Goal: Obtain resource: Download file/media

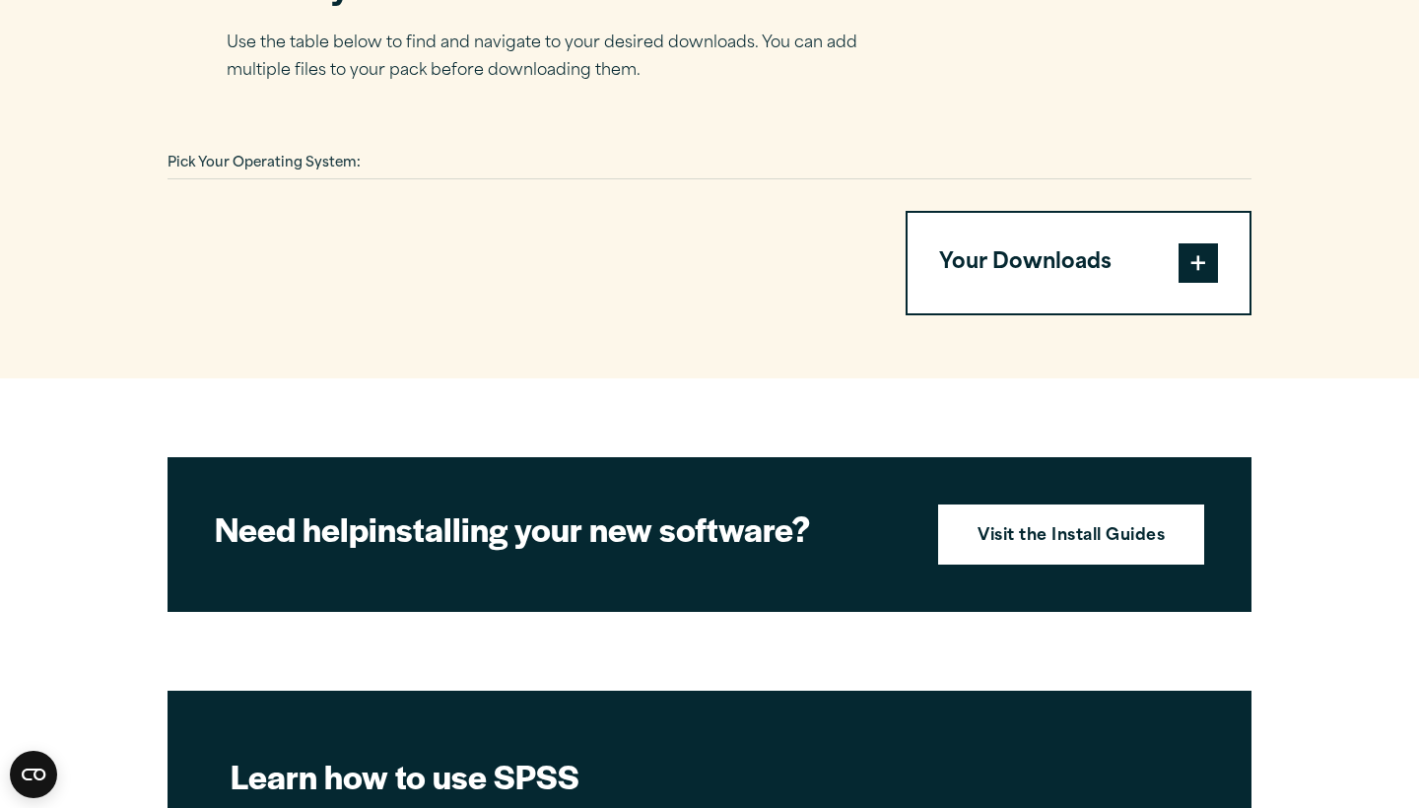
scroll to position [1327, 0]
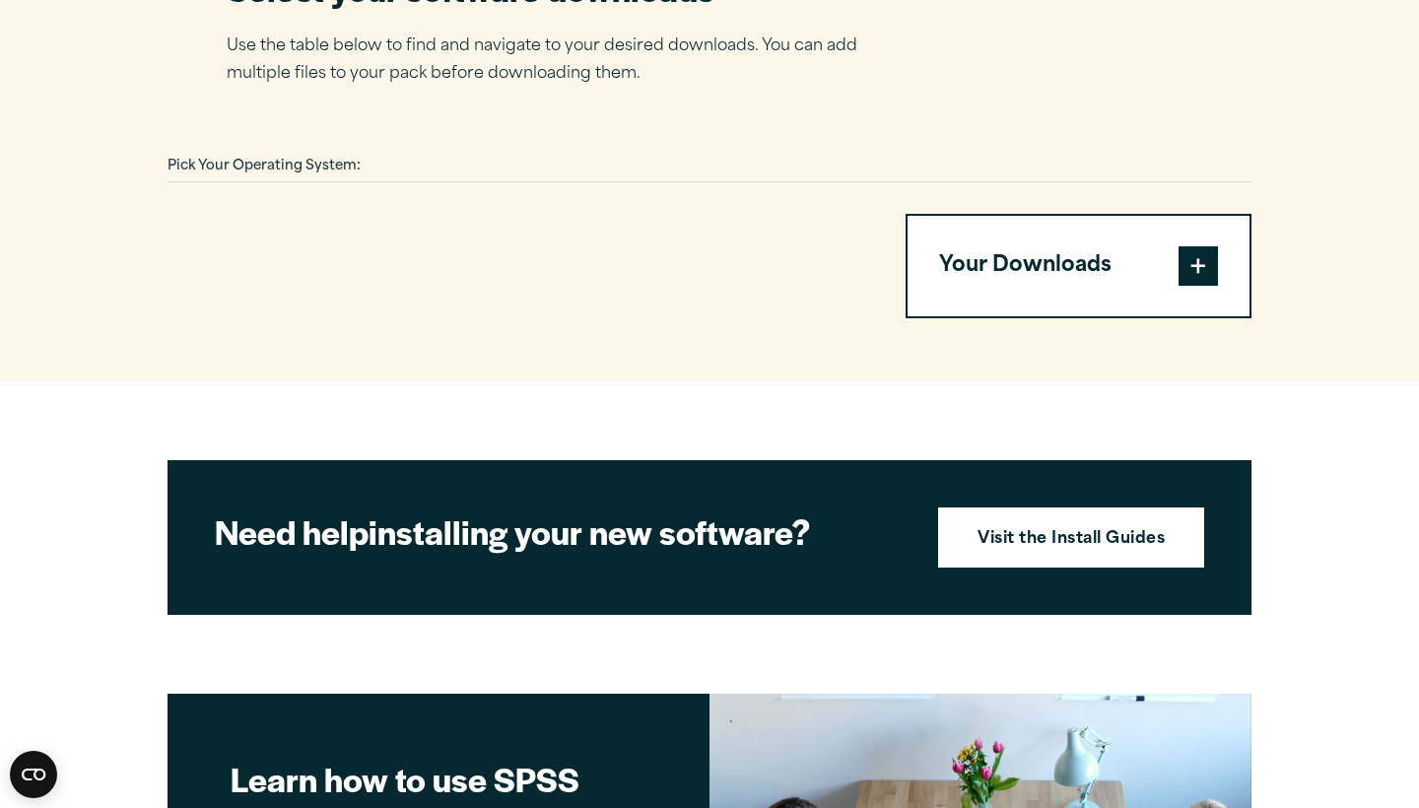
click at [1091, 257] on button "Your Downloads" at bounding box center [1079, 266] width 342 height 101
click at [1190, 263] on span at bounding box center [1198, 265] width 39 height 39
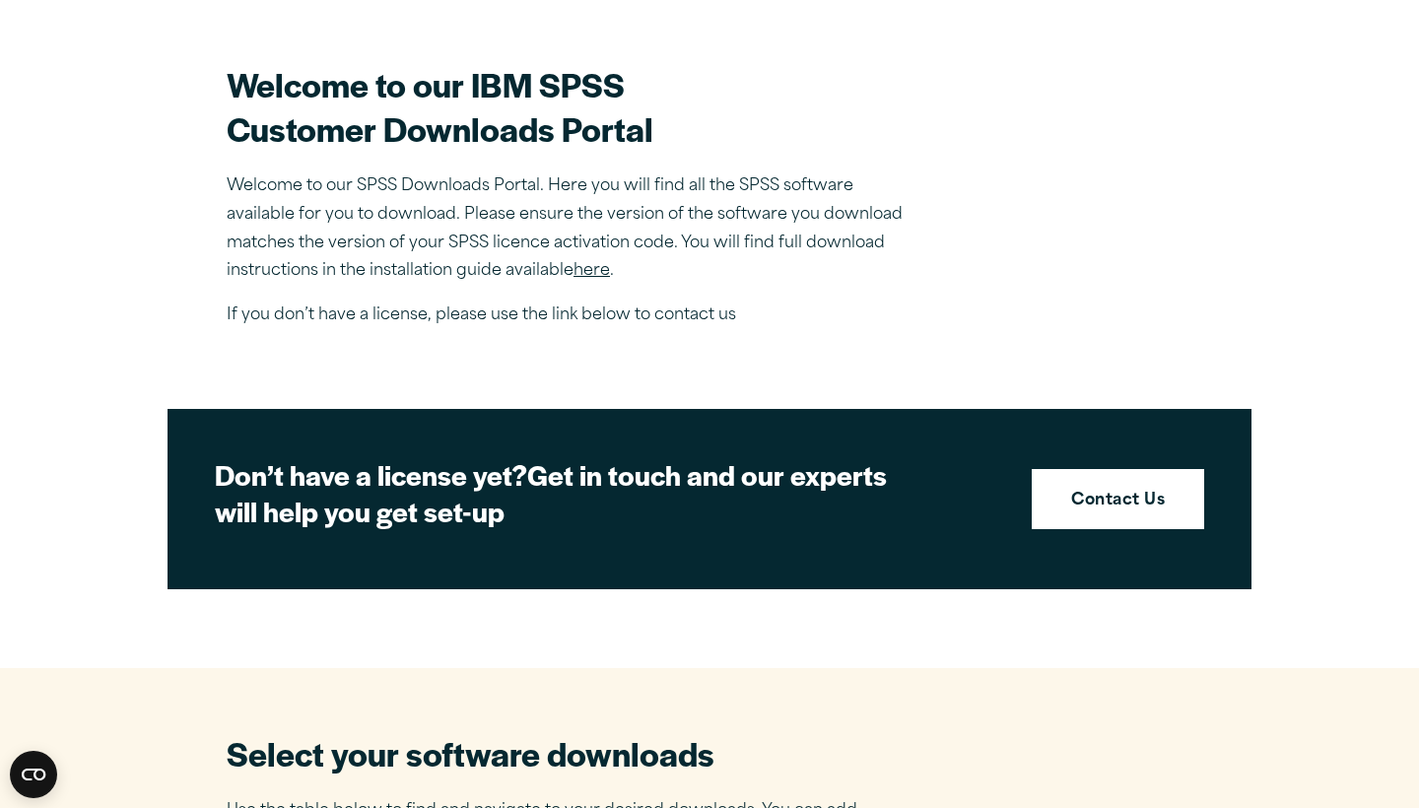
scroll to position [550, 0]
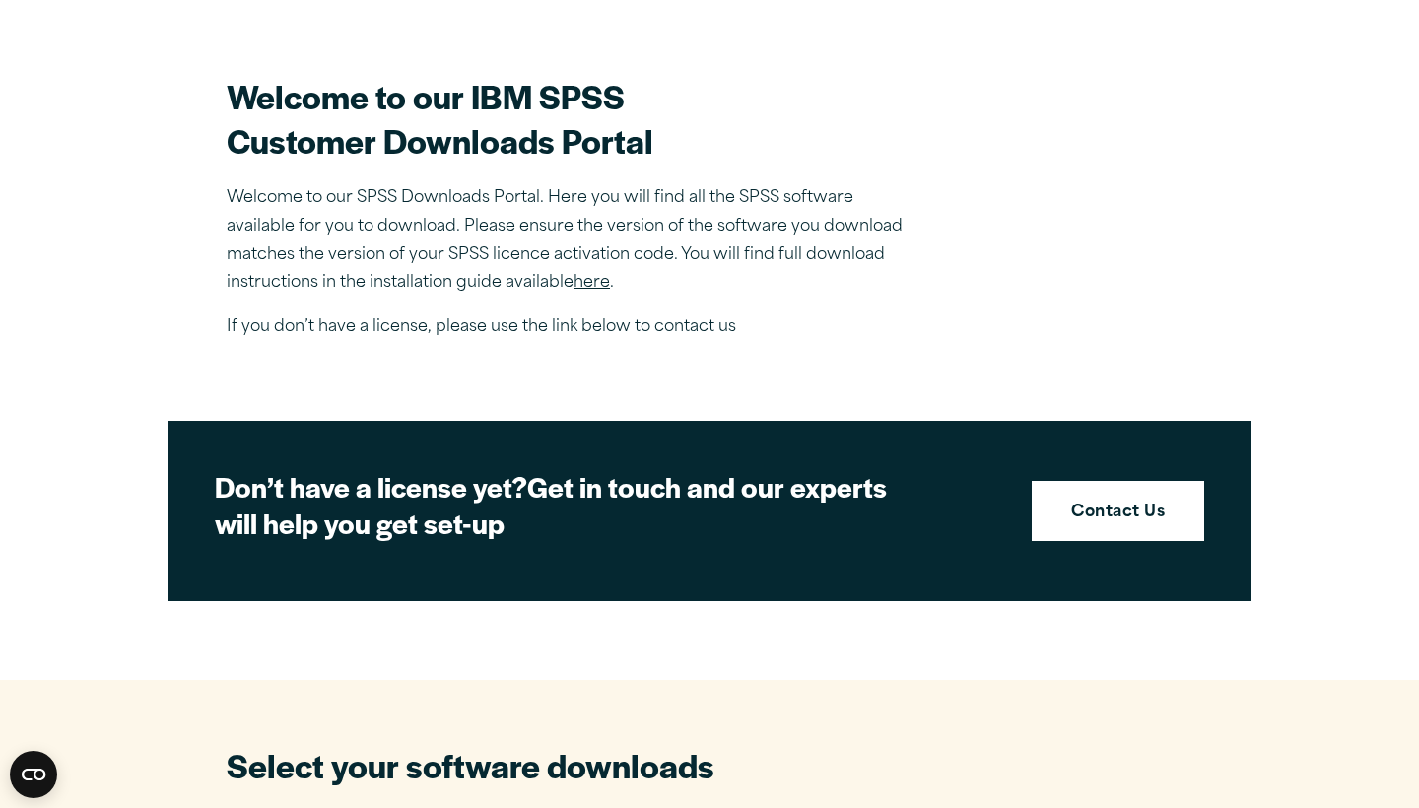
click at [588, 288] on link "here" at bounding box center [592, 283] width 36 height 16
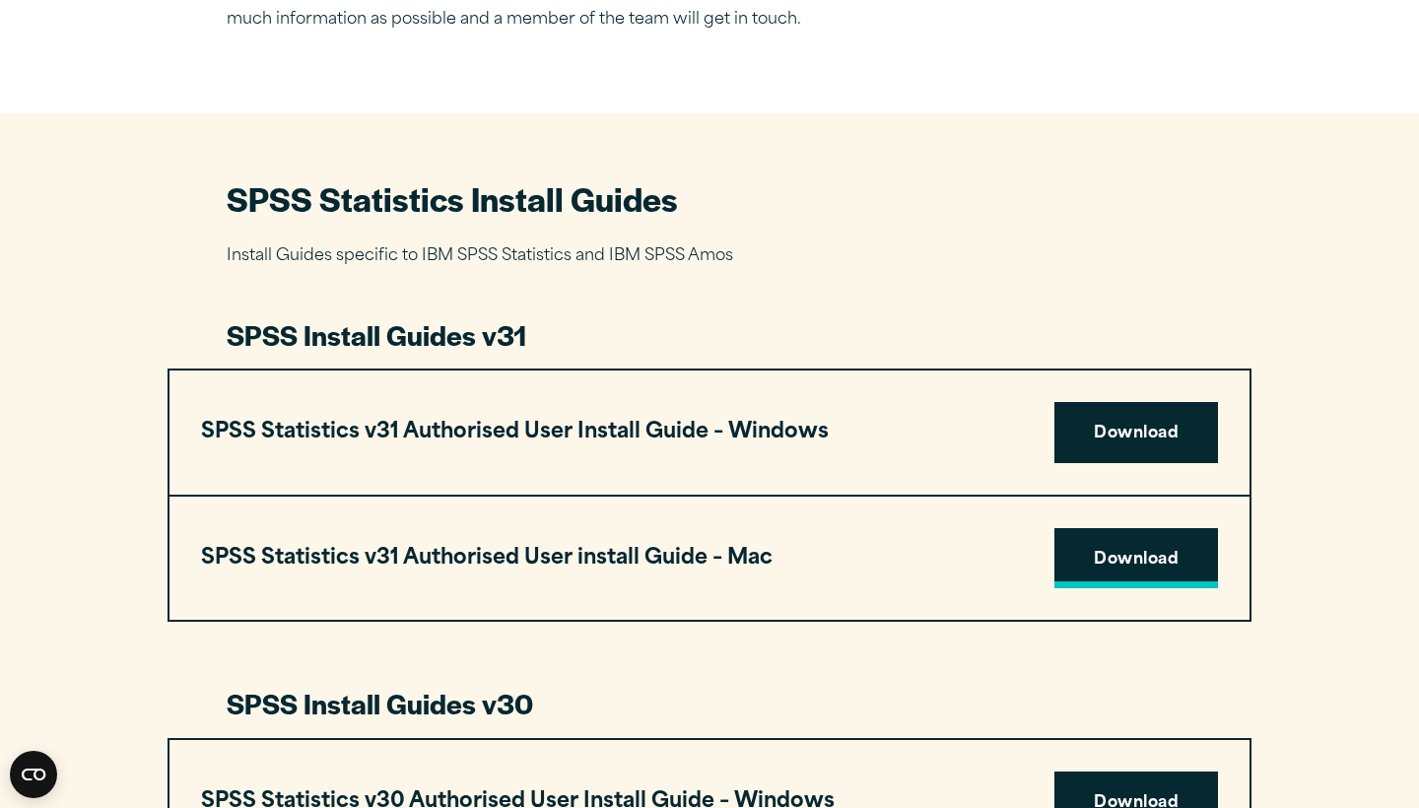
scroll to position [786, 0]
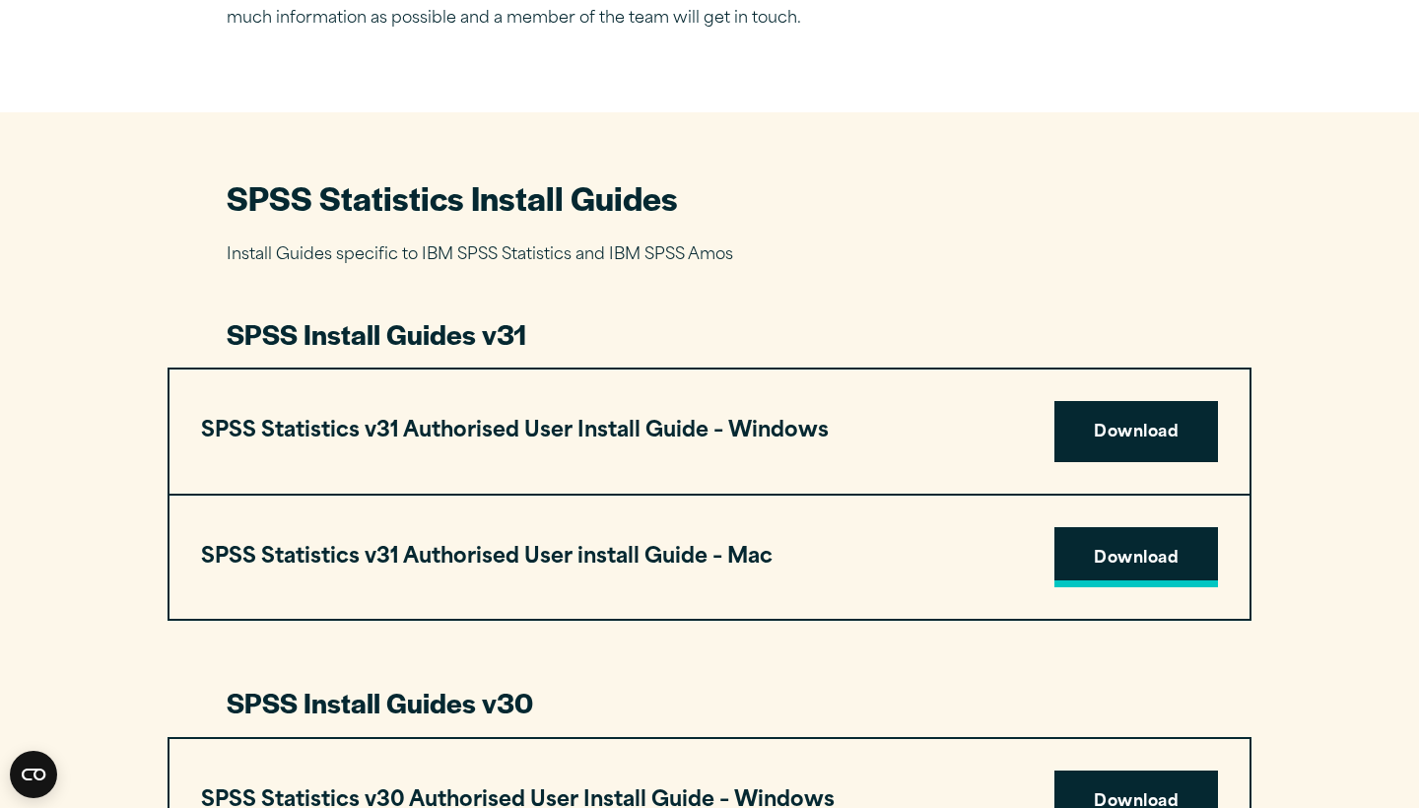
click at [1140, 559] on link "Download" at bounding box center [1137, 557] width 164 height 61
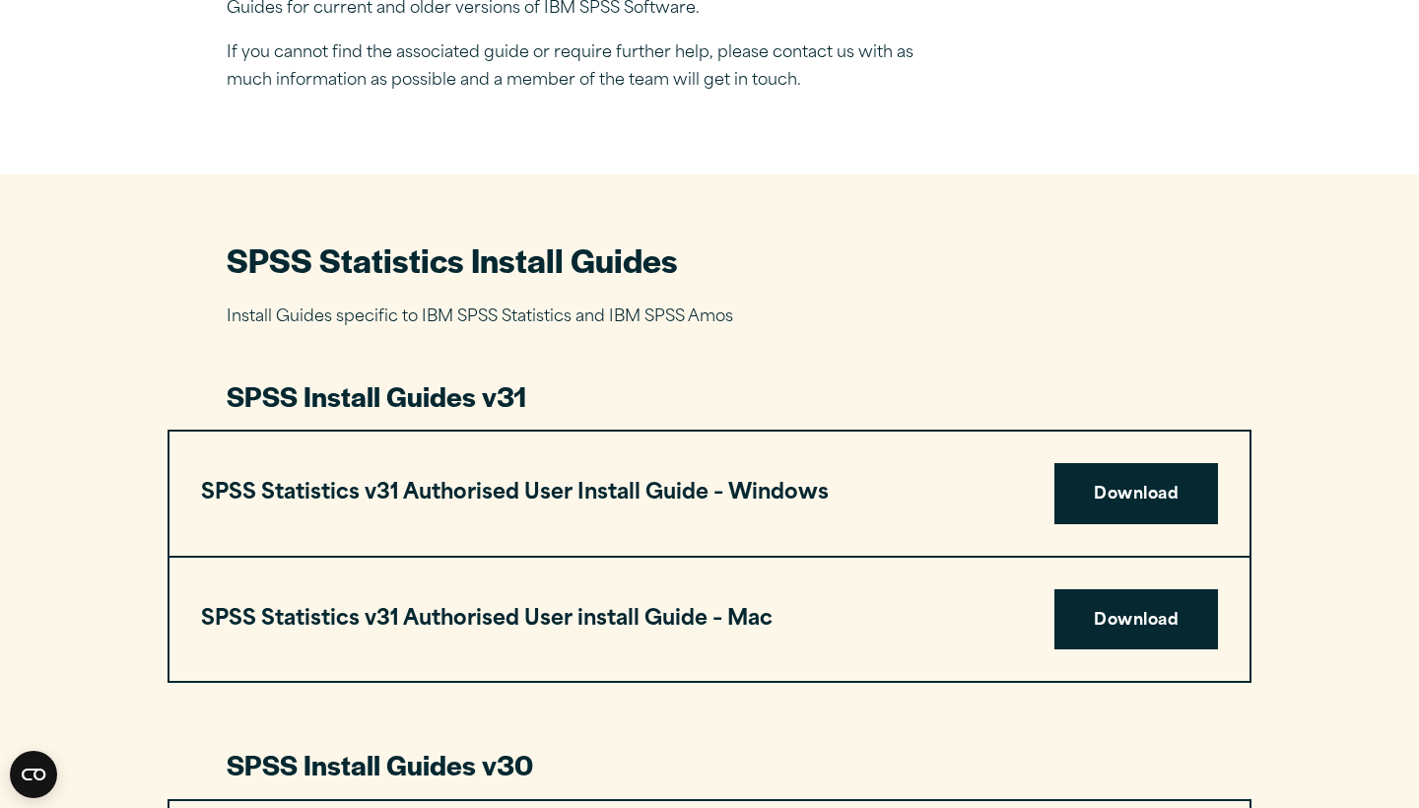
scroll to position [722, 0]
click at [506, 602] on h3 "SPSS Statistics v31 Authorised User install Guide – Mac" at bounding box center [487, 620] width 572 height 37
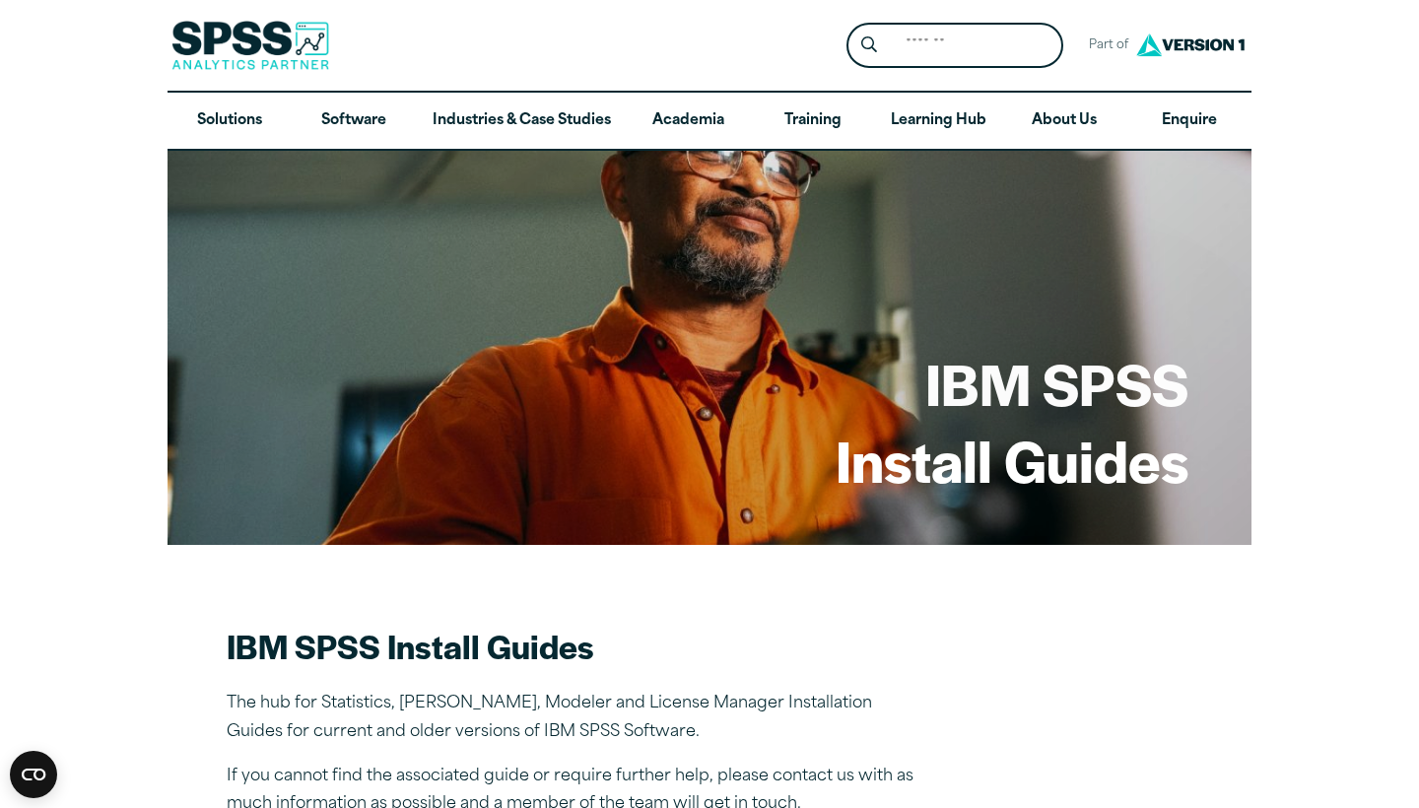
scroll to position [0, 0]
click at [930, 64] on input "Search for:" at bounding box center [977, 46] width 166 height 38
type input "*****"
click at [869, 45] on button "Submit Site Search" at bounding box center [870, 46] width 36 height 36
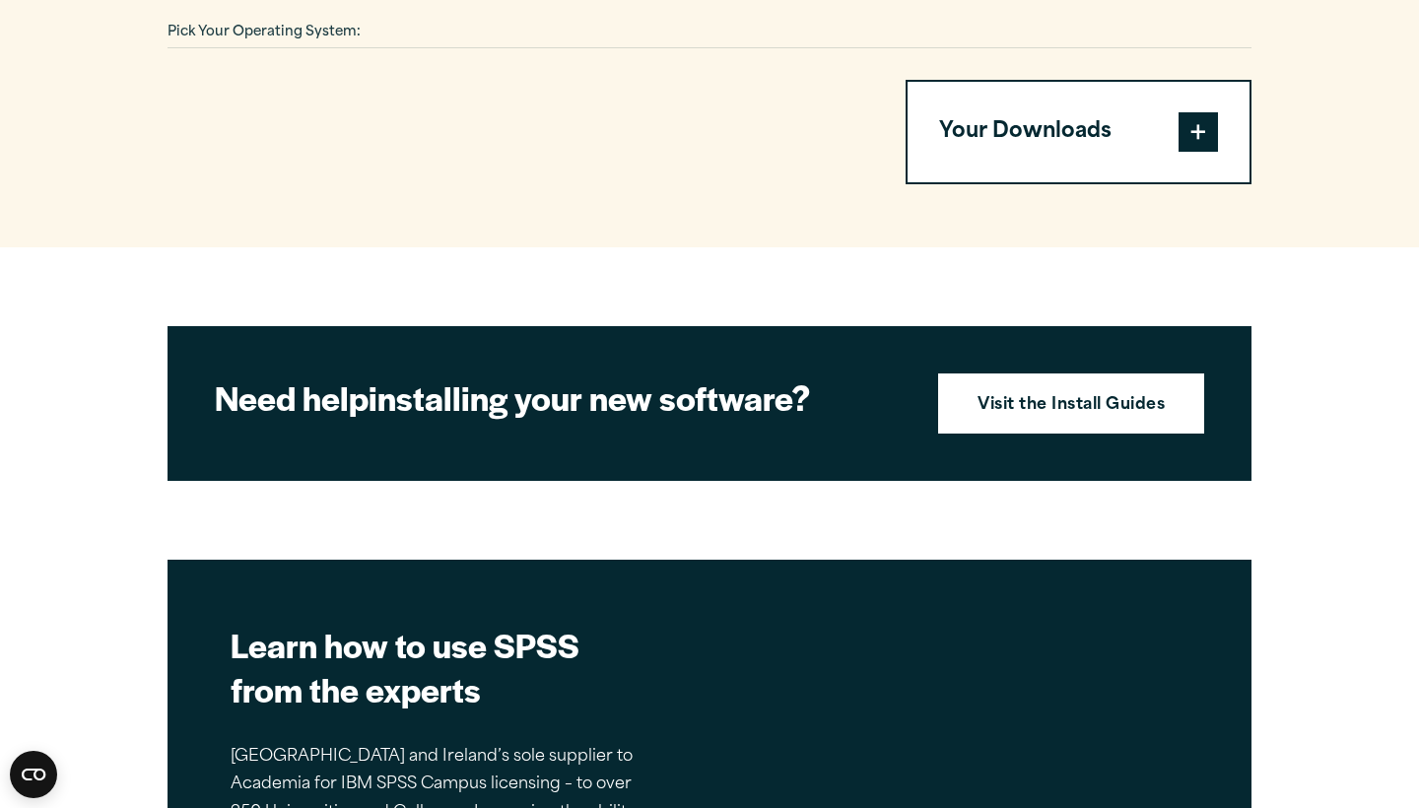
scroll to position [1475, 0]
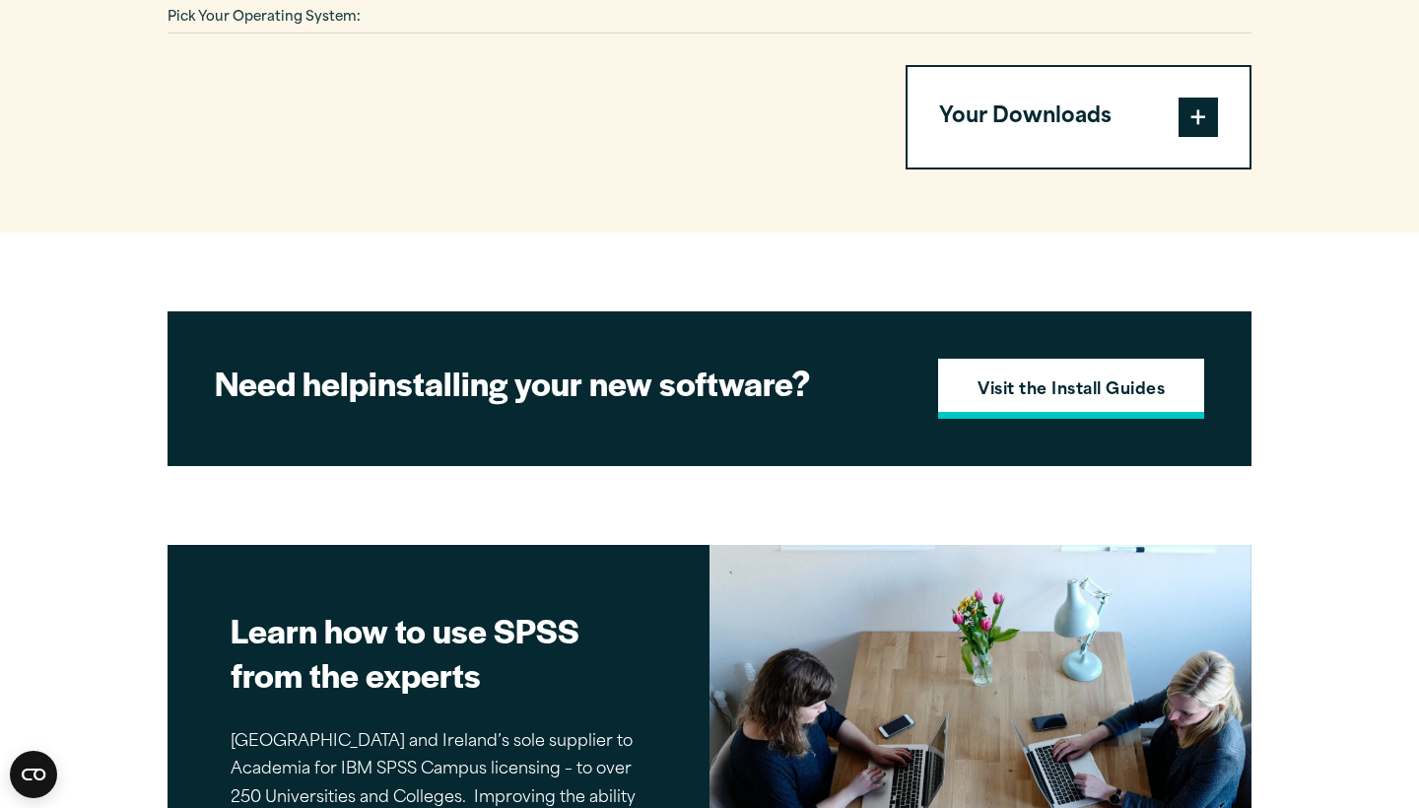
click at [1011, 378] on strong "Visit the Install Guides" at bounding box center [1071, 391] width 187 height 26
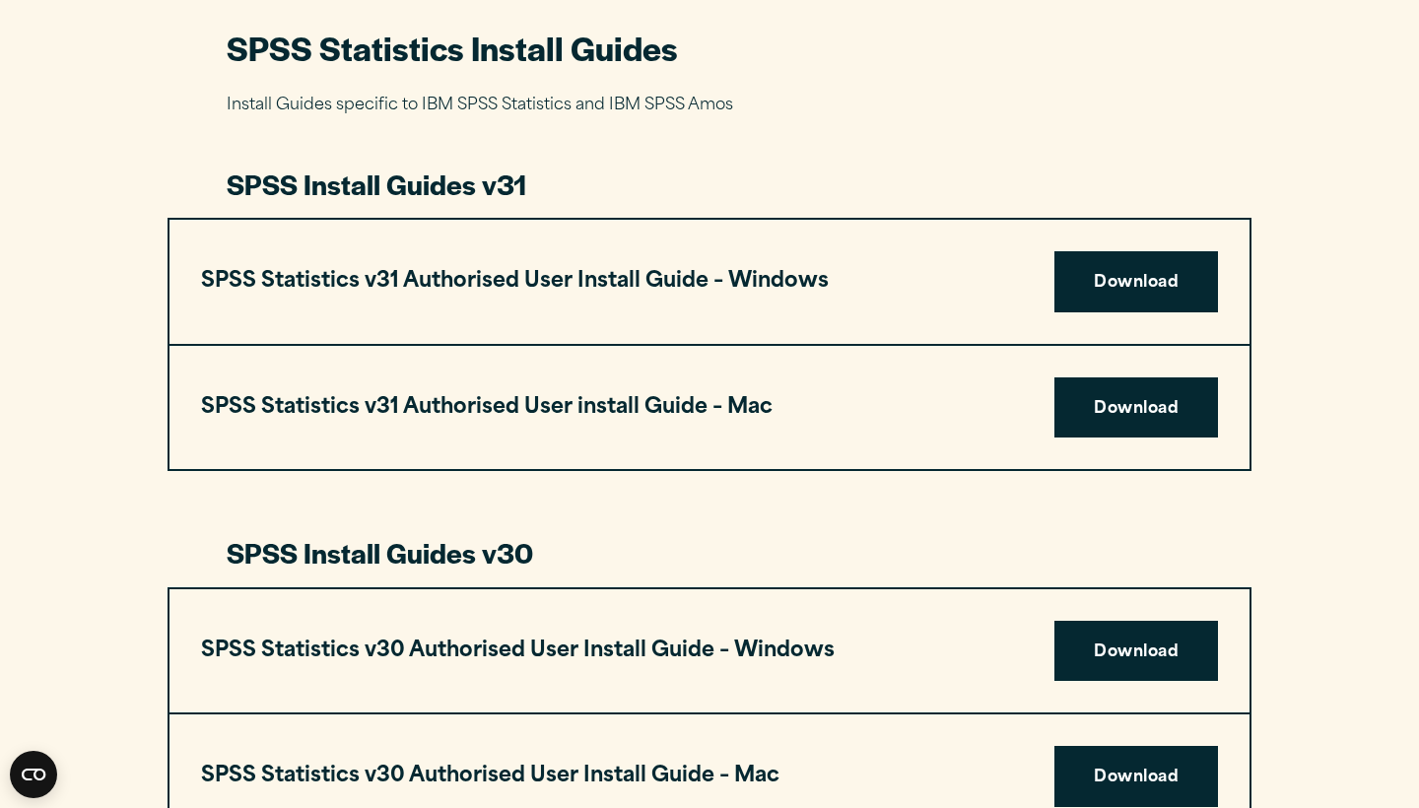
scroll to position [936, 0]
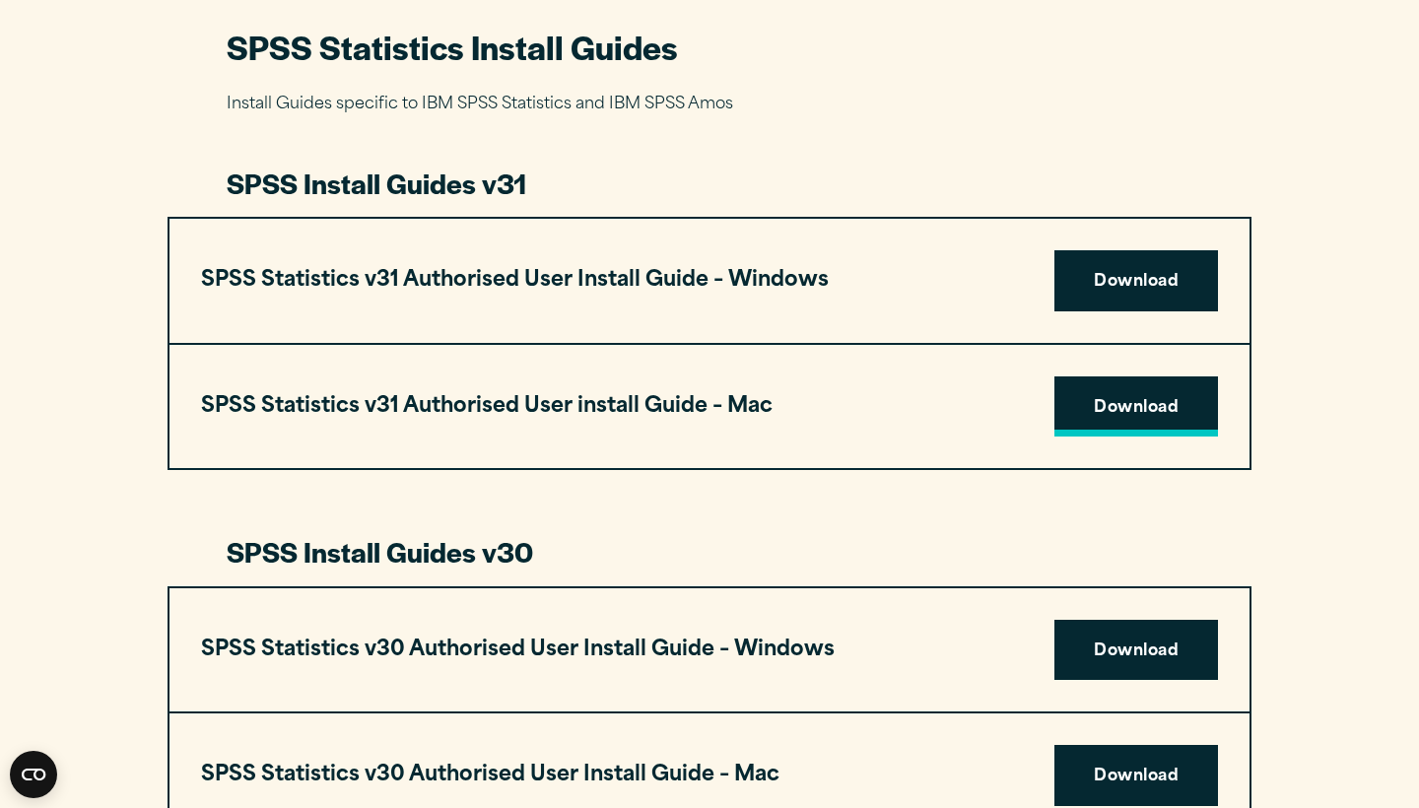
click at [1094, 394] on link "Download" at bounding box center [1137, 407] width 164 height 61
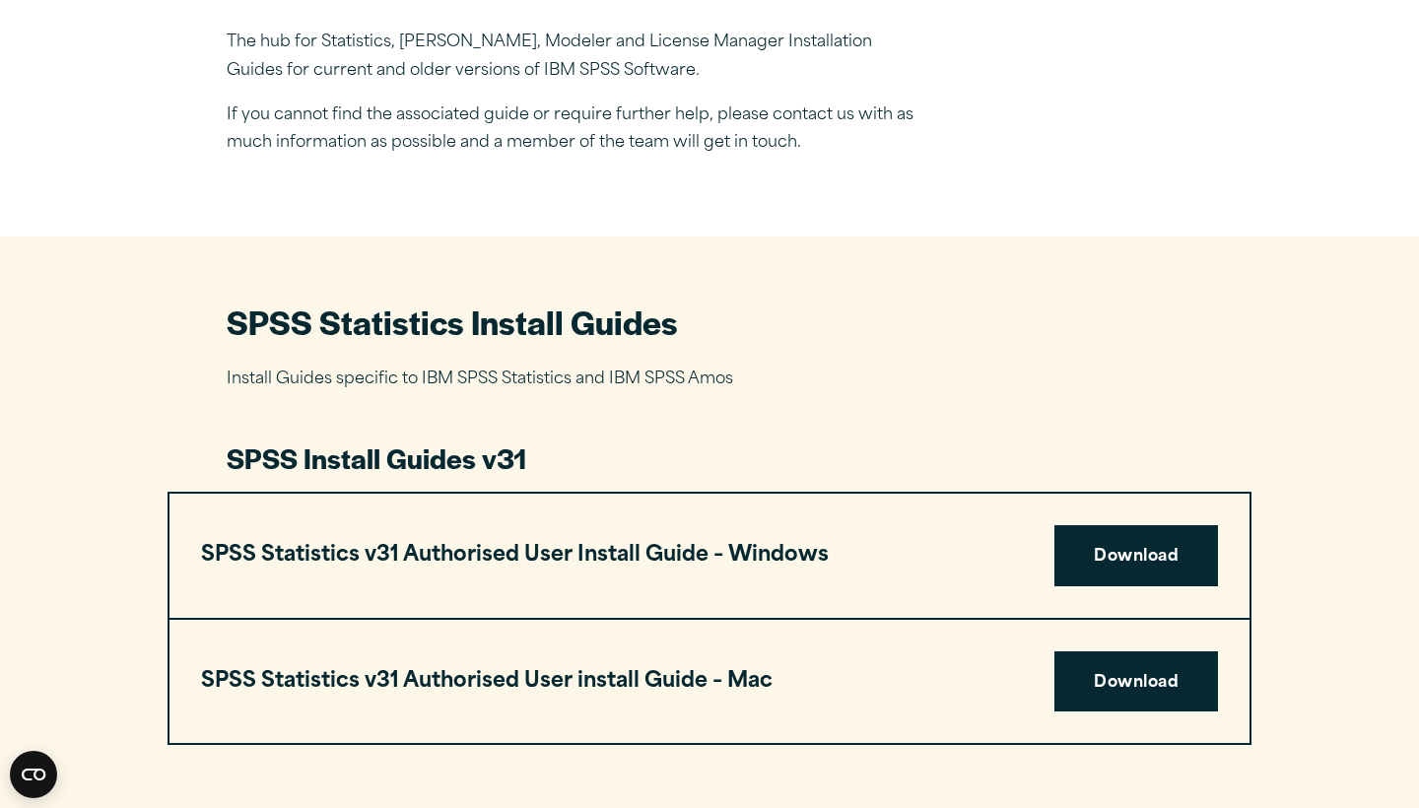
scroll to position [670, 0]
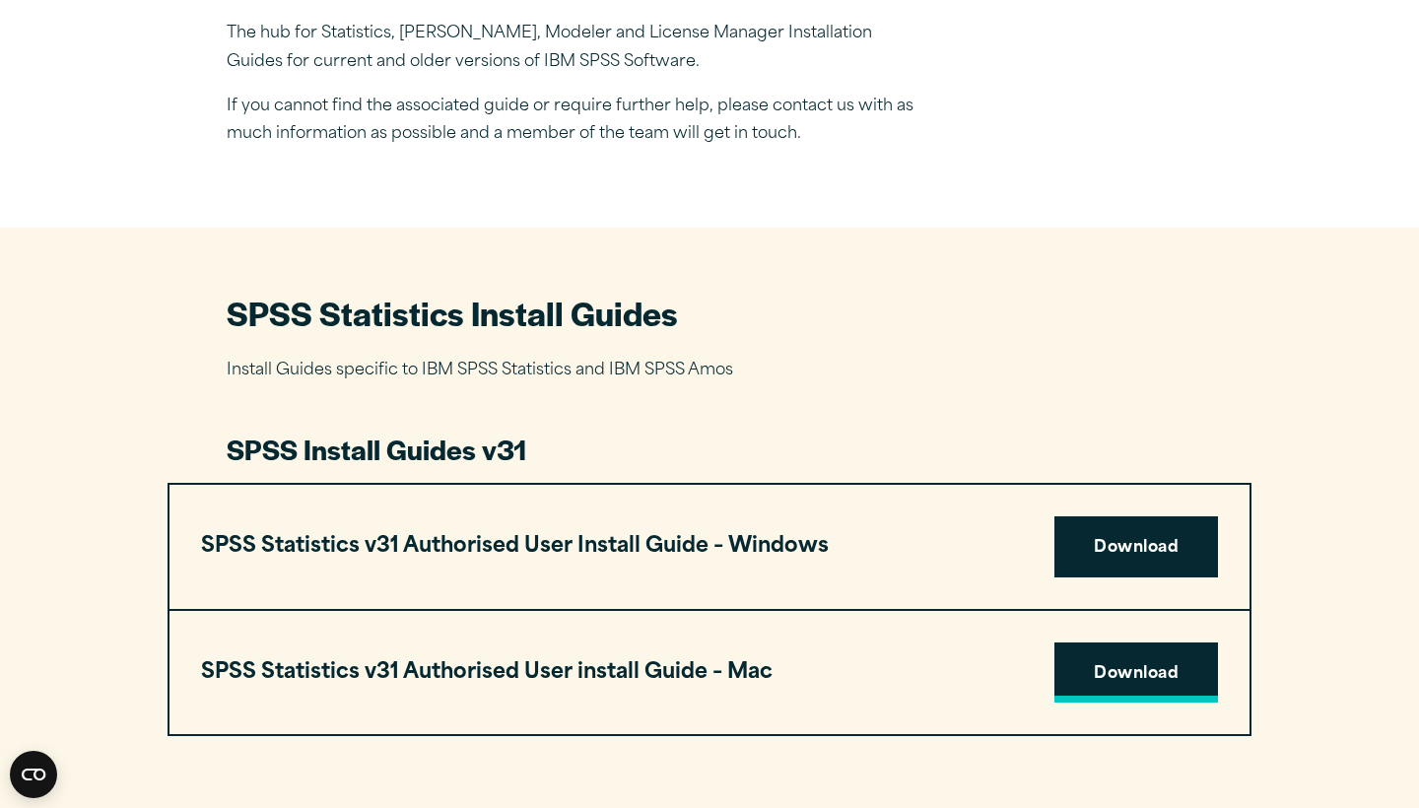
click at [1090, 661] on link "Download" at bounding box center [1137, 673] width 164 height 61
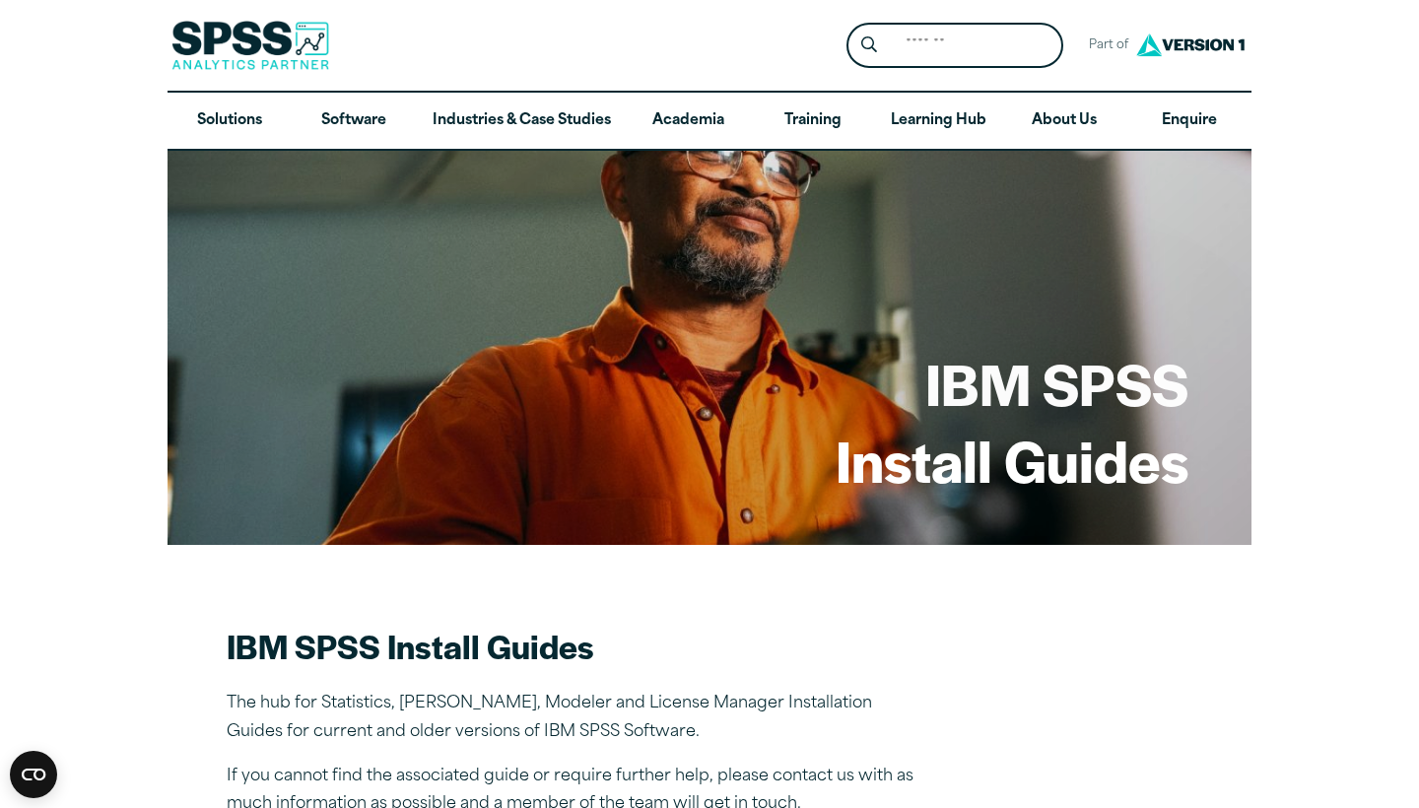
scroll to position [0, 0]
click at [377, 124] on link "Software" at bounding box center [354, 121] width 124 height 57
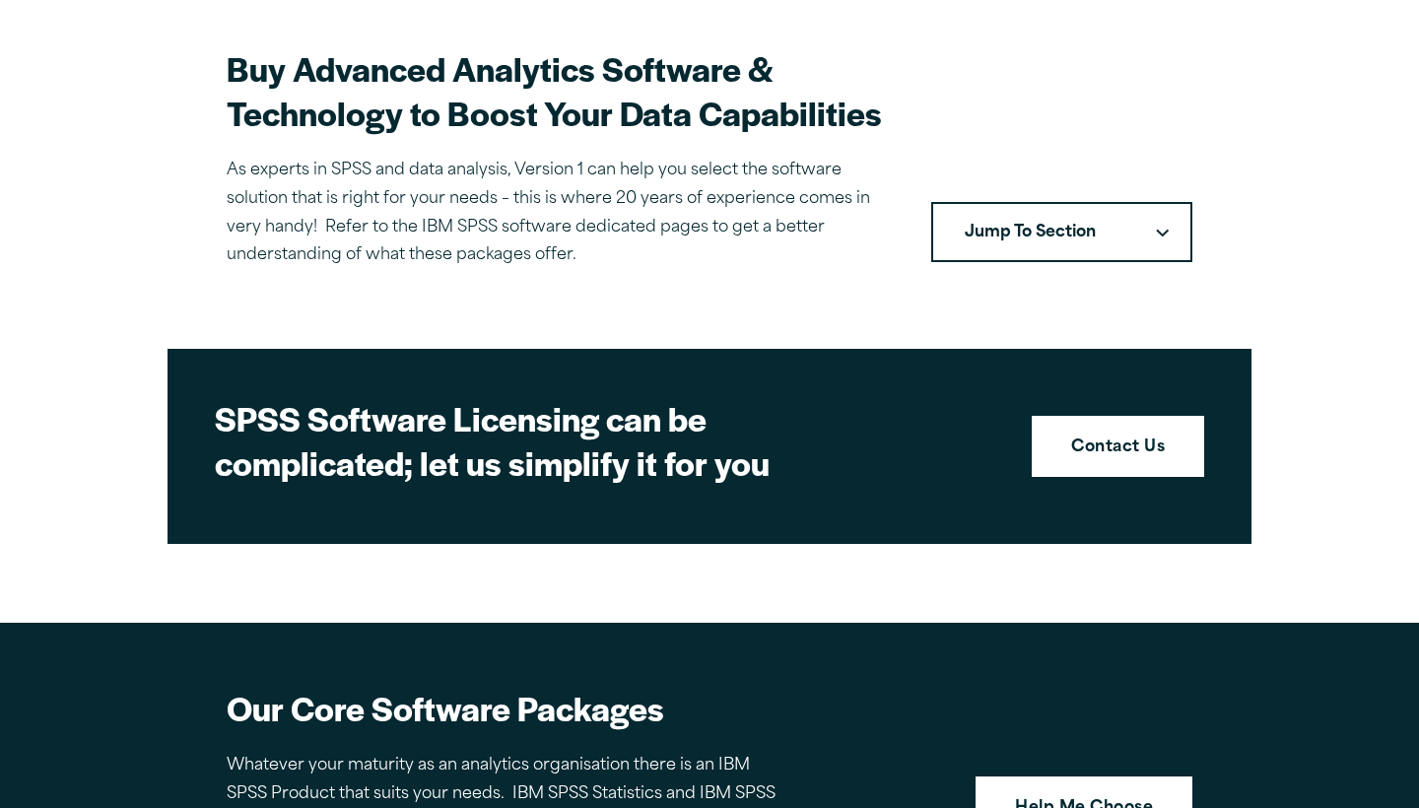
scroll to position [584, 0]
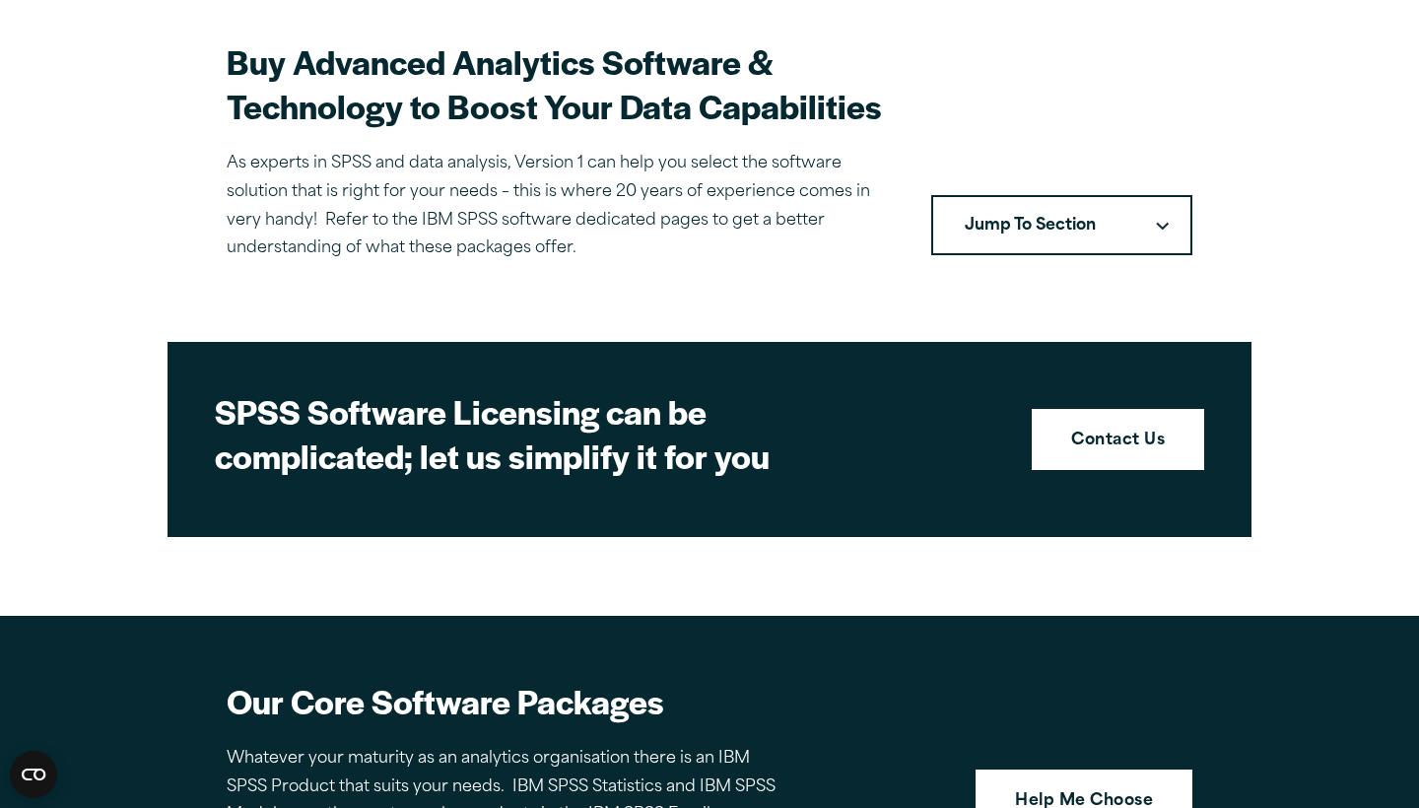
click at [1158, 222] on icon "Downward pointing chevron" at bounding box center [1162, 226] width 13 height 9
click at [1085, 219] on button "Jump To Section" at bounding box center [1061, 225] width 261 height 61
click at [1151, 207] on button "Jump To Section" at bounding box center [1061, 225] width 261 height 61
click at [1161, 234] on button "Jump To Section" at bounding box center [1061, 225] width 261 height 61
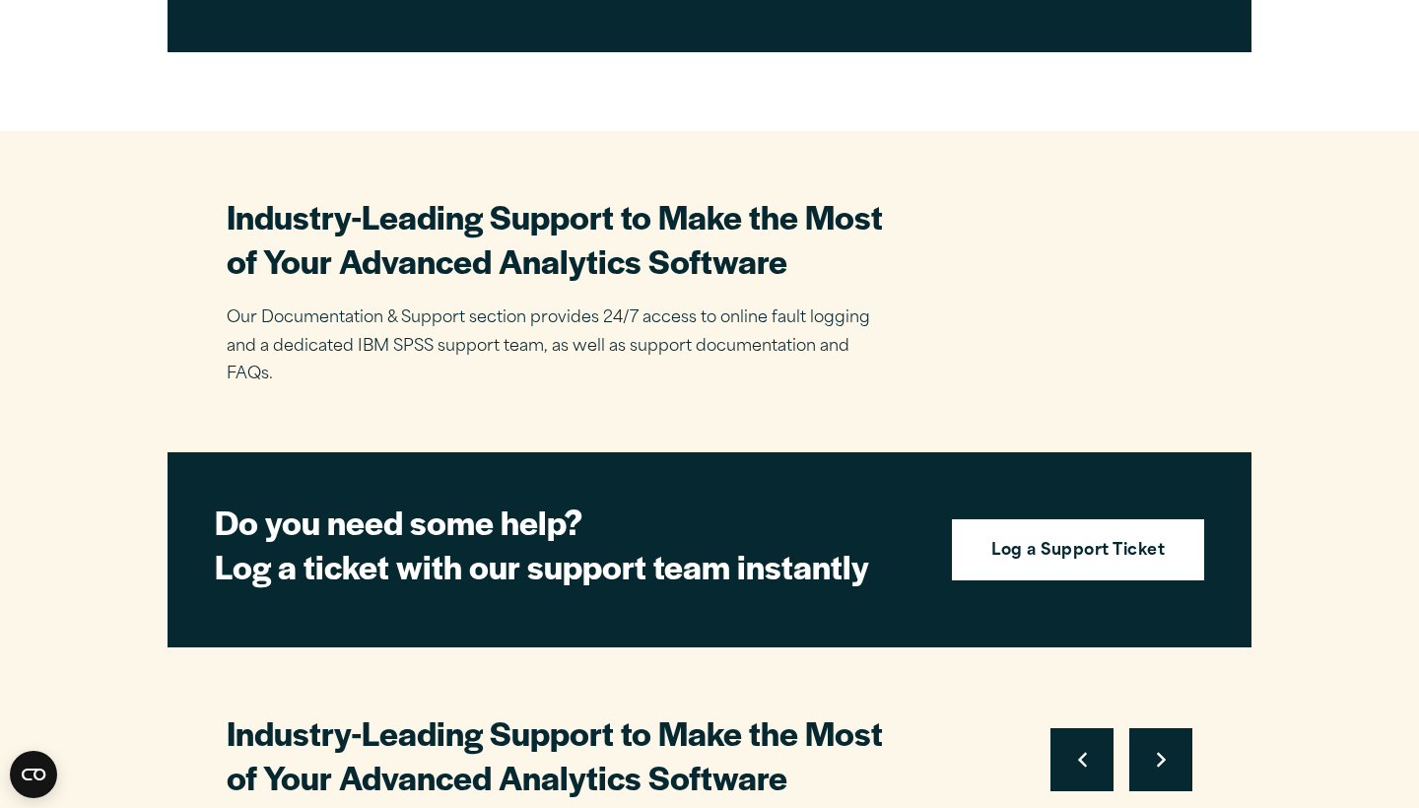
scroll to position [3839, 0]
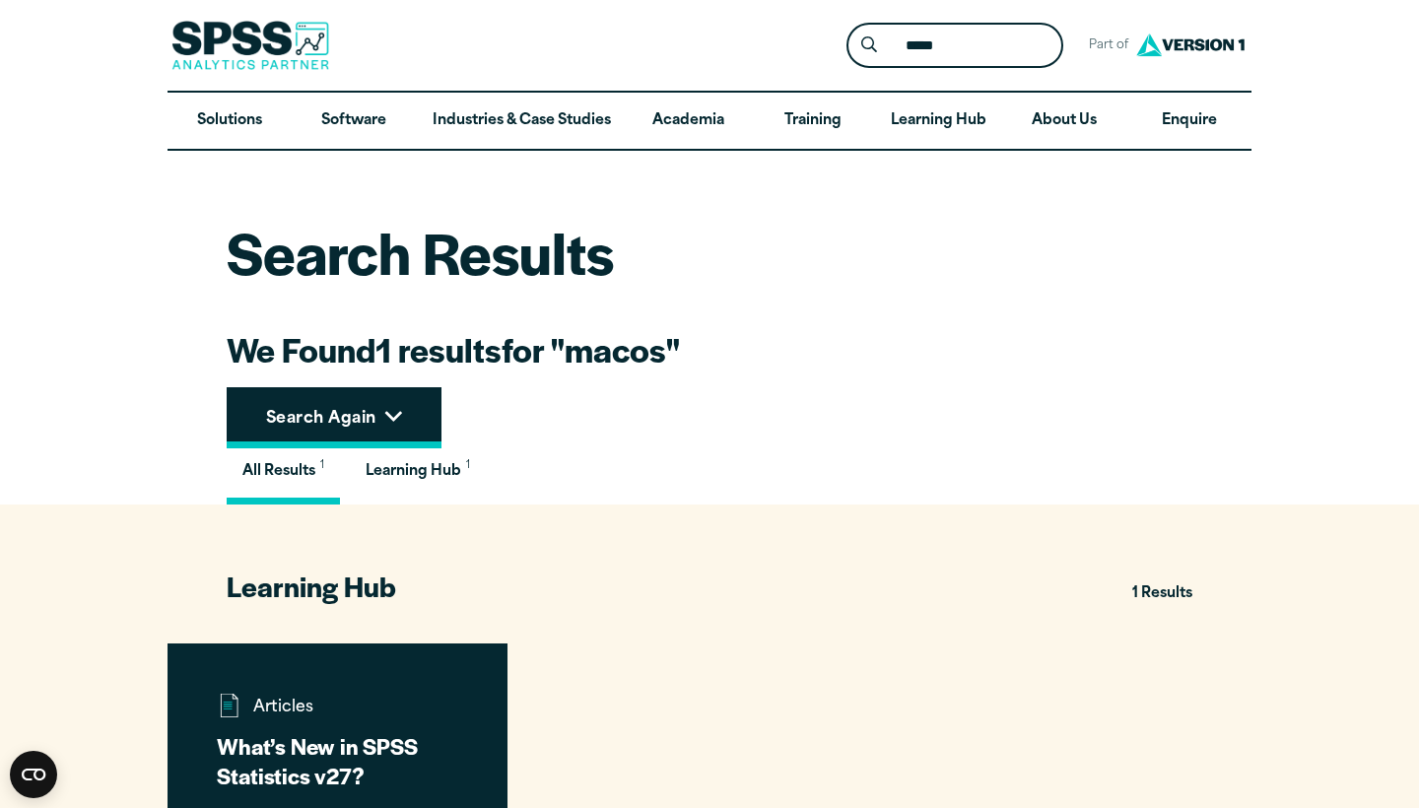
click at [432, 400] on button "Search Again" at bounding box center [334, 417] width 215 height 61
click at [399, 414] on icon at bounding box center [393, 416] width 18 height 13
drag, startPoint x: 973, startPoint y: 49, endPoint x: 868, endPoint y: 46, distance: 104.5
click at [888, 49] on form "Search for: ***** Submit Site Search" at bounding box center [955, 46] width 217 height 46
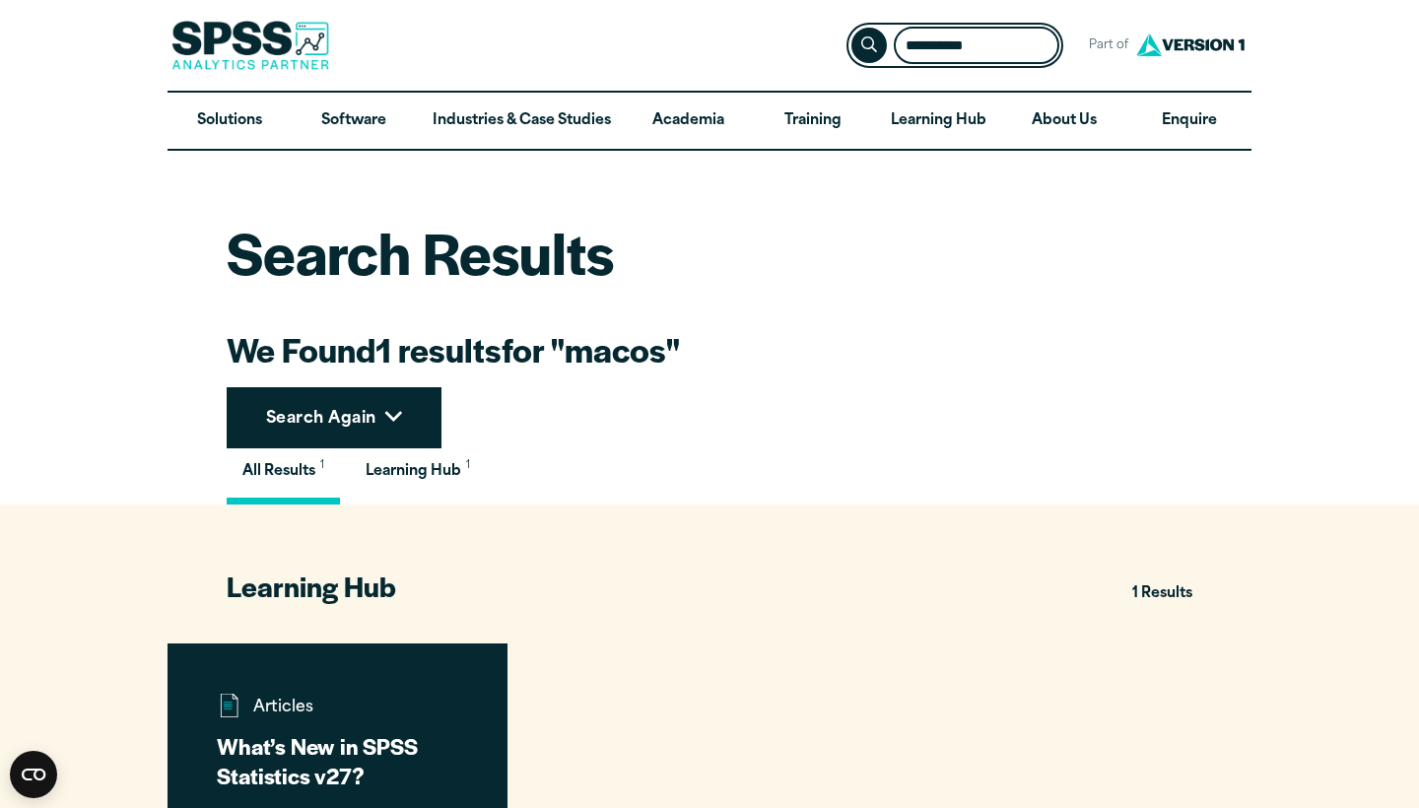
type input "**********"
click at [869, 45] on button "Submit Site Search" at bounding box center [870, 46] width 36 height 36
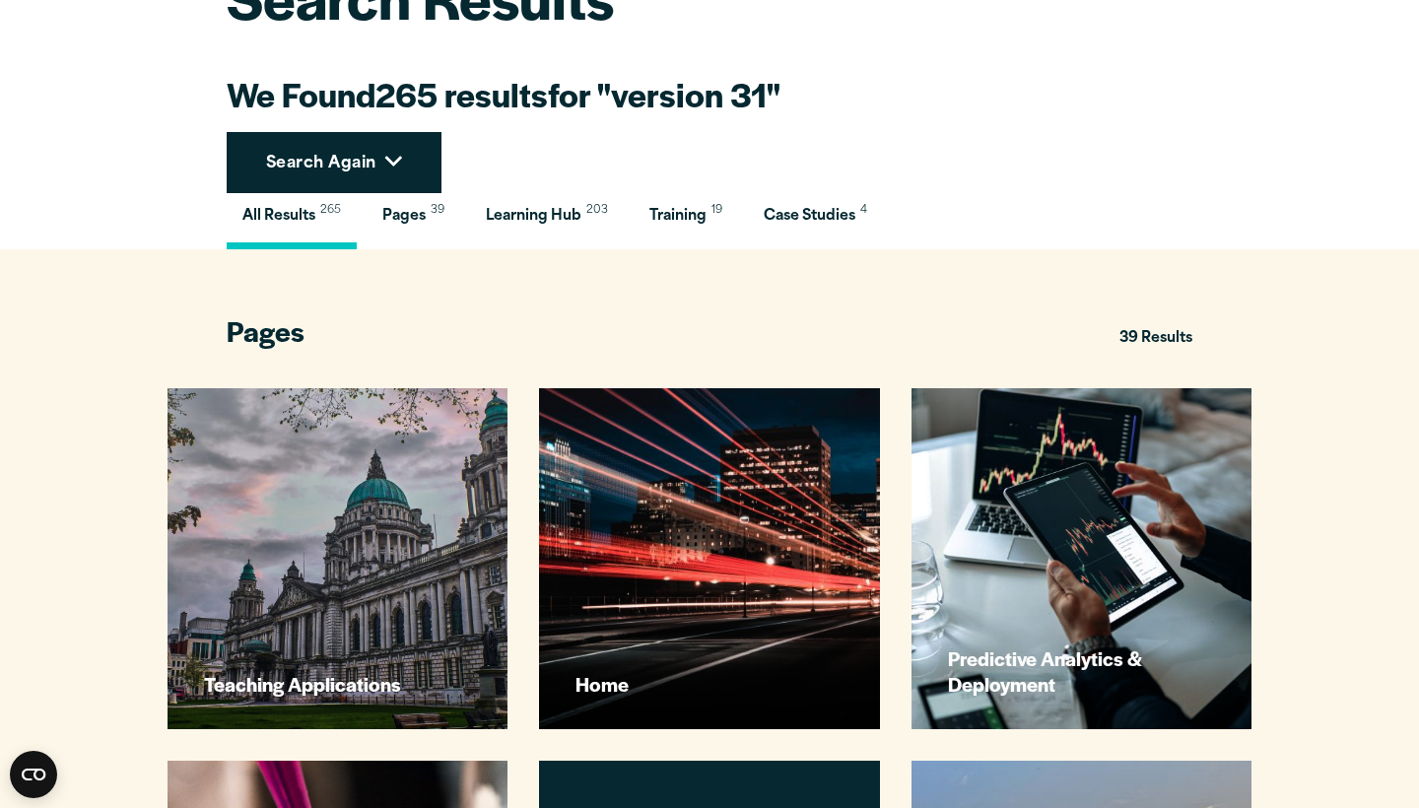
scroll to position [256, 0]
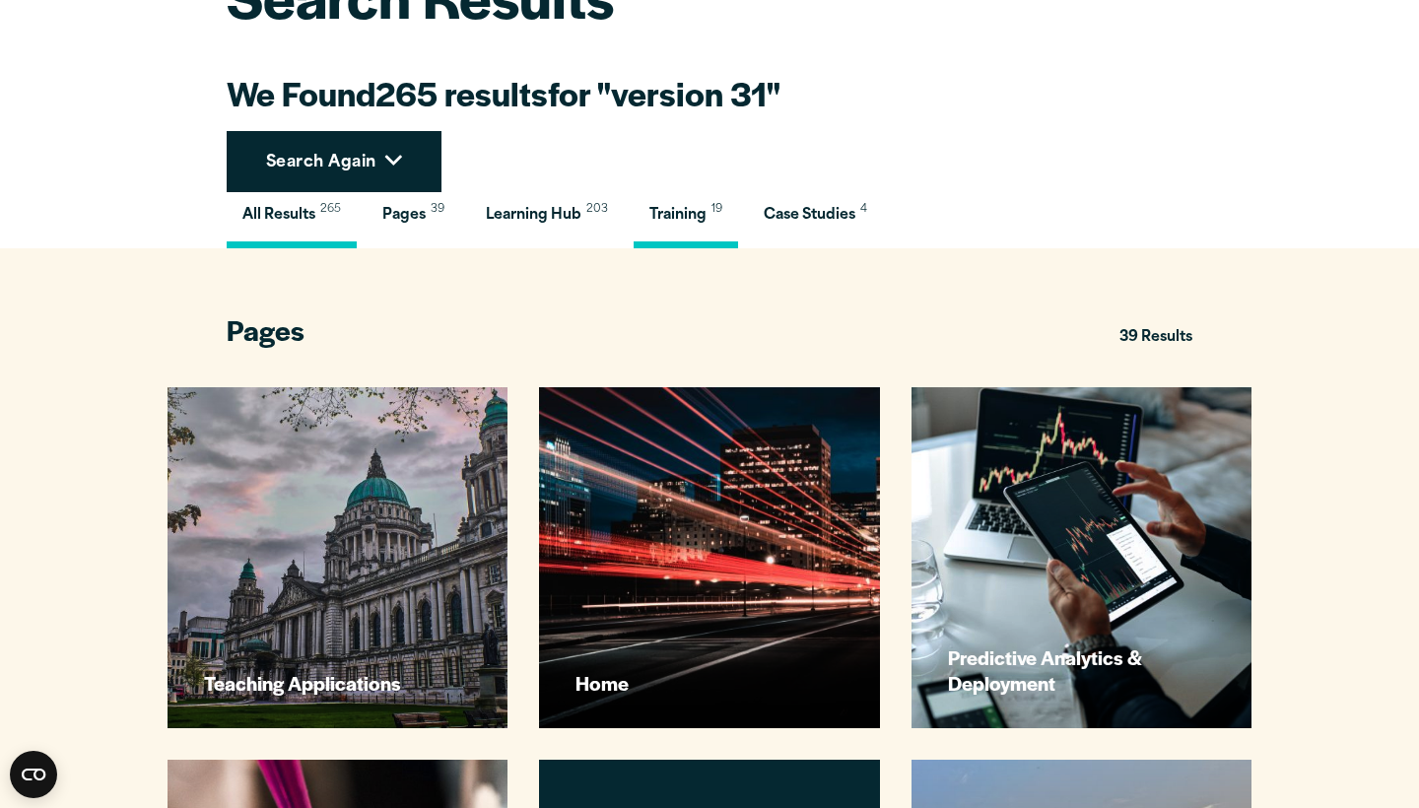
click at [686, 234] on button "Training 19" at bounding box center [686, 220] width 104 height 56
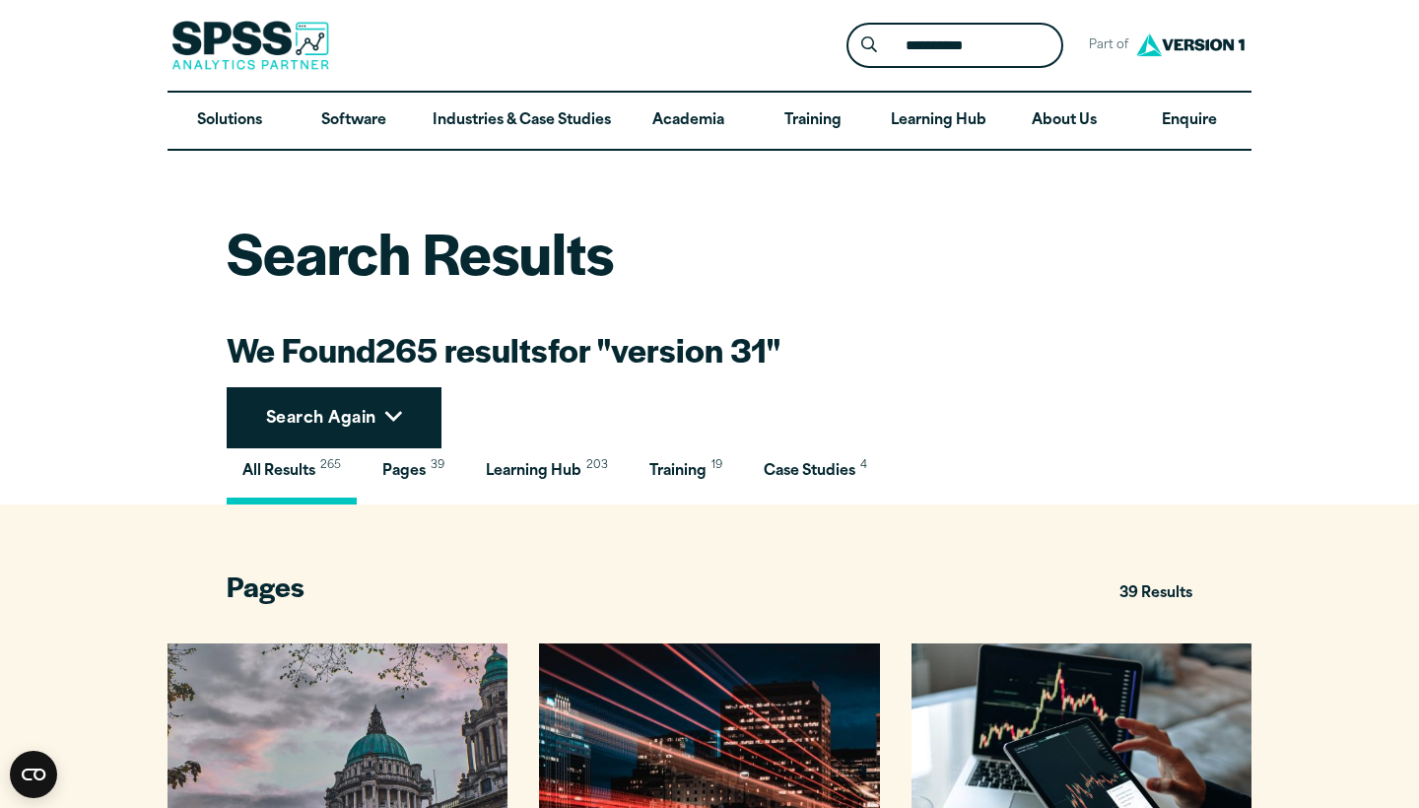
scroll to position [0, 0]
click at [901, 43] on input "**********" at bounding box center [977, 46] width 166 height 38
type input "**********"
click at [869, 45] on button "Submit Site Search" at bounding box center [870, 46] width 36 height 36
click at [922, 47] on input "**********" at bounding box center [977, 46] width 166 height 38
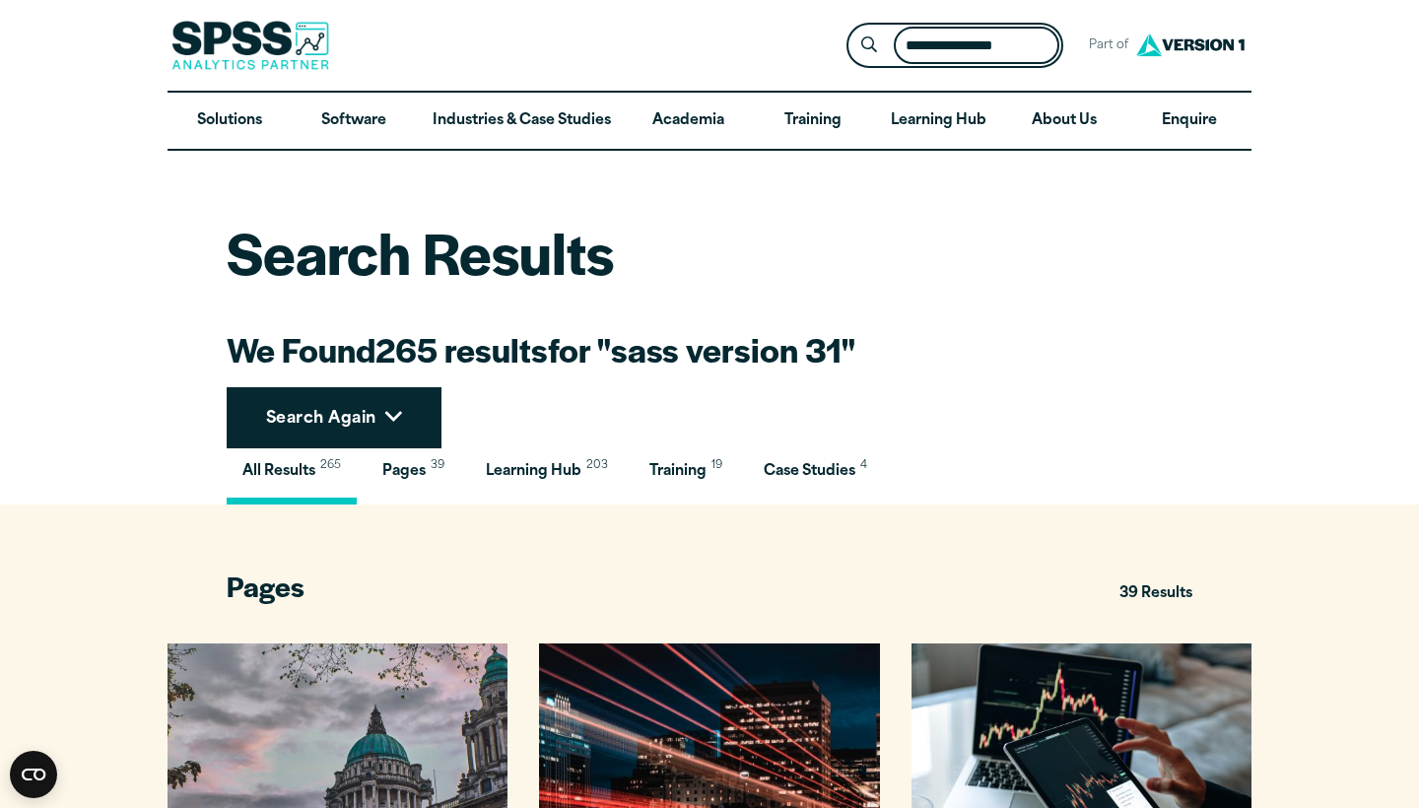
type input "**********"
click at [869, 45] on button "Submit Site Search" at bounding box center [870, 46] width 36 height 36
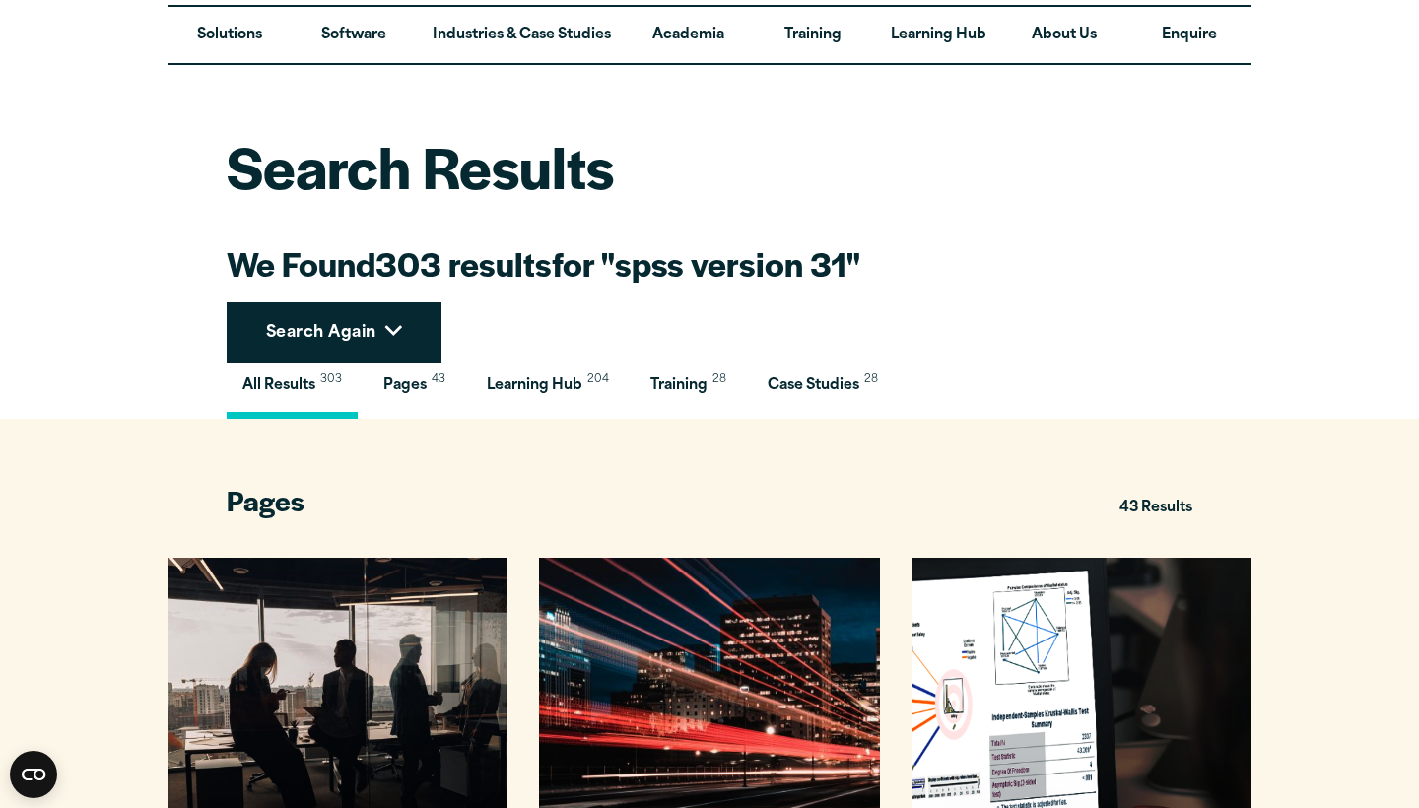
scroll to position [103, 0]
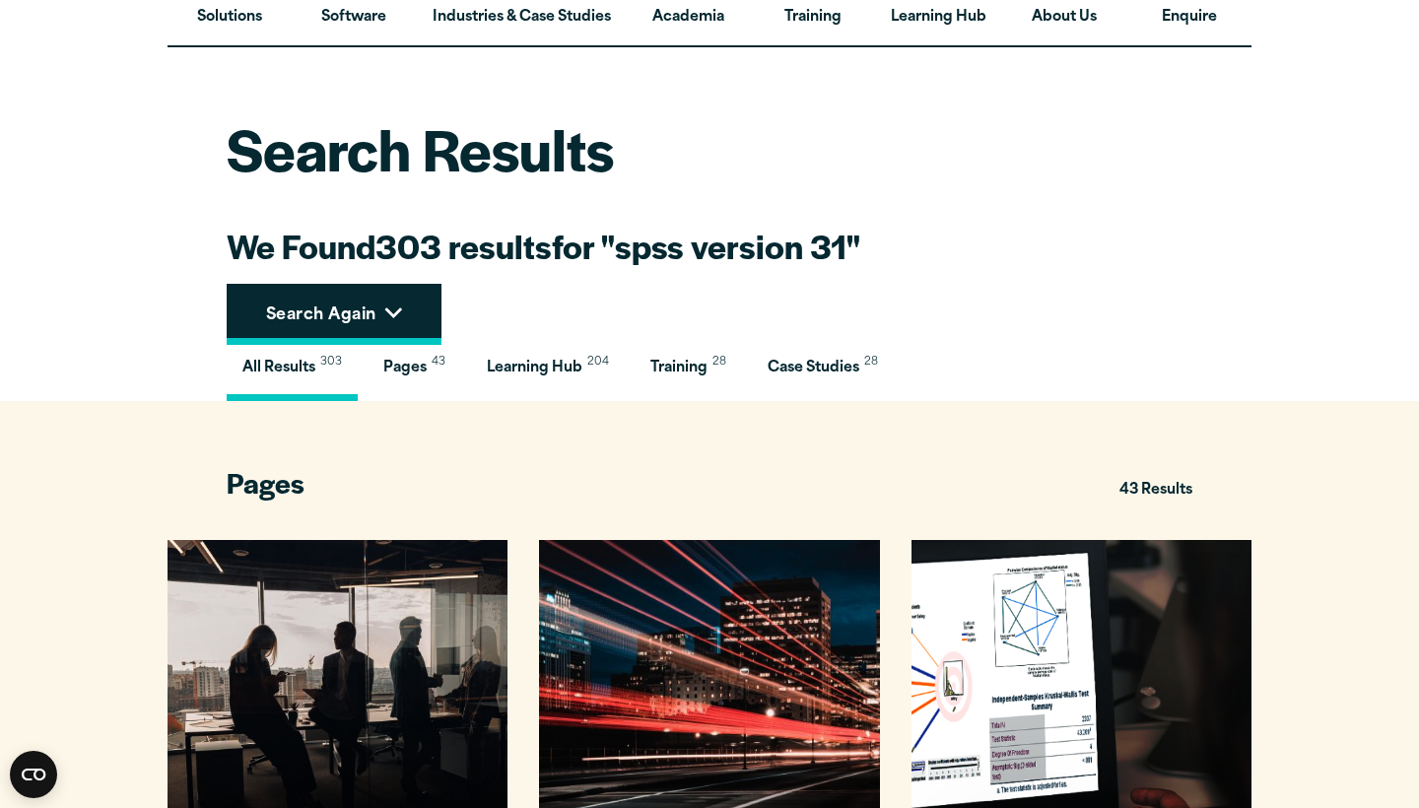
click at [411, 324] on button "Search Again" at bounding box center [334, 314] width 215 height 61
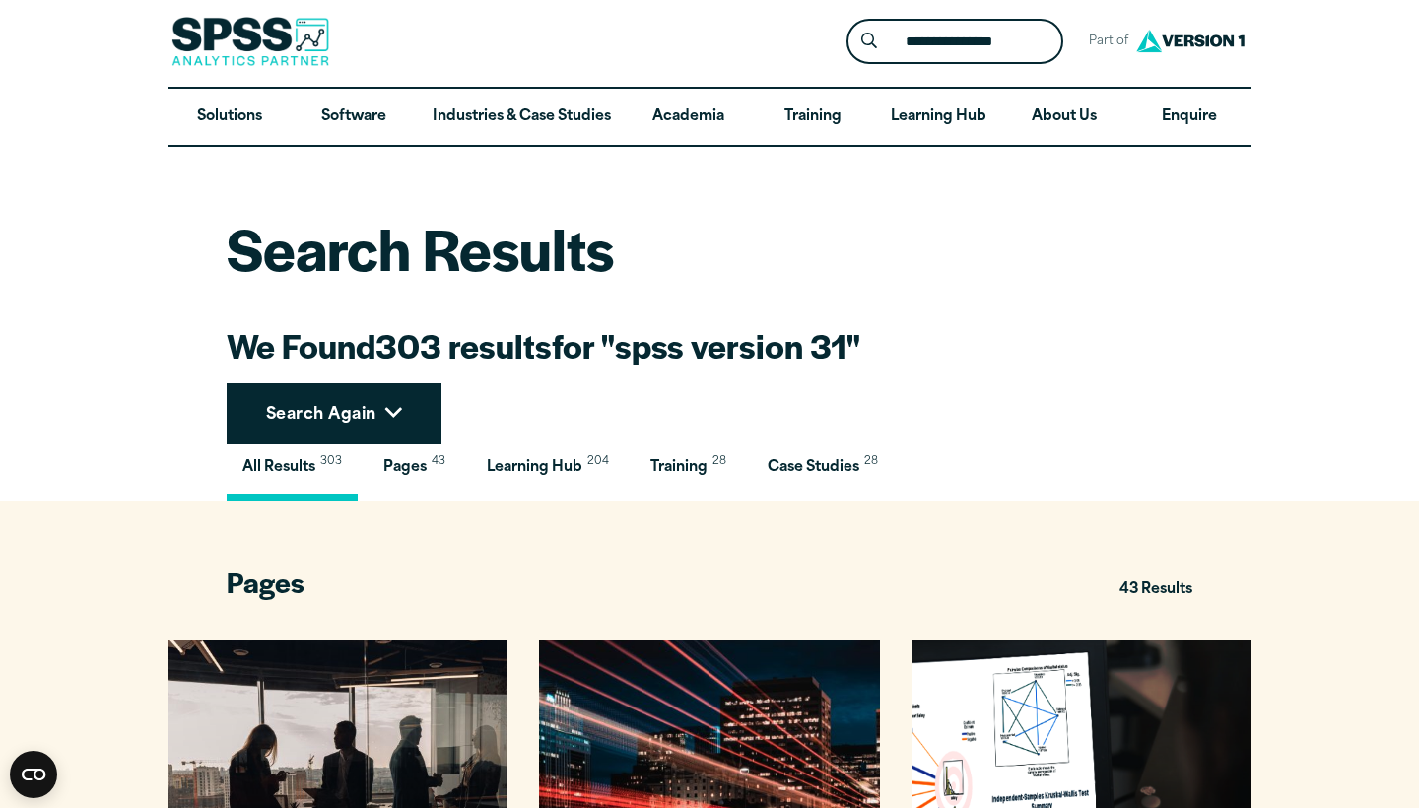
scroll to position [0, 0]
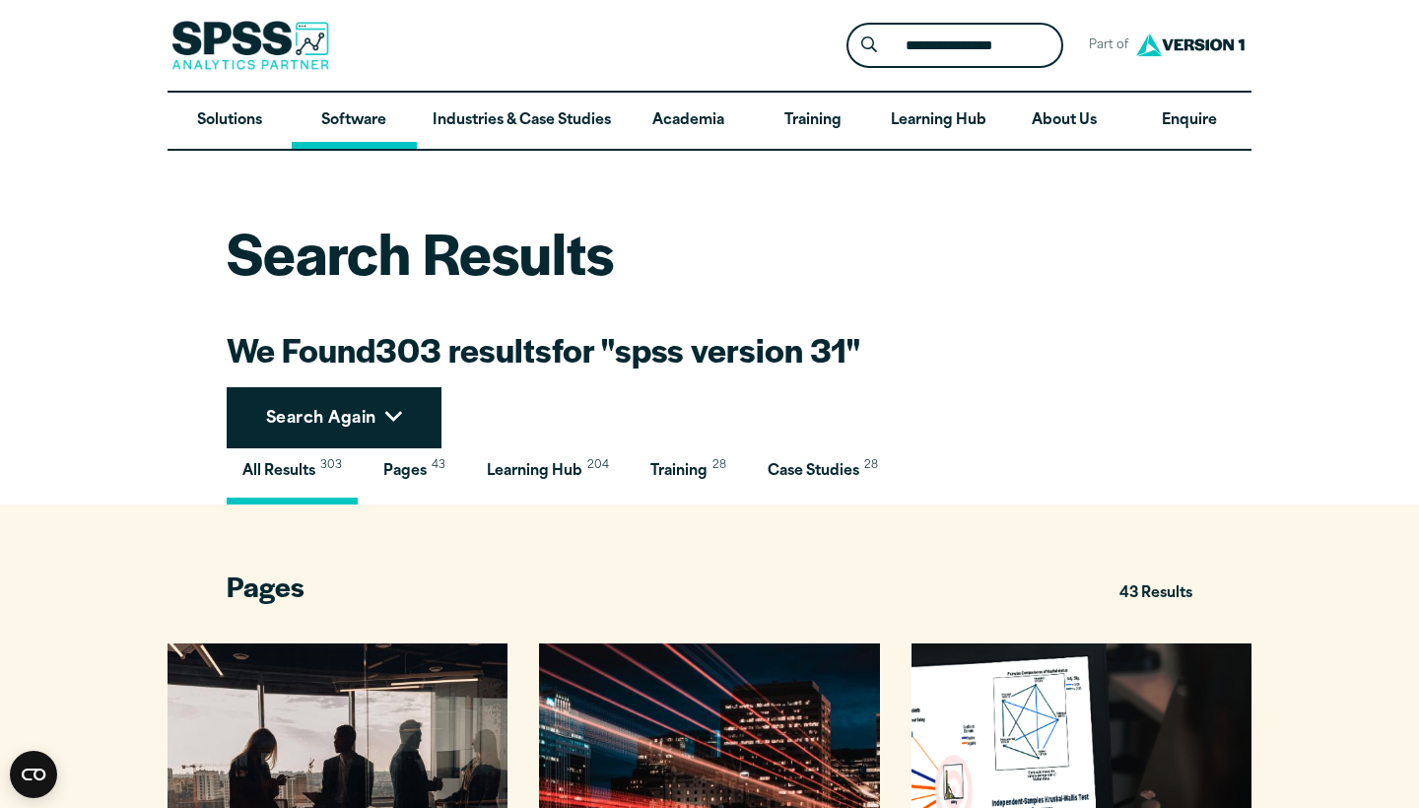
click at [353, 131] on link "Software" at bounding box center [354, 121] width 124 height 57
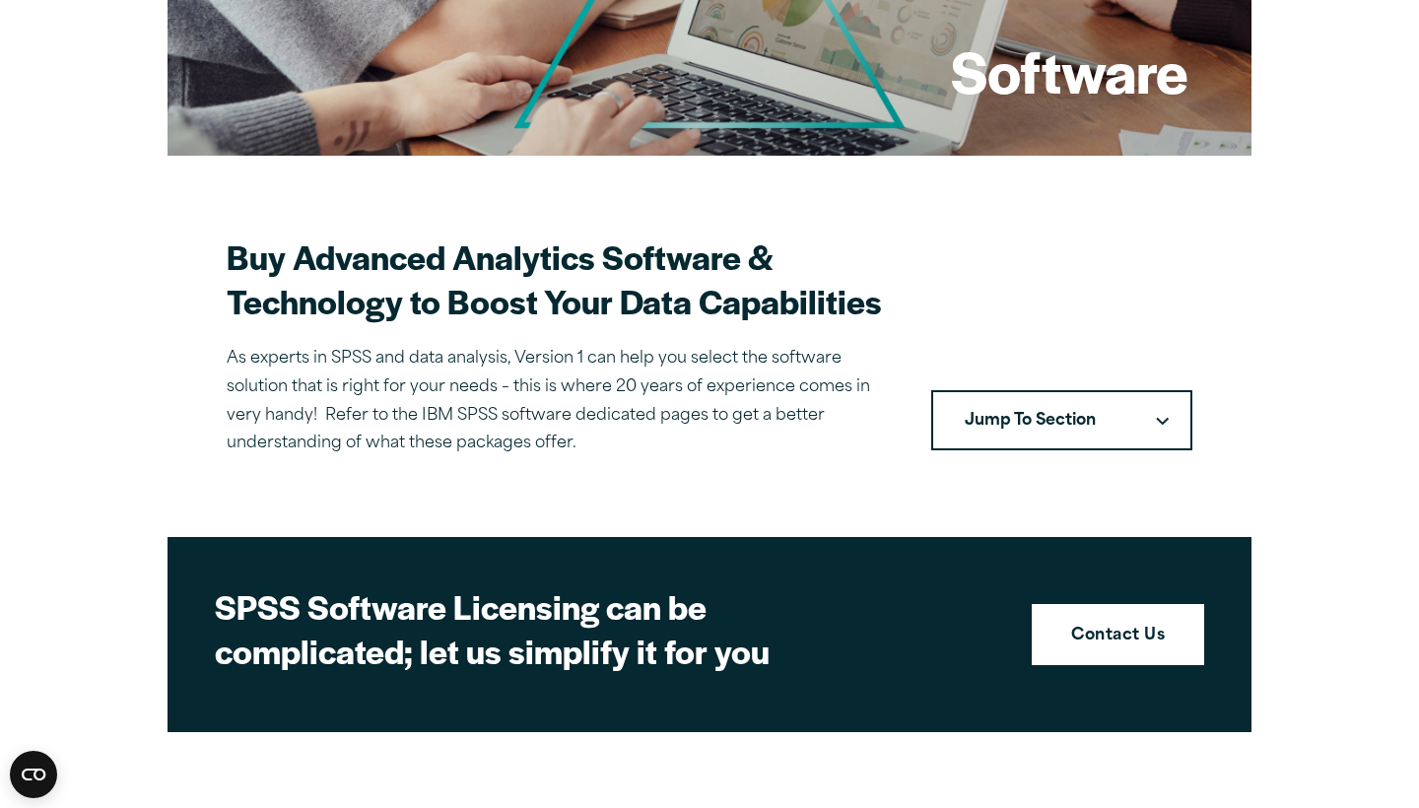
scroll to position [400, 0]
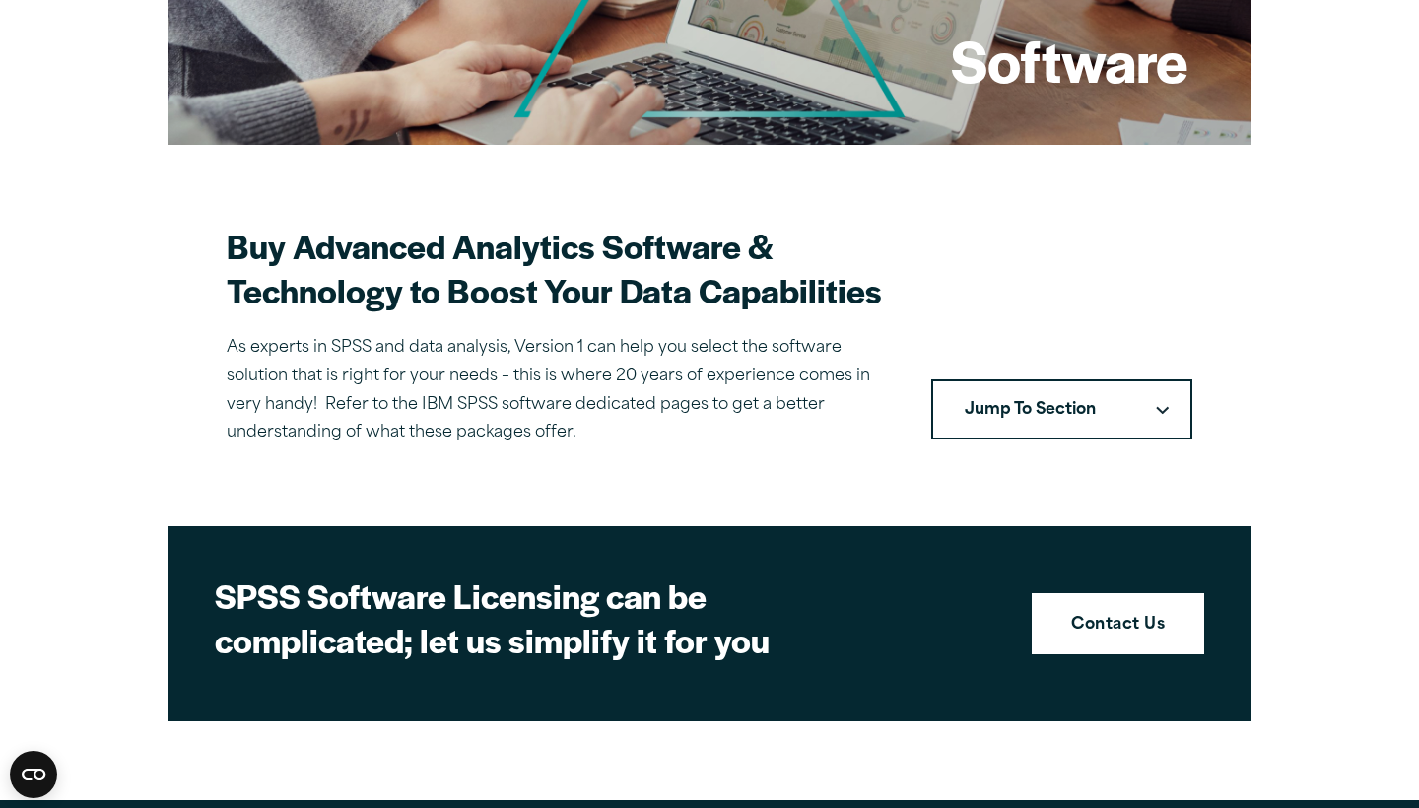
click at [1094, 399] on button "Jump To Section" at bounding box center [1061, 409] width 261 height 61
click at [1169, 402] on button "Jump To Section" at bounding box center [1061, 409] width 261 height 61
click at [1162, 419] on button "Jump To Section" at bounding box center [1061, 409] width 261 height 61
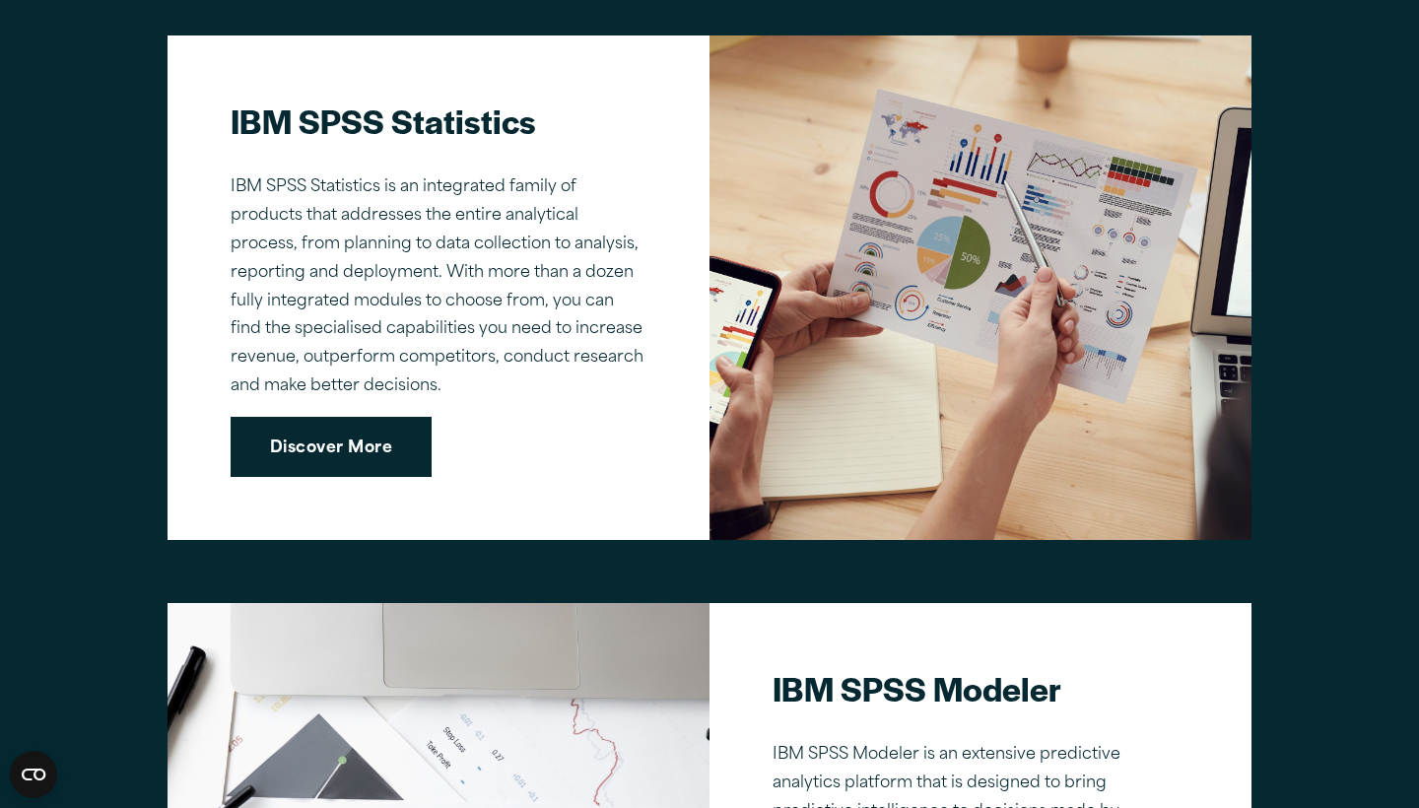
scroll to position [1444, 0]
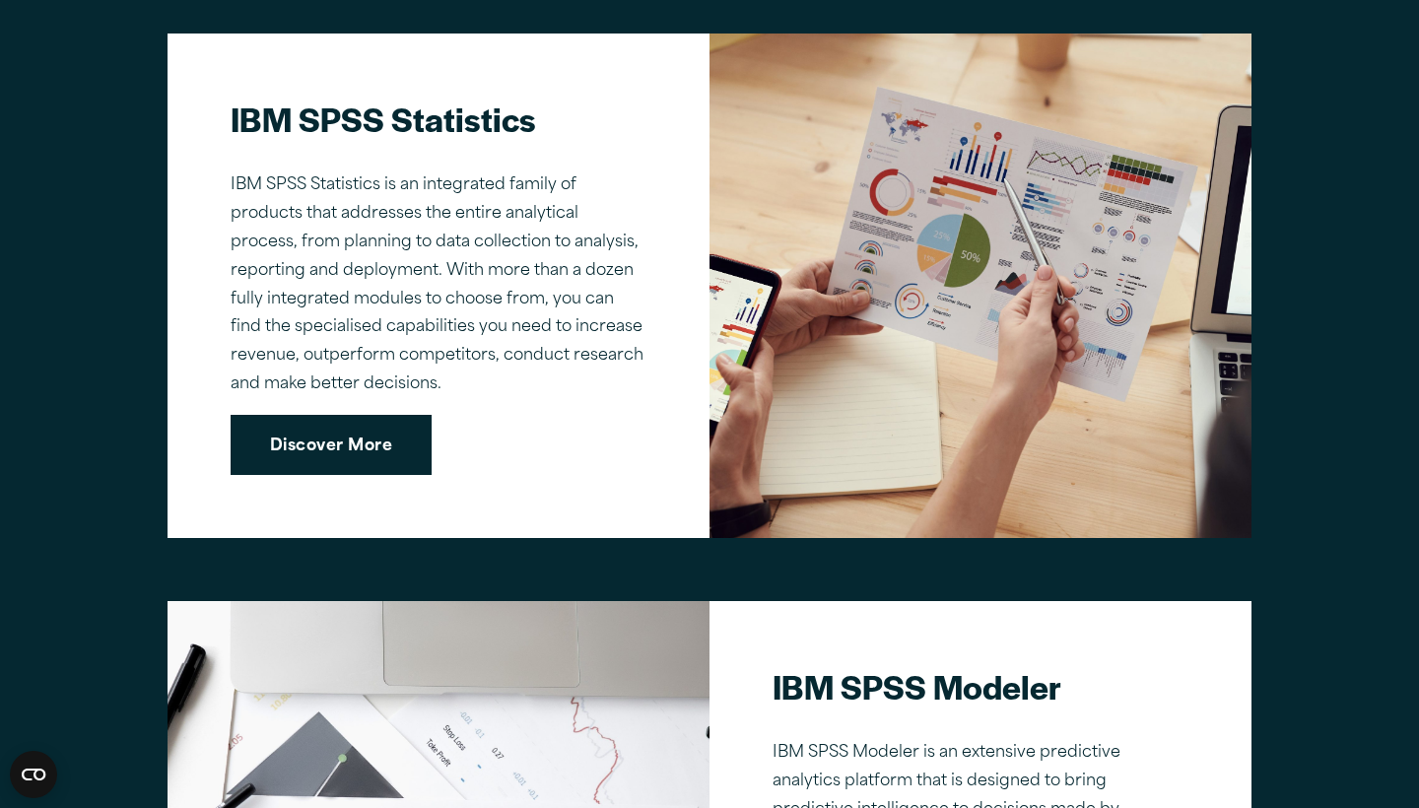
click at [390, 456] on link "Discover More" at bounding box center [331, 445] width 201 height 61
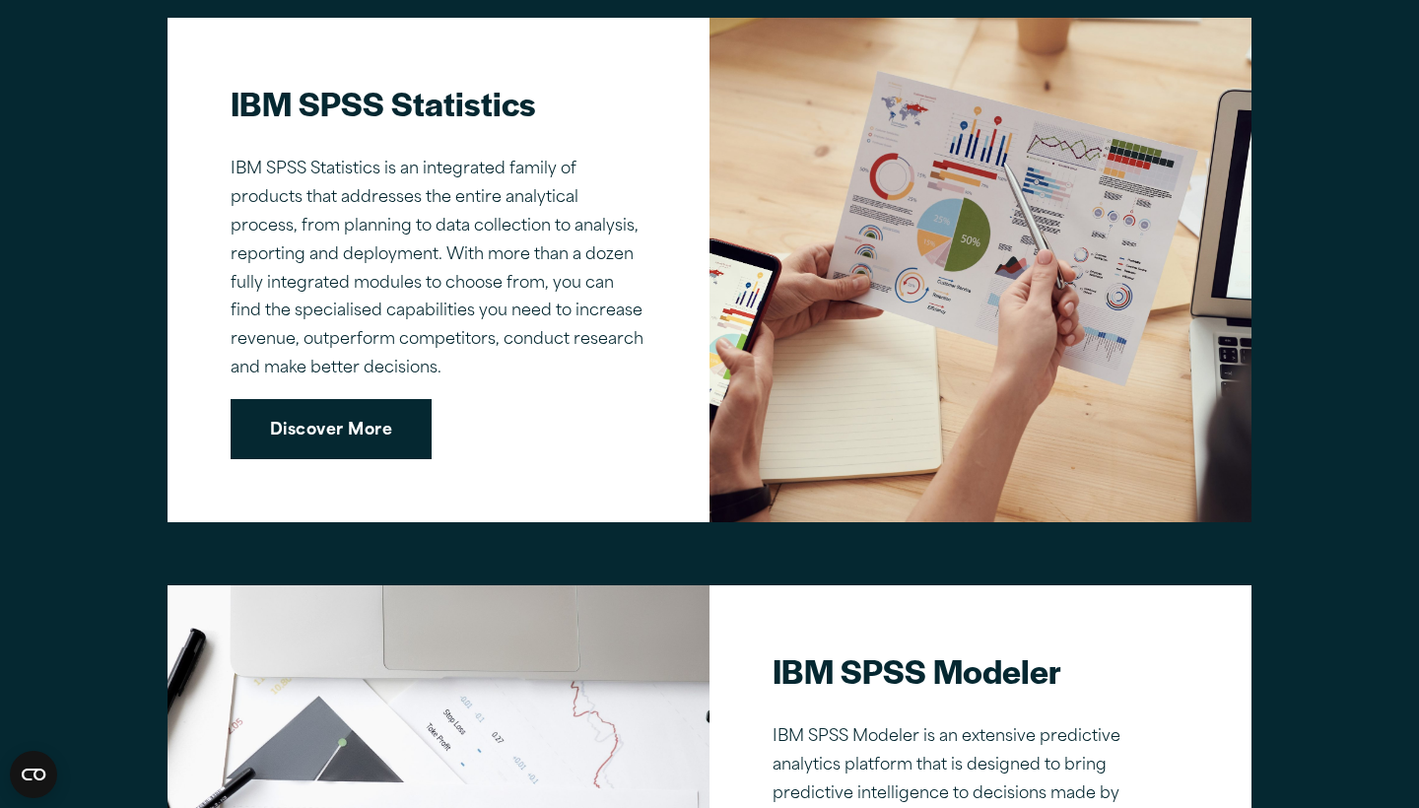
scroll to position [1456, 0]
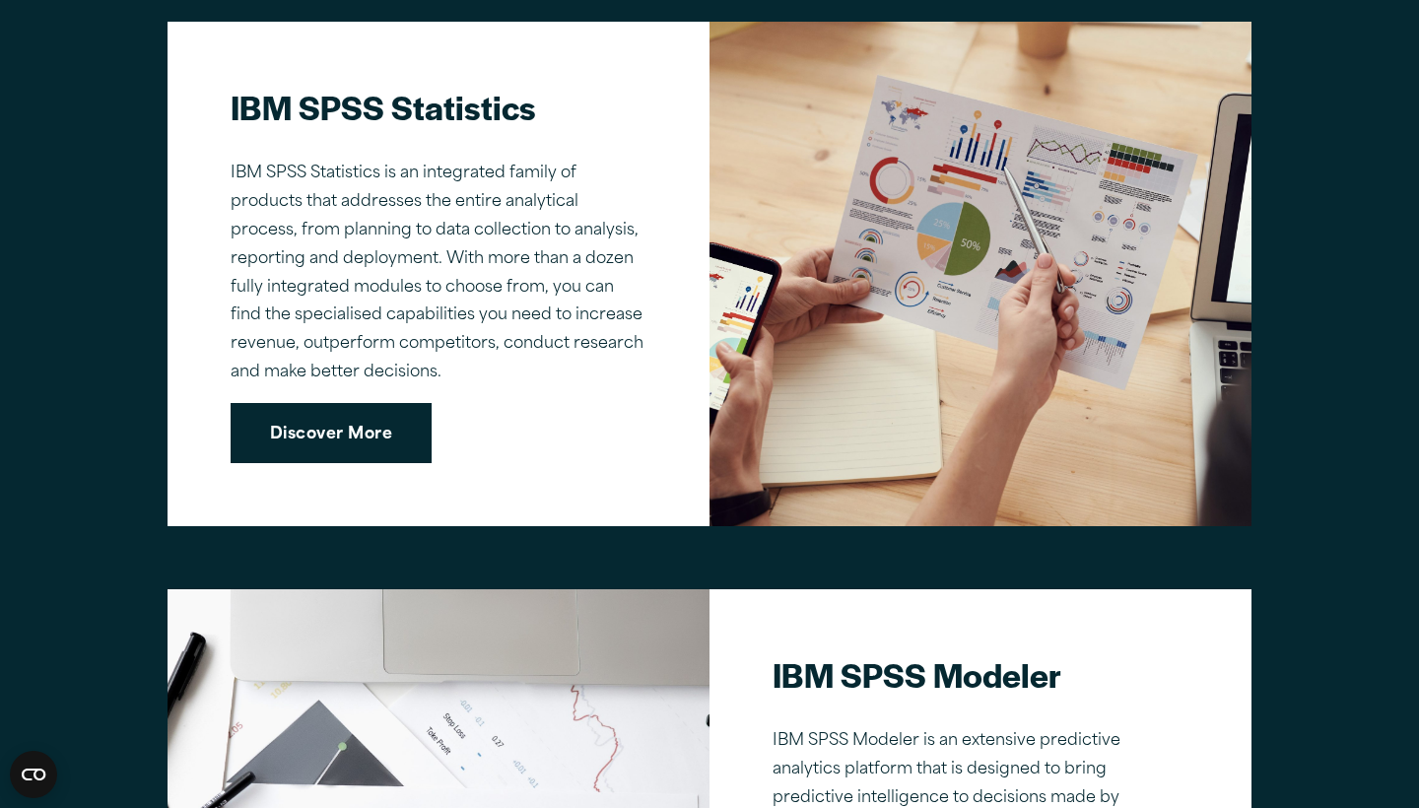
click at [363, 409] on link "Discover More" at bounding box center [331, 433] width 201 height 61
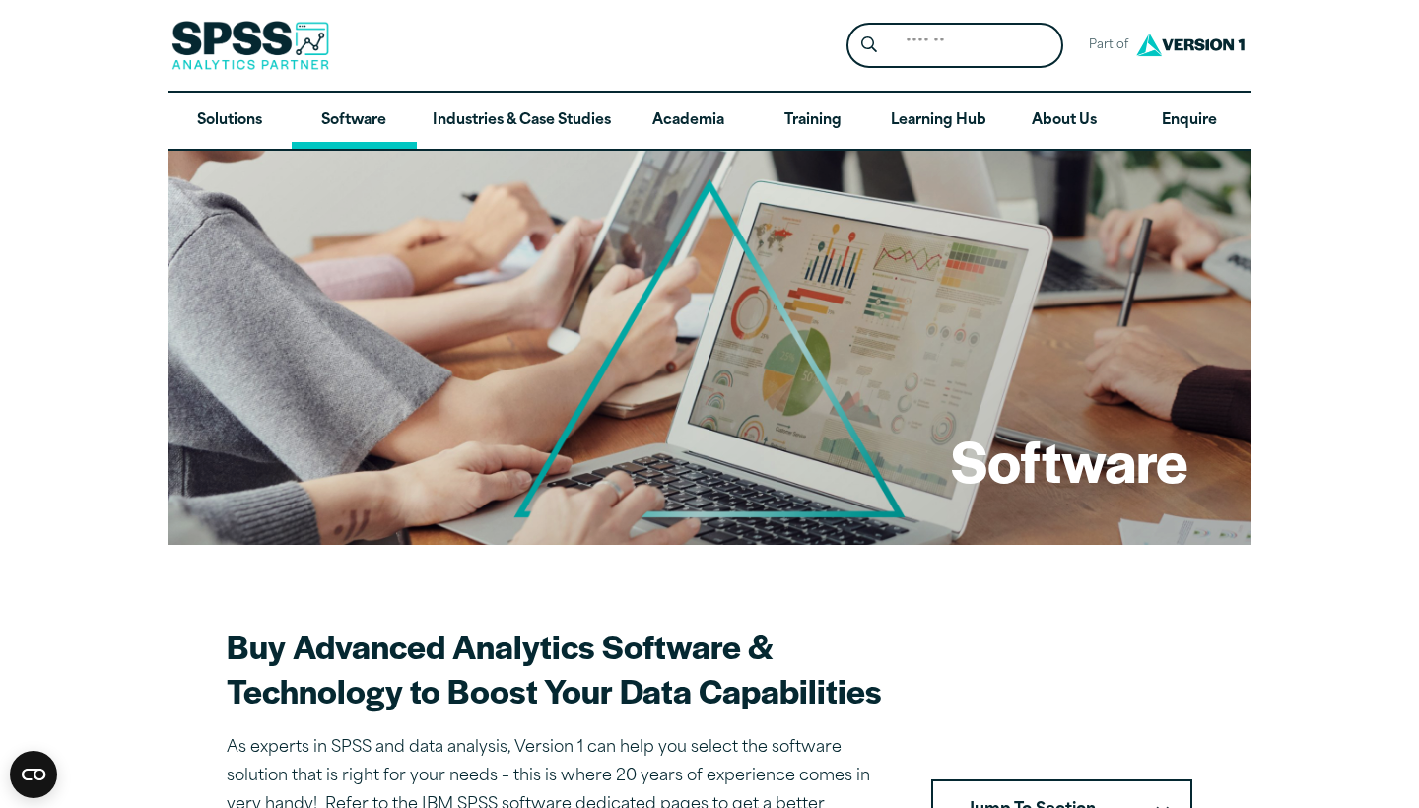
scroll to position [0, 0]
click link "Software"
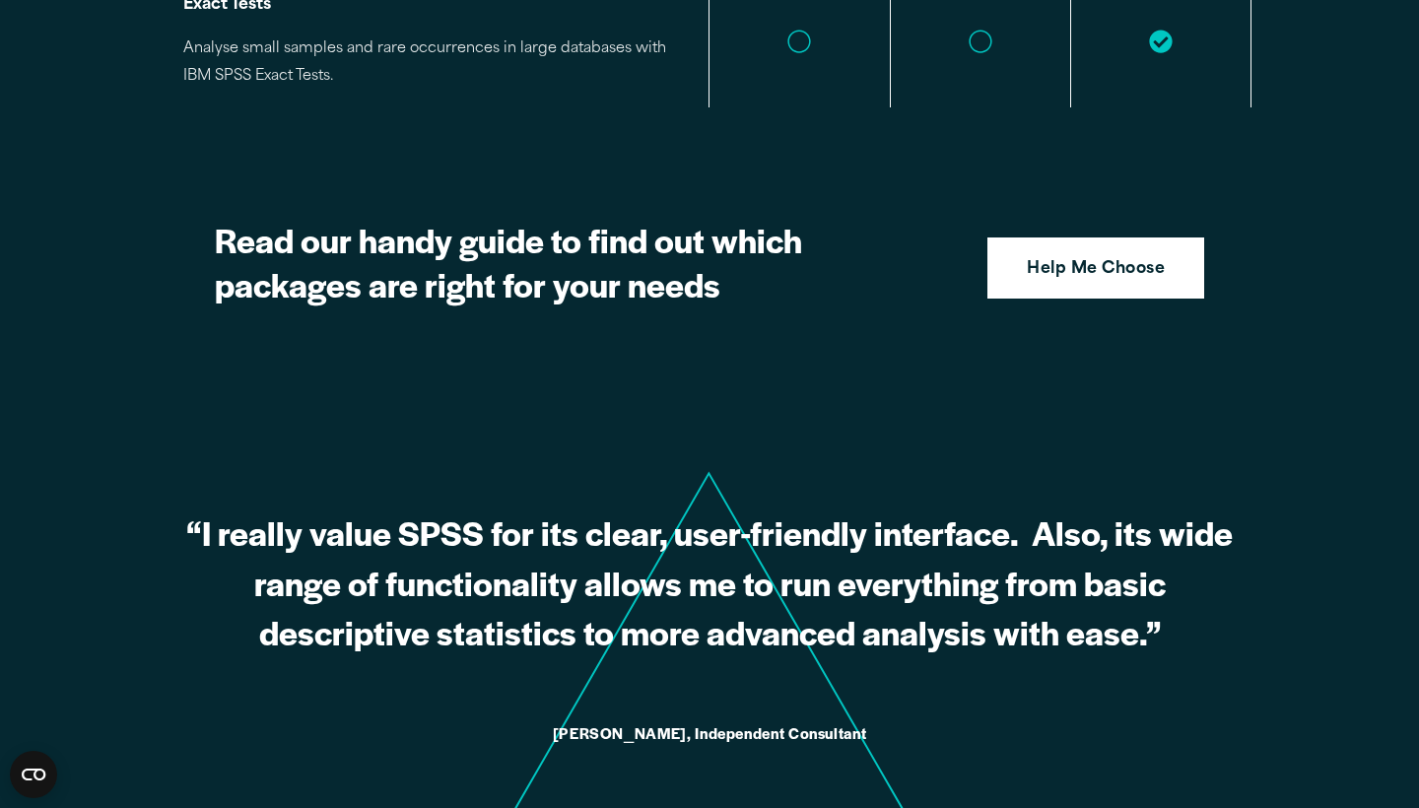
scroll to position [4906, 0]
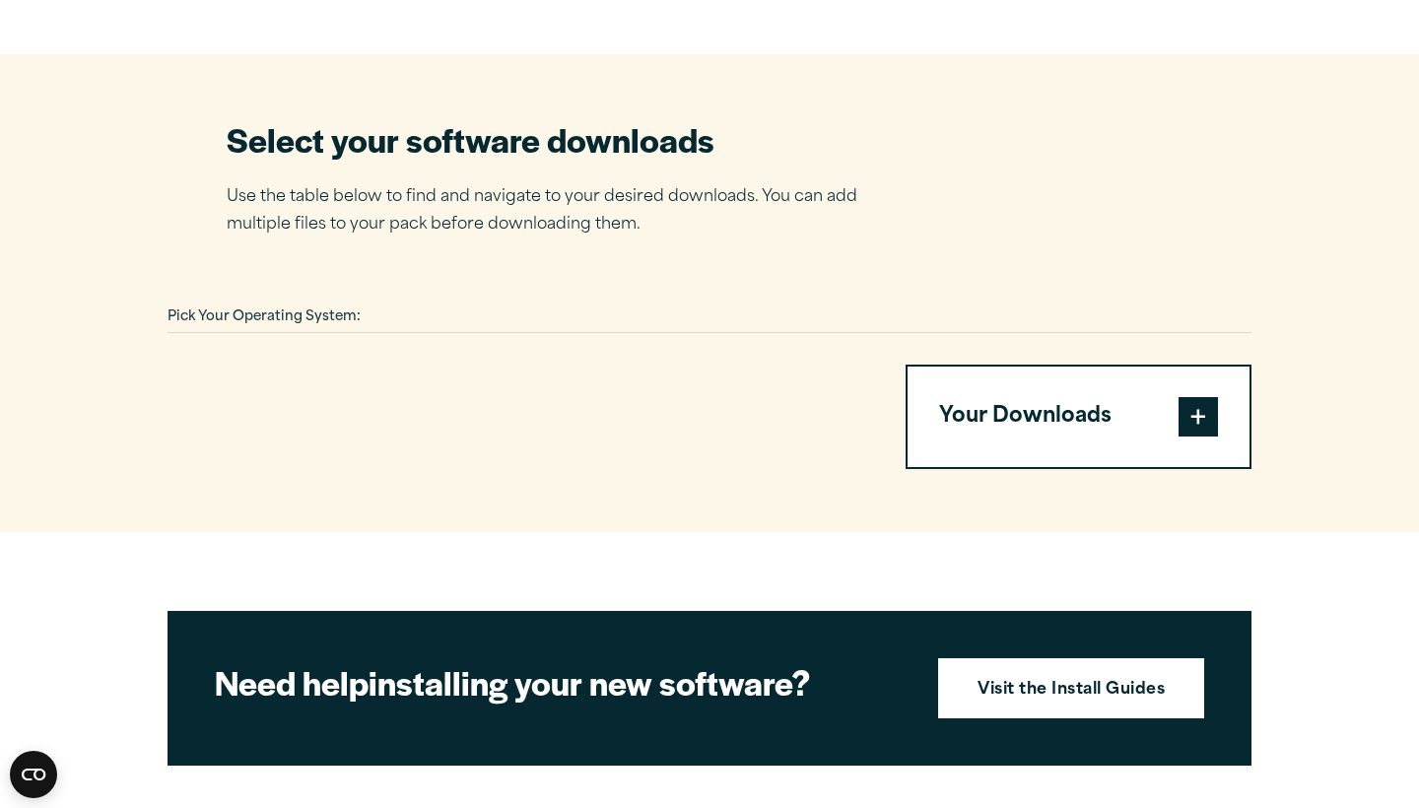
scroll to position [1179, 0]
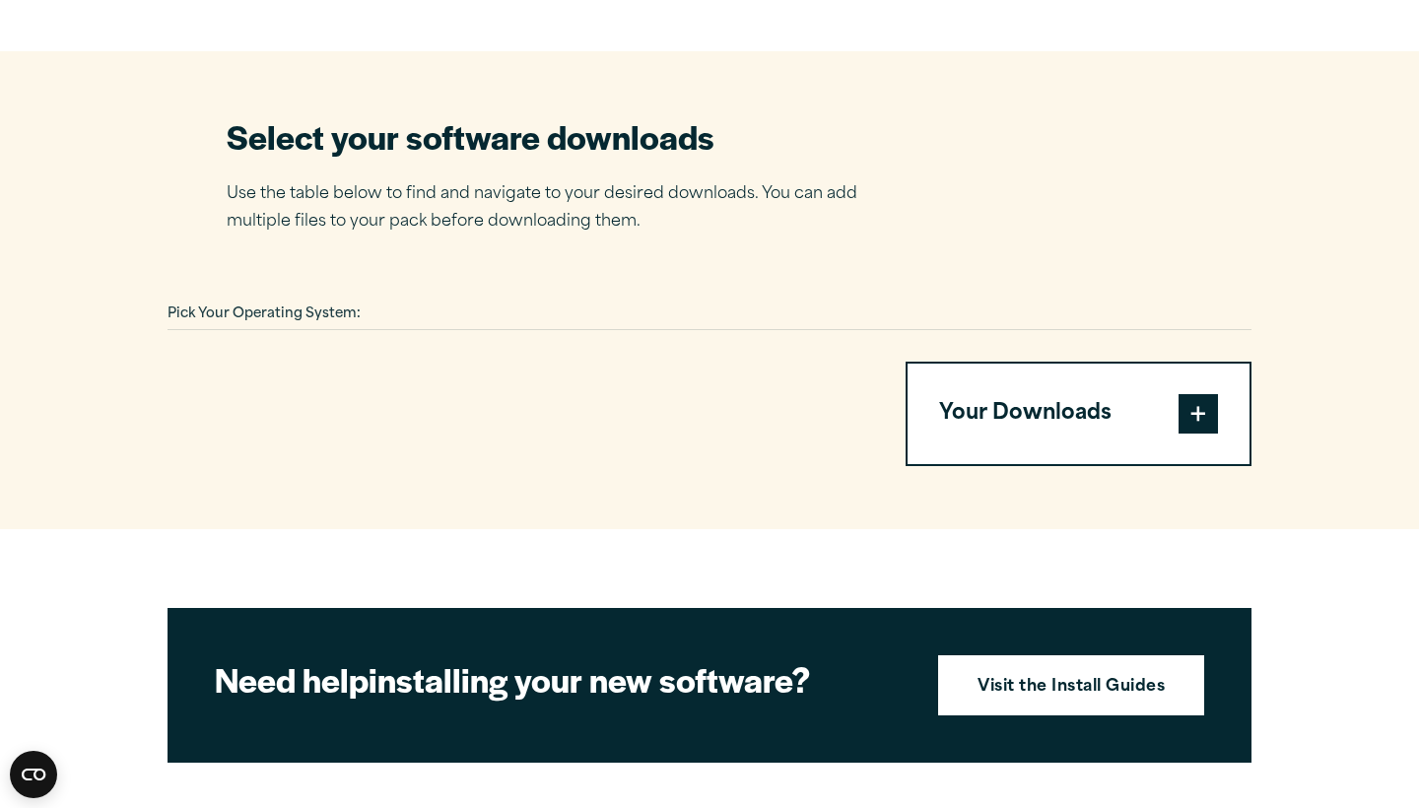
click at [380, 311] on div "Pick Your Operating System:" at bounding box center [710, 315] width 1084 height 31
click at [368, 309] on div "Pick Your Operating System:" at bounding box center [710, 315] width 1084 height 31
drag, startPoint x: 403, startPoint y: 313, endPoint x: 657, endPoint y: 299, distance: 254.7
click at [659, 301] on div "Pick Your Operating System:" at bounding box center [710, 315] width 1084 height 31
click at [657, 300] on div "Pick Your Operating System:" at bounding box center [710, 315] width 1084 height 31
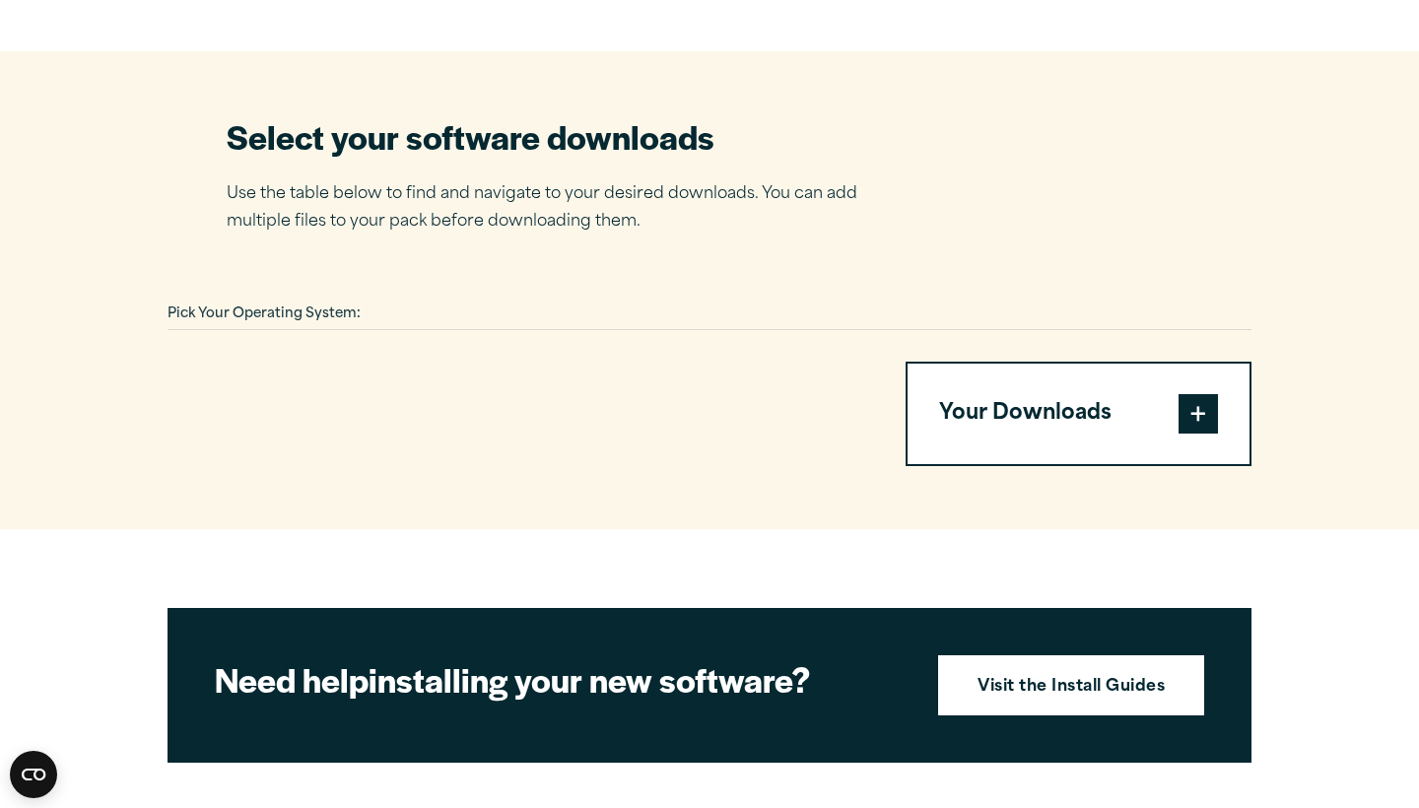
click at [550, 300] on div "Pick Your Operating System:" at bounding box center [710, 315] width 1084 height 31
drag, startPoint x: 1109, startPoint y: 443, endPoint x: 1026, endPoint y: 446, distance: 82.9
click at [1026, 446] on button "Your Downloads" at bounding box center [1079, 414] width 342 height 101
click at [1028, 701] on link "Visit the Install Guides" at bounding box center [1071, 685] width 266 height 61
click at [1198, 415] on span at bounding box center [1198, 413] width 39 height 39
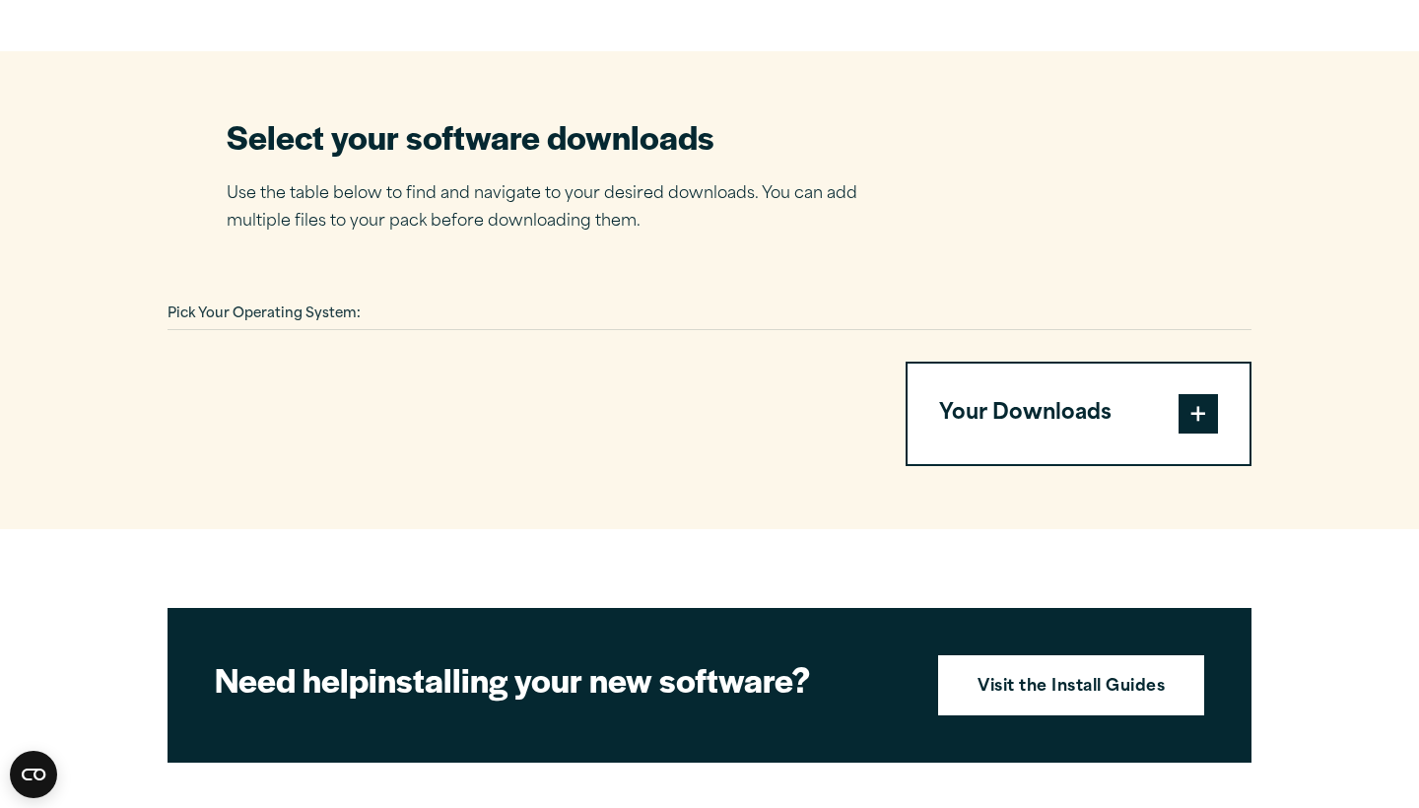
click at [1019, 404] on button "Your Downloads" at bounding box center [1079, 414] width 342 height 101
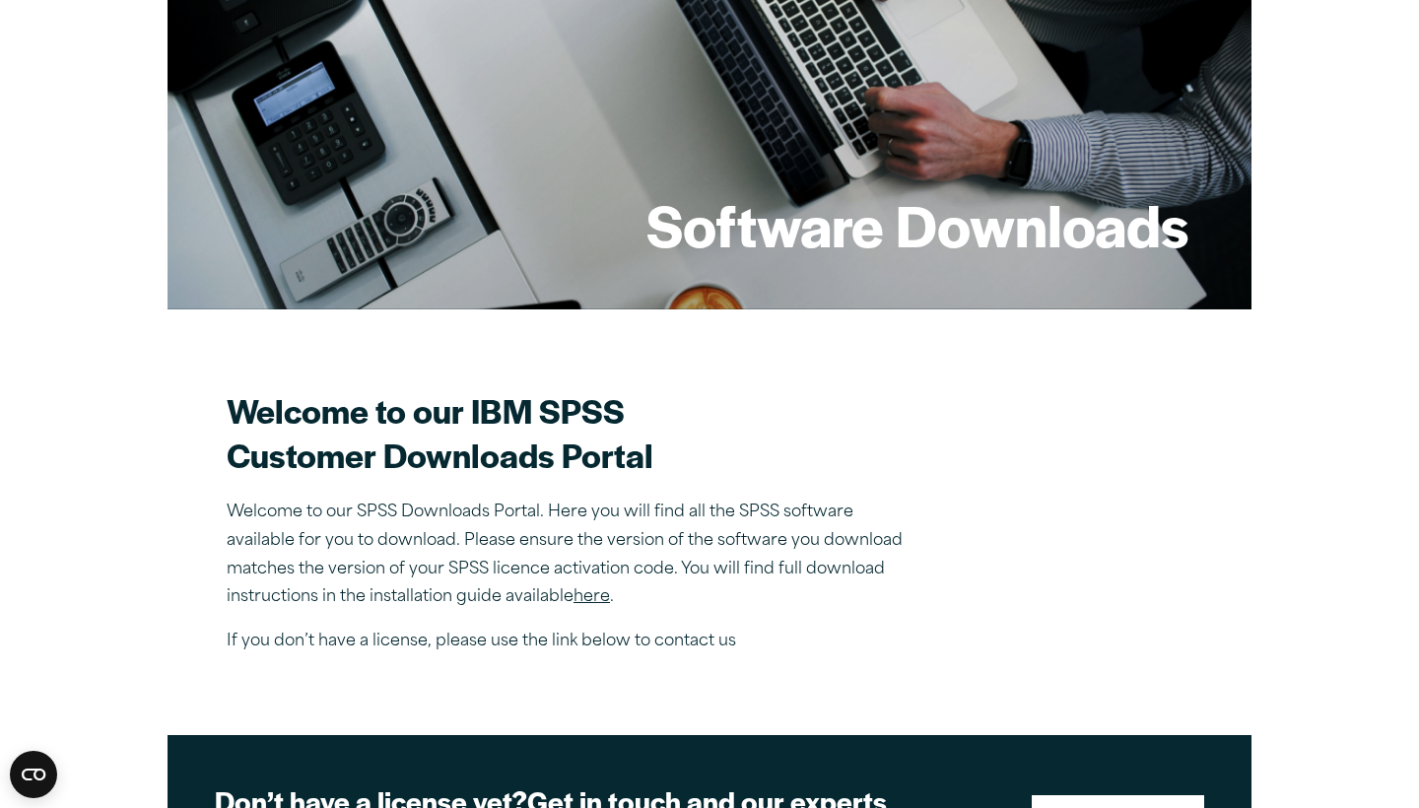
scroll to position [232, 0]
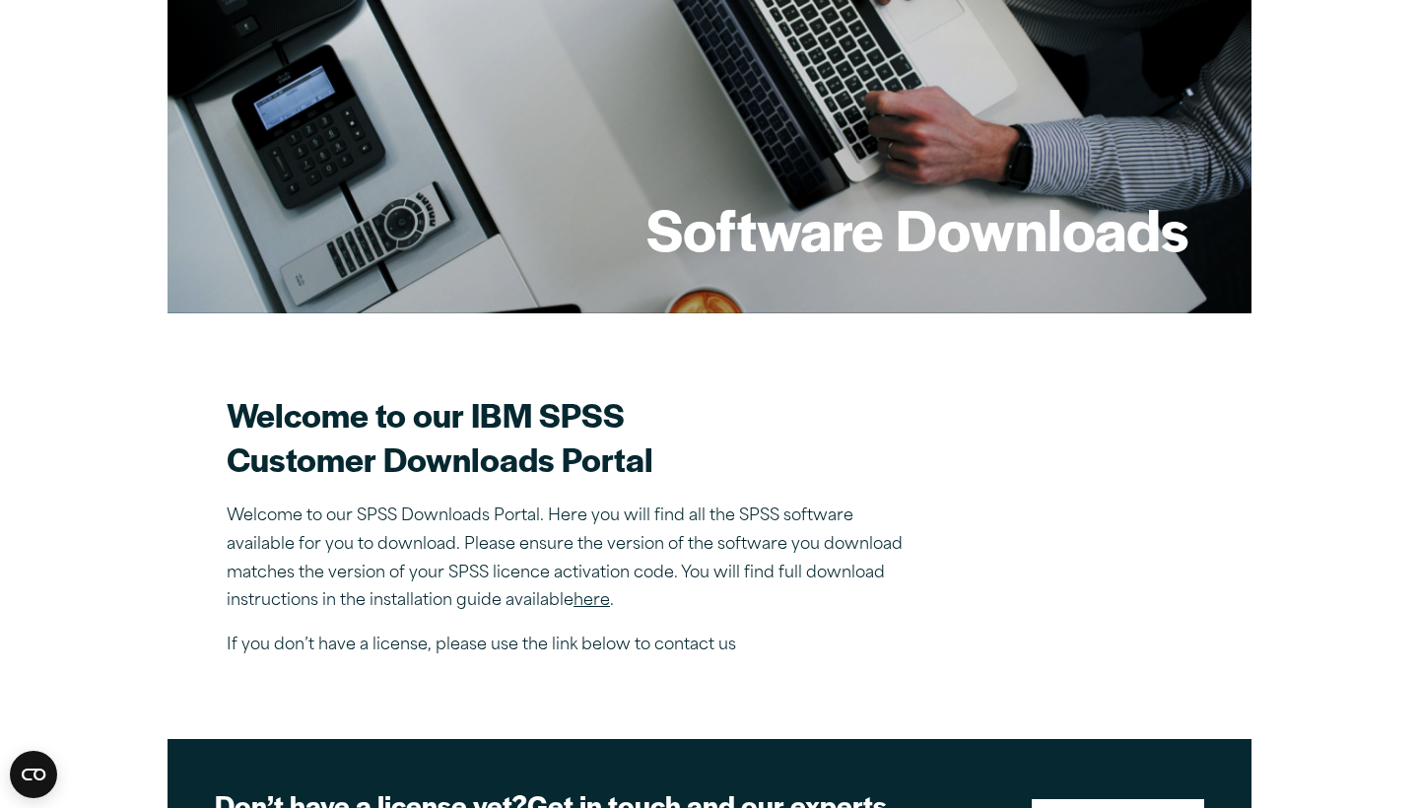
click at [590, 605] on link "here" at bounding box center [592, 601] width 36 height 16
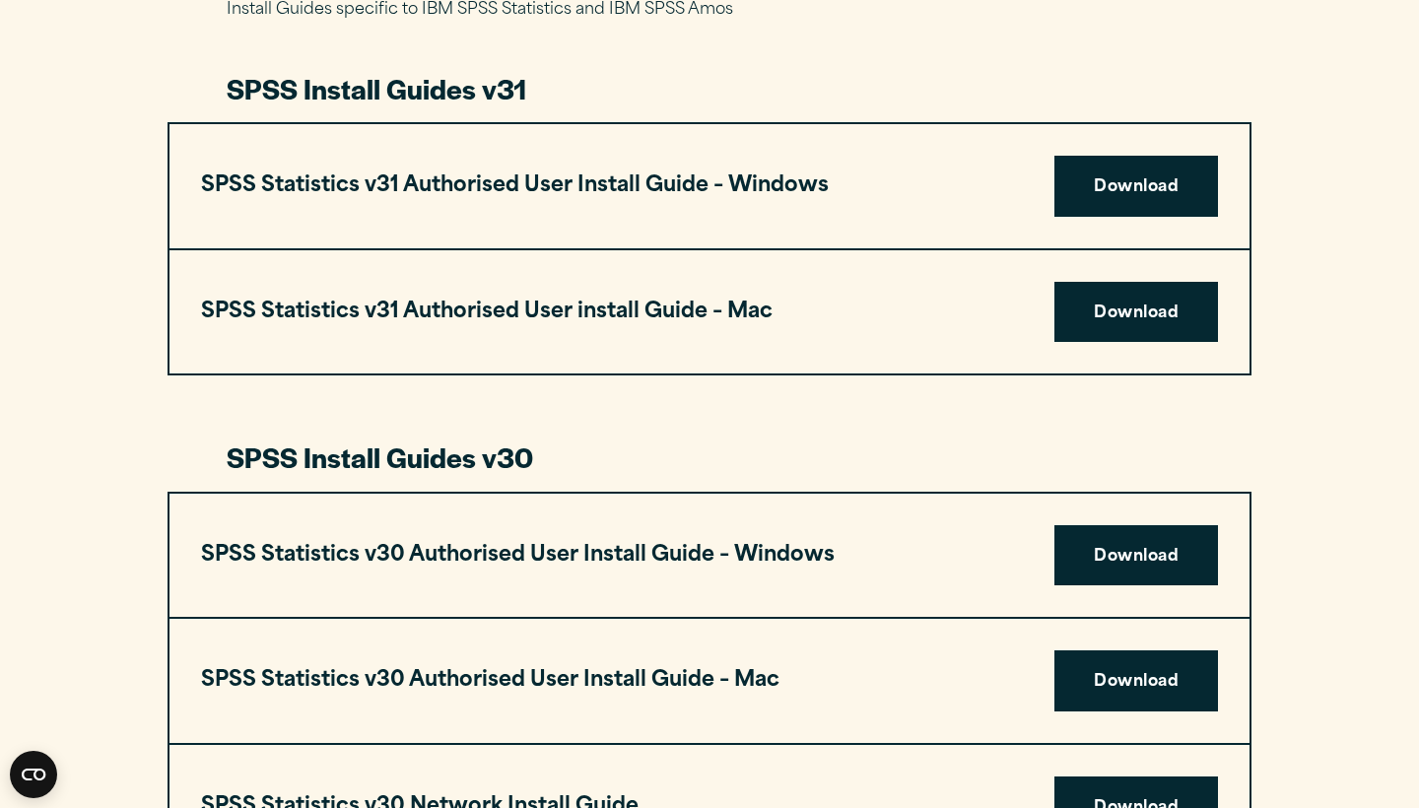
scroll to position [1055, 0]
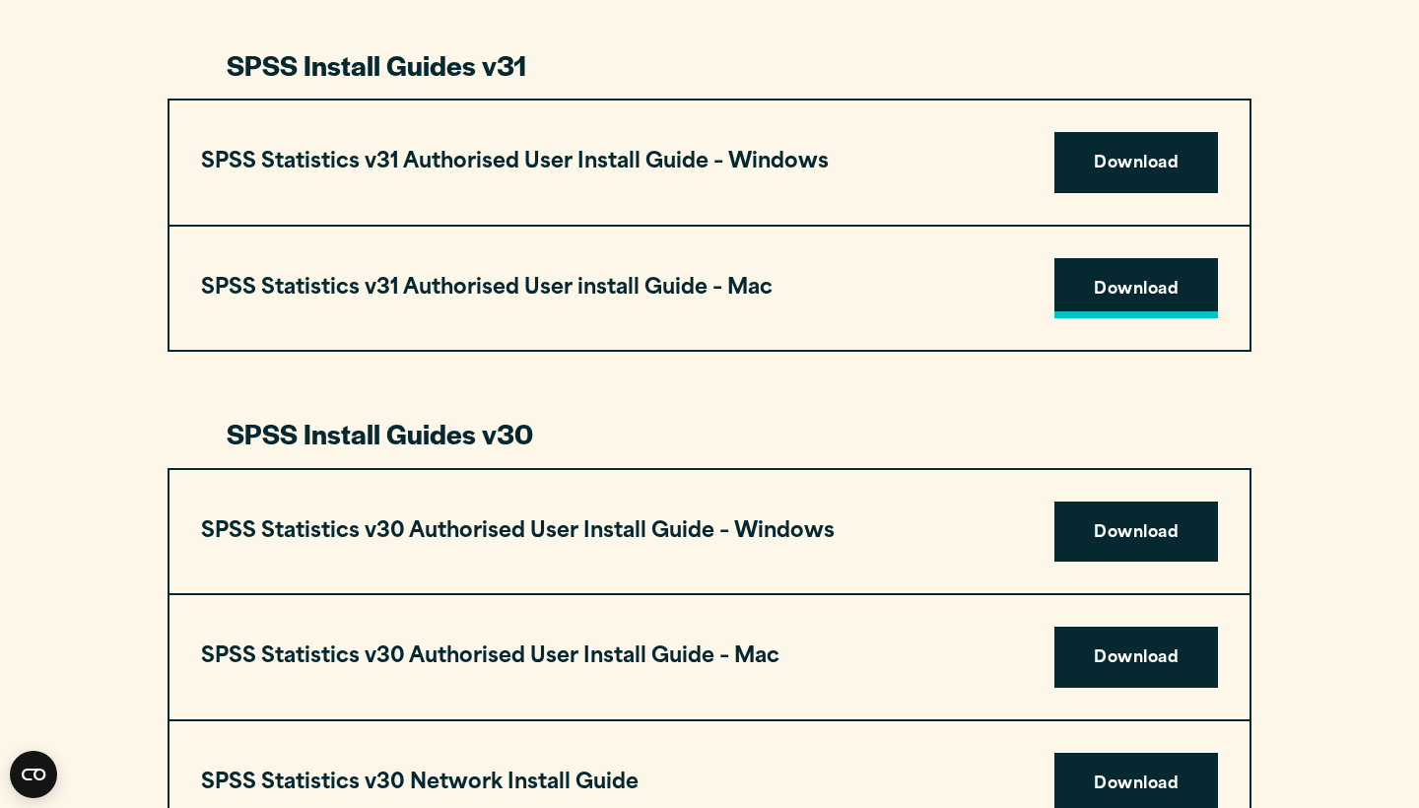
click at [1103, 276] on link "Download" at bounding box center [1137, 288] width 164 height 61
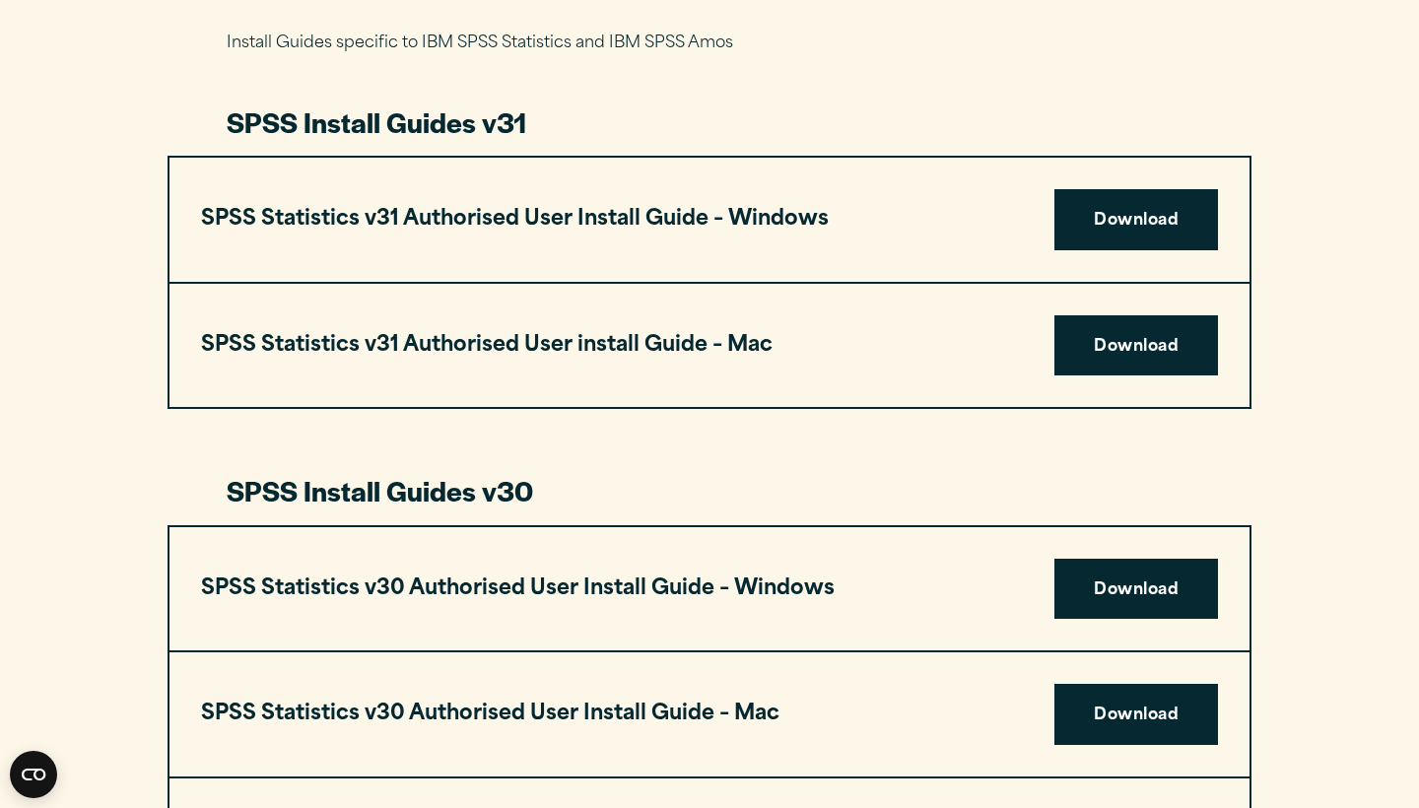
scroll to position [998, 0]
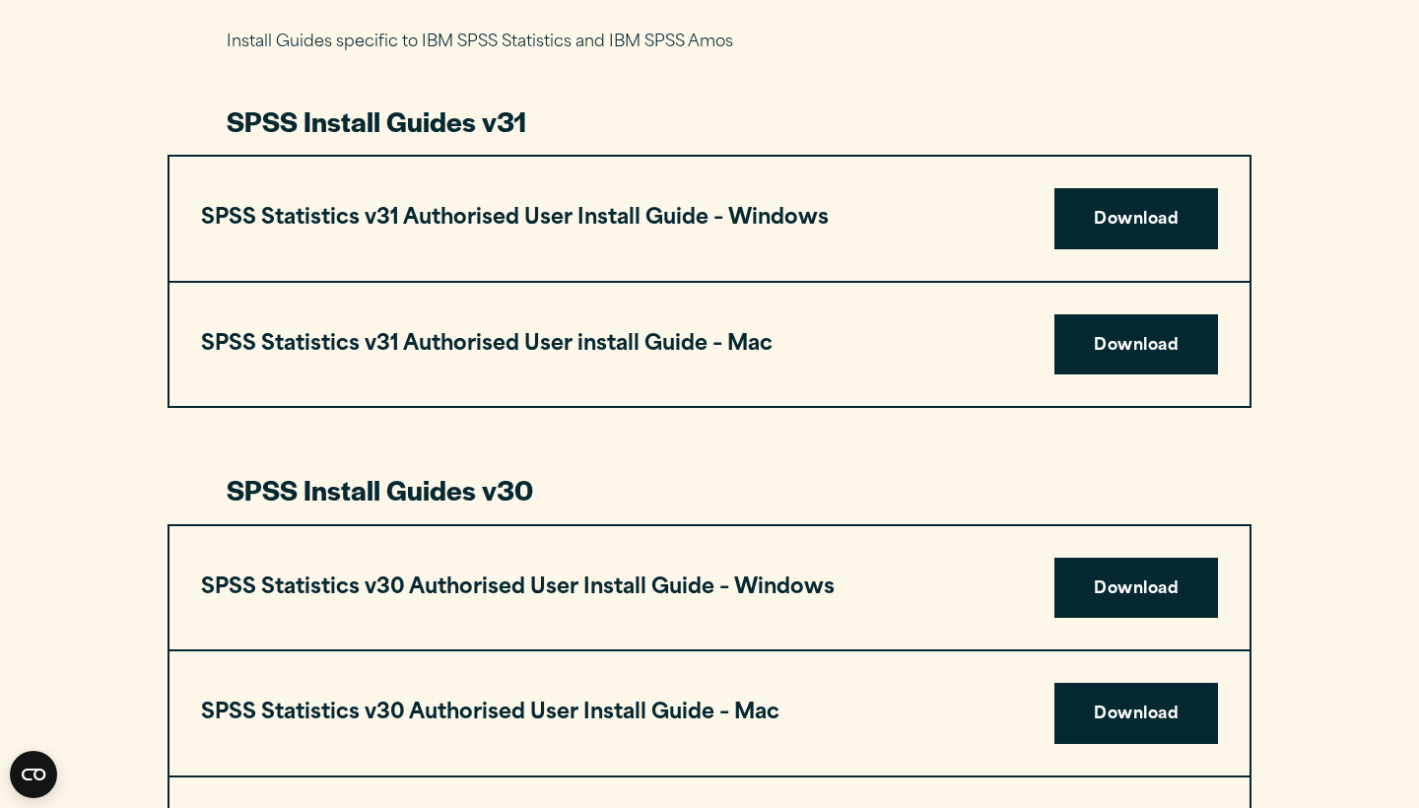
click at [735, 336] on h3 "SPSS Statistics v31 Authorised User install Guide – Mac" at bounding box center [487, 344] width 572 height 37
drag, startPoint x: 765, startPoint y: 342, endPoint x: 511, endPoint y: 359, distance: 254.8
click at [511, 359] on div "SPSS Statistics v31 Authorised User install Guide – Mac Download" at bounding box center [710, 345] width 1080 height 124
click at [498, 393] on div "SPSS Statistics v31 Authorised User install Guide – Mac Download" at bounding box center [710, 345] width 1080 height 124
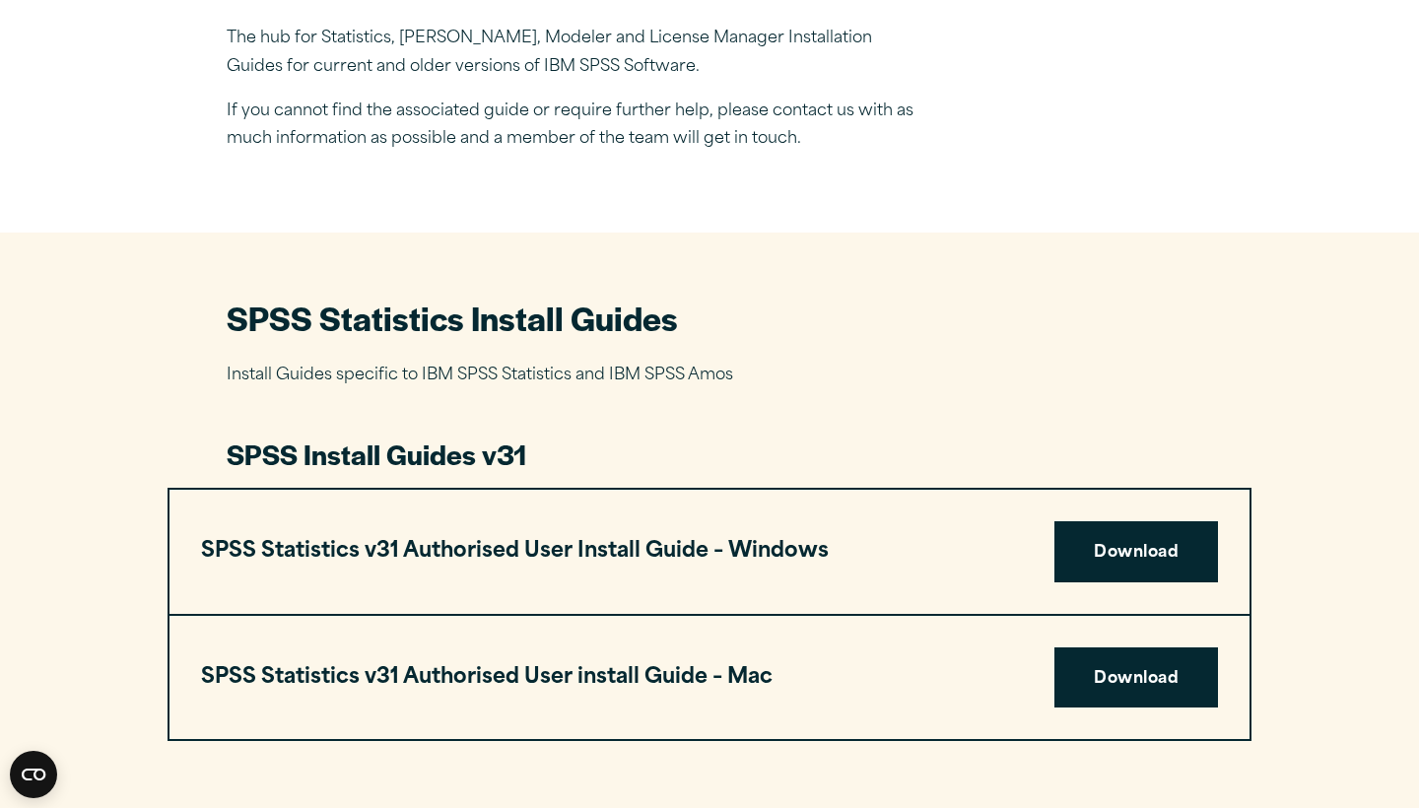
scroll to position [751, 0]
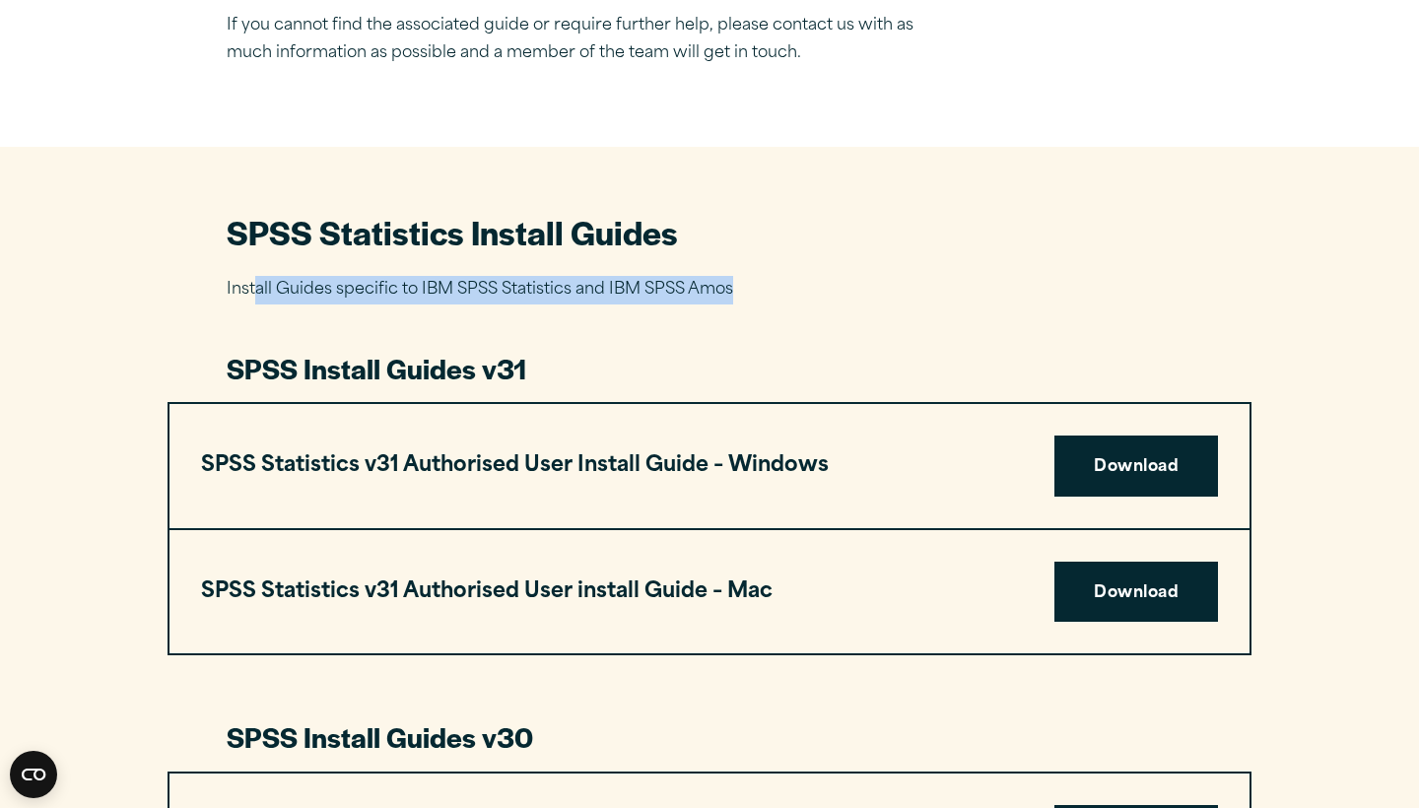
drag, startPoint x: 255, startPoint y: 281, endPoint x: 501, endPoint y: 335, distance: 251.3
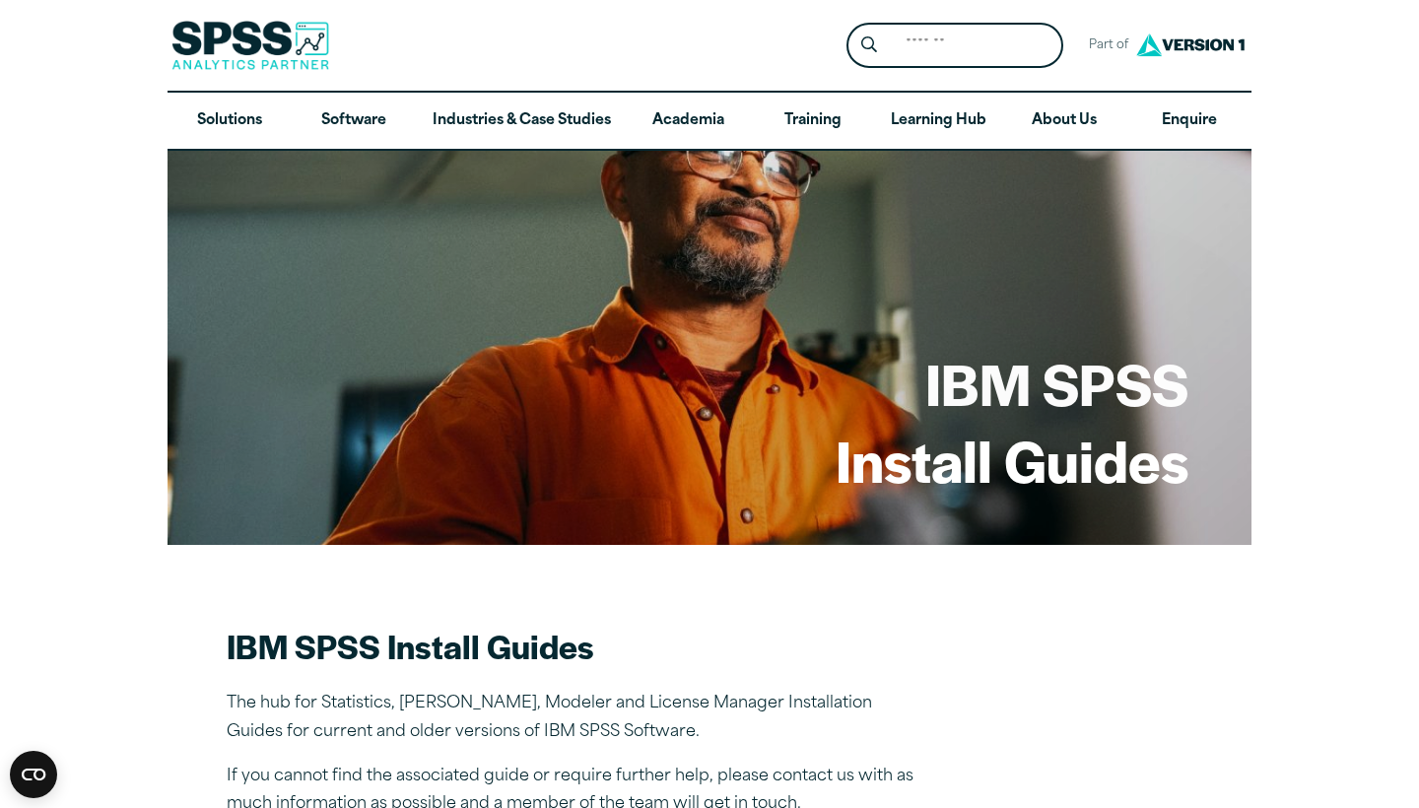
scroll to position [0, 0]
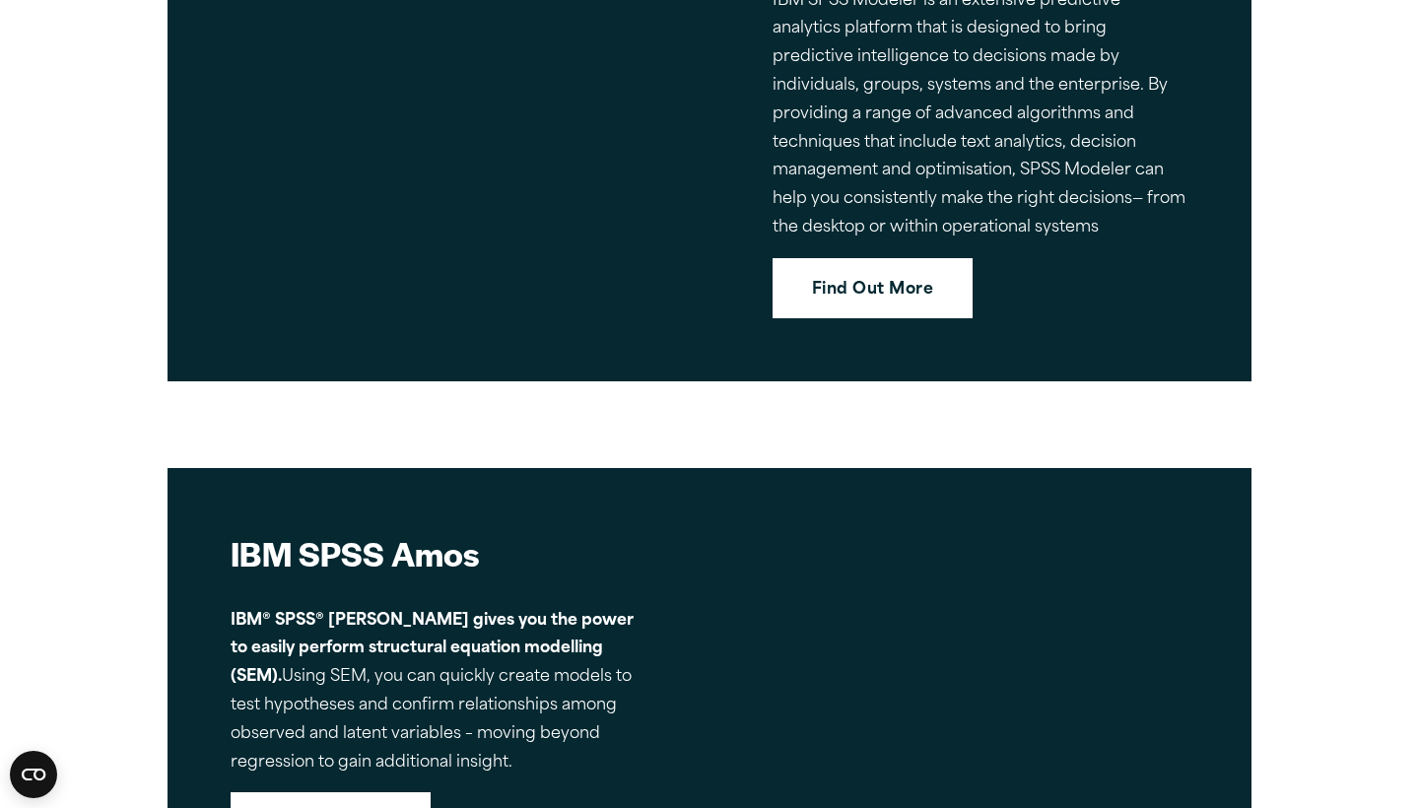
scroll to position [8099, 0]
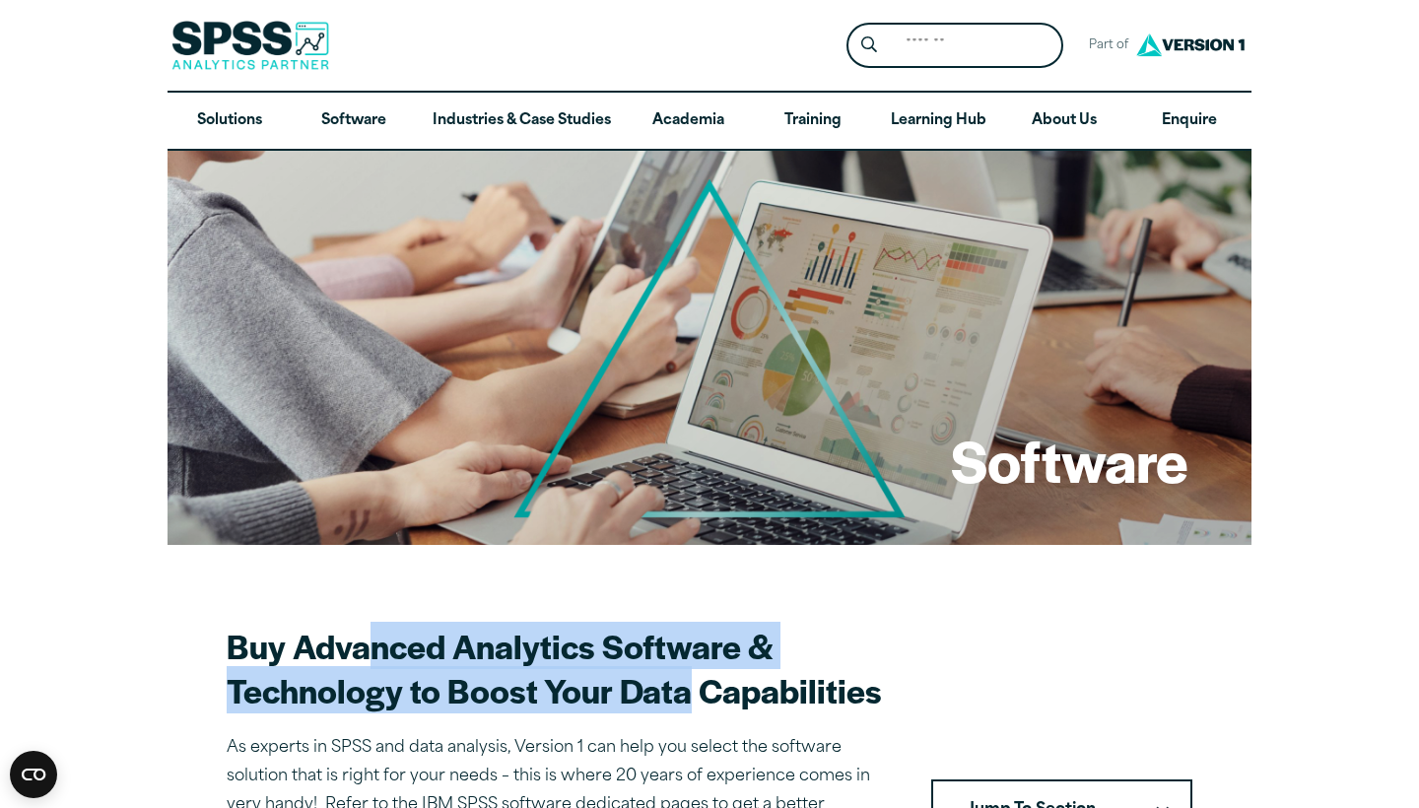
drag, startPoint x: 691, startPoint y: 691, endPoint x: 371, endPoint y: 652, distance: 322.6
click at [371, 652] on h2 "Buy Advanced Analytics Software & Technology to Boost Your Data Capabilities" at bounding box center [555, 668] width 657 height 89
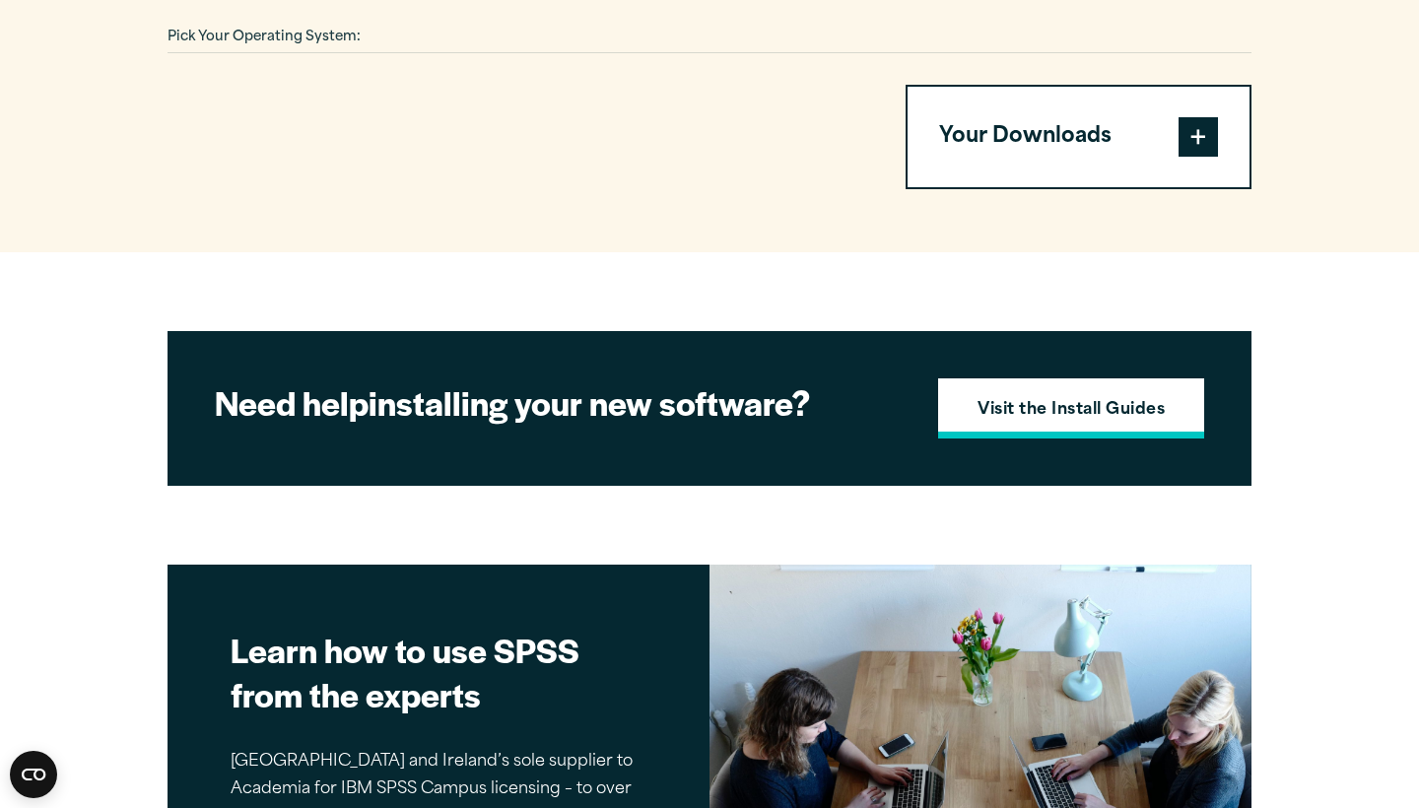
scroll to position [1395, 0]
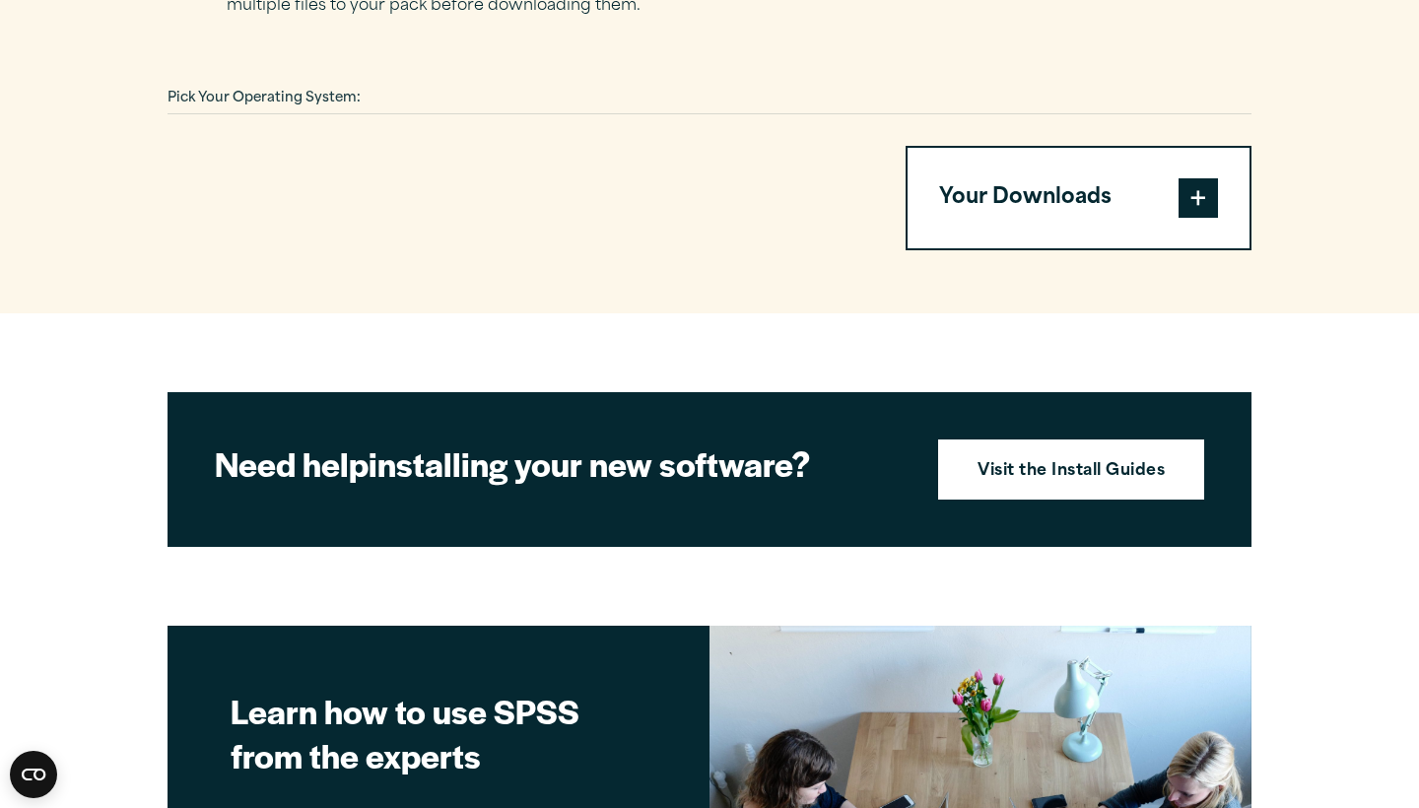
click at [1214, 183] on span at bounding box center [1198, 197] width 39 height 39
click at [1052, 459] on strong "Visit the Install Guides" at bounding box center [1071, 472] width 187 height 26
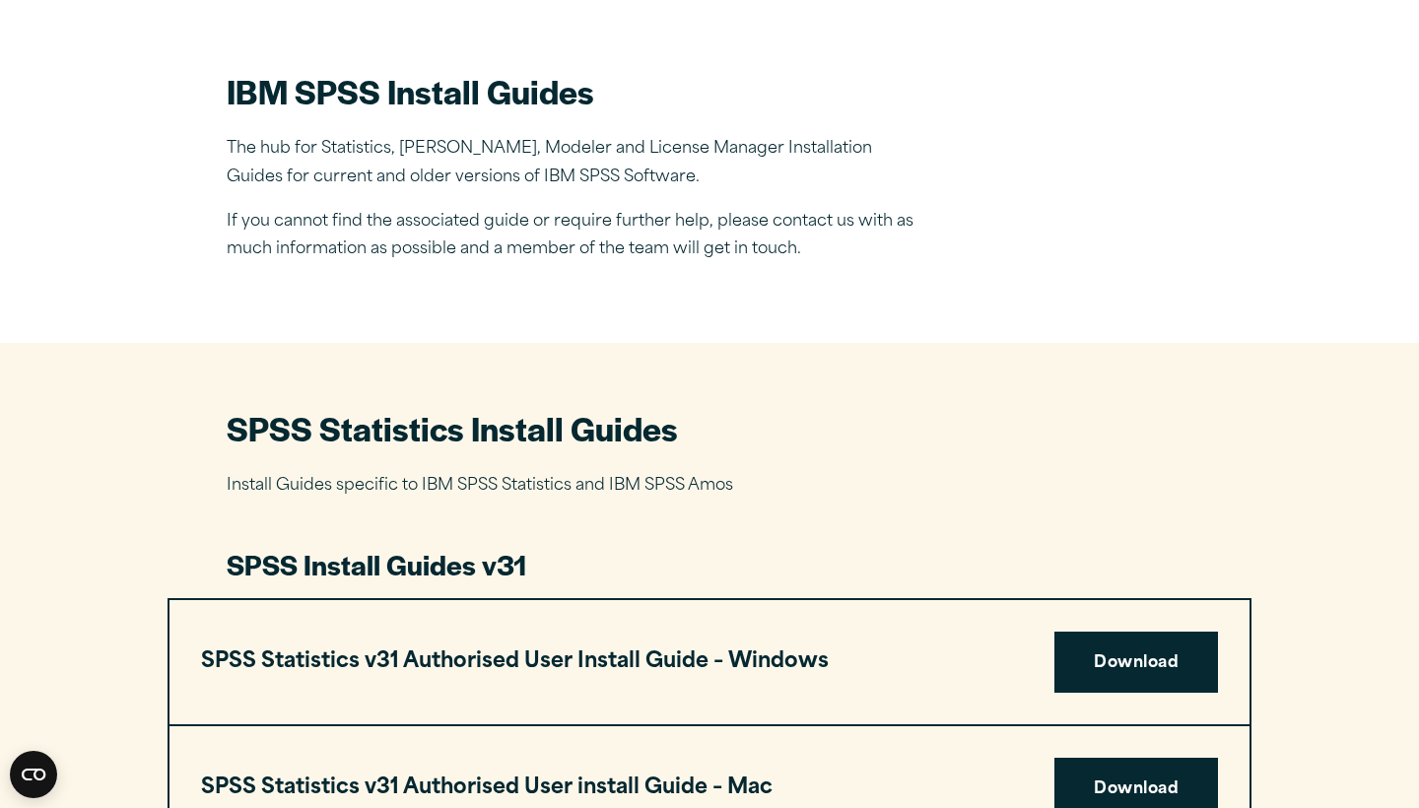
scroll to position [553, 0]
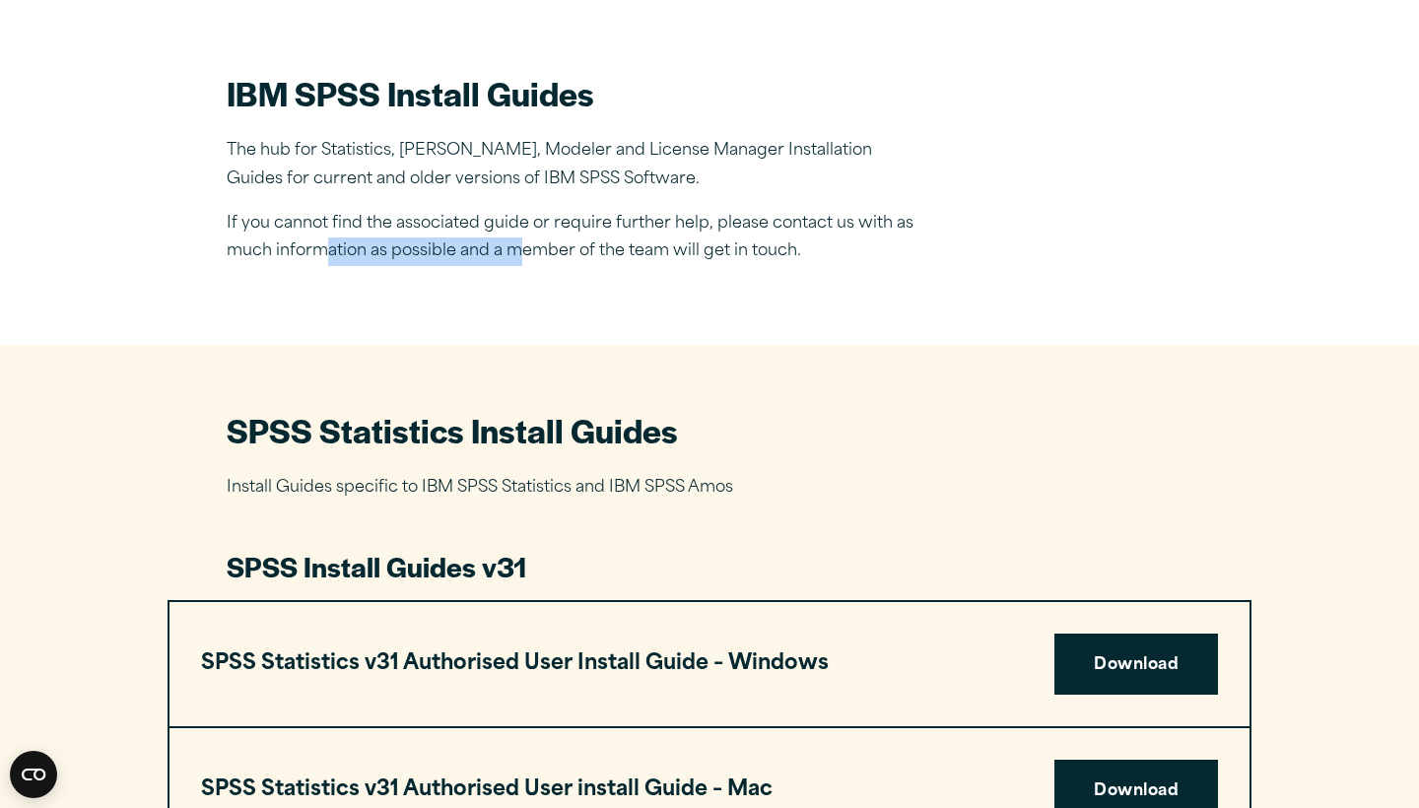
drag, startPoint x: 327, startPoint y: 235, endPoint x: 518, endPoint y: 260, distance: 192.9
click at [517, 254] on p "If you cannot find the associated guide or require further help, please contact…" at bounding box center [572, 238] width 690 height 57
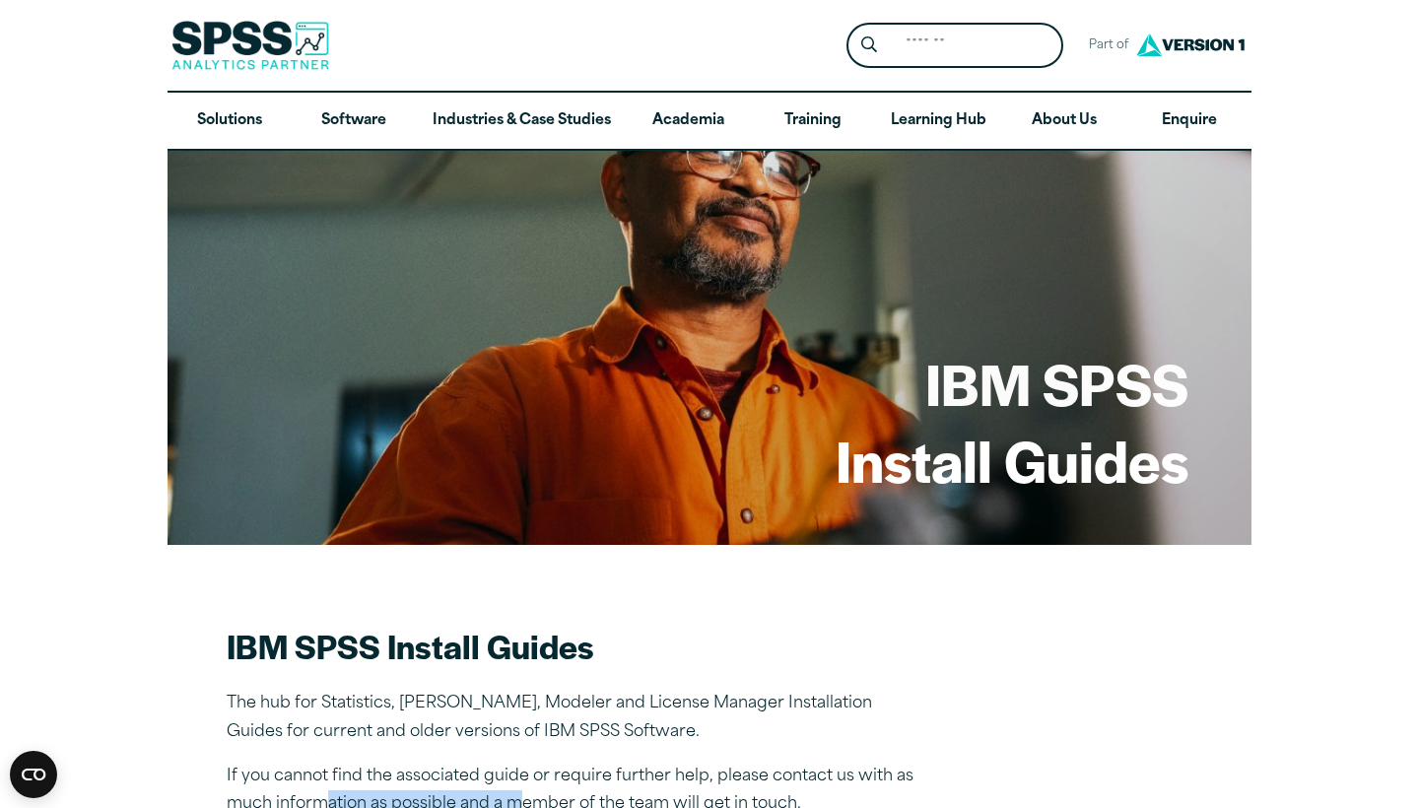
scroll to position [0, 0]
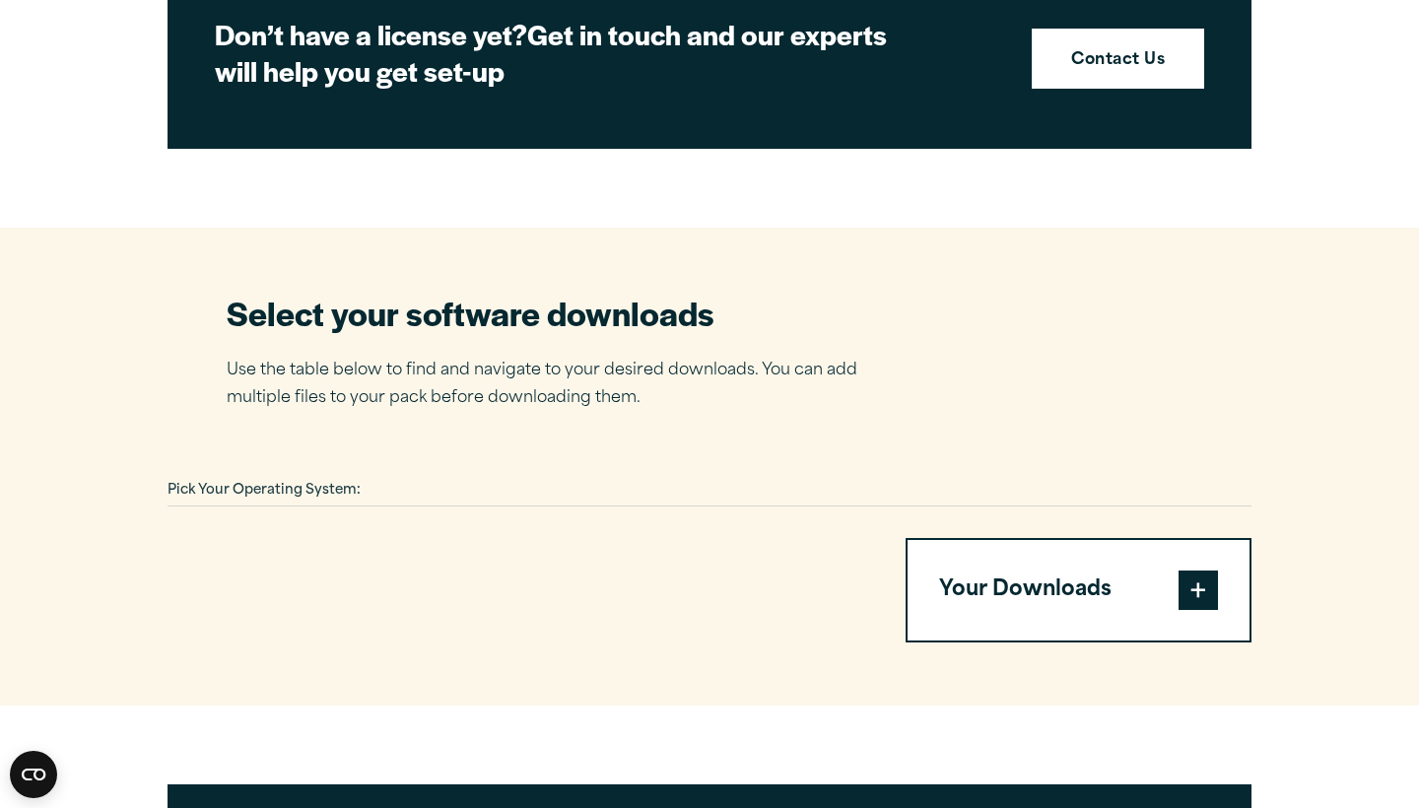
scroll to position [1014, 0]
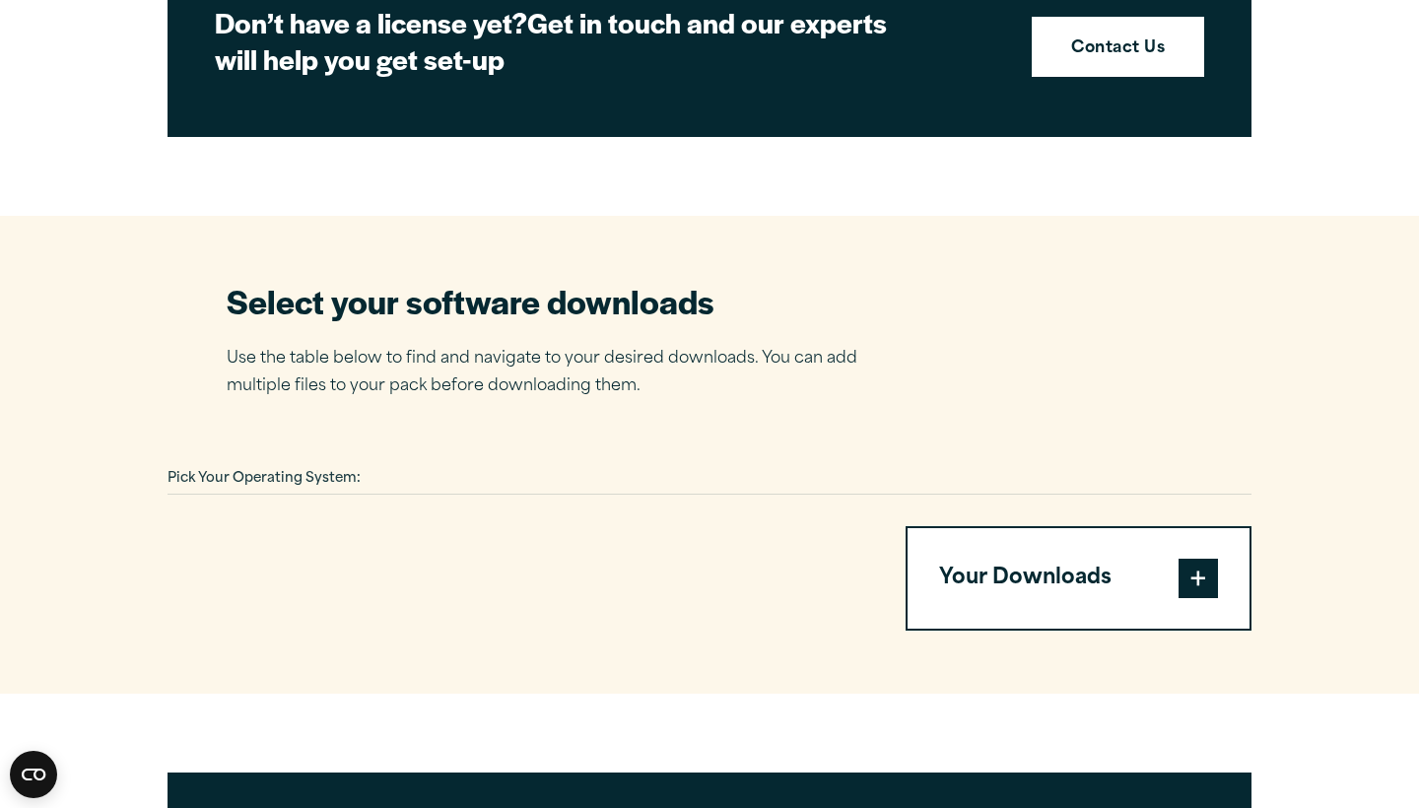
click at [371, 476] on div "Pick Your Operating System:" at bounding box center [710, 479] width 1084 height 31
click at [337, 476] on span "Pick Your Operating System:" at bounding box center [264, 478] width 193 height 13
click at [371, 478] on div "Pick Your Operating System:" at bounding box center [710, 479] width 1084 height 31
click at [676, 498] on div "Pick Your Operating System: Your Downloads You have not added any downloads. Do…" at bounding box center [710, 547] width 1084 height 167
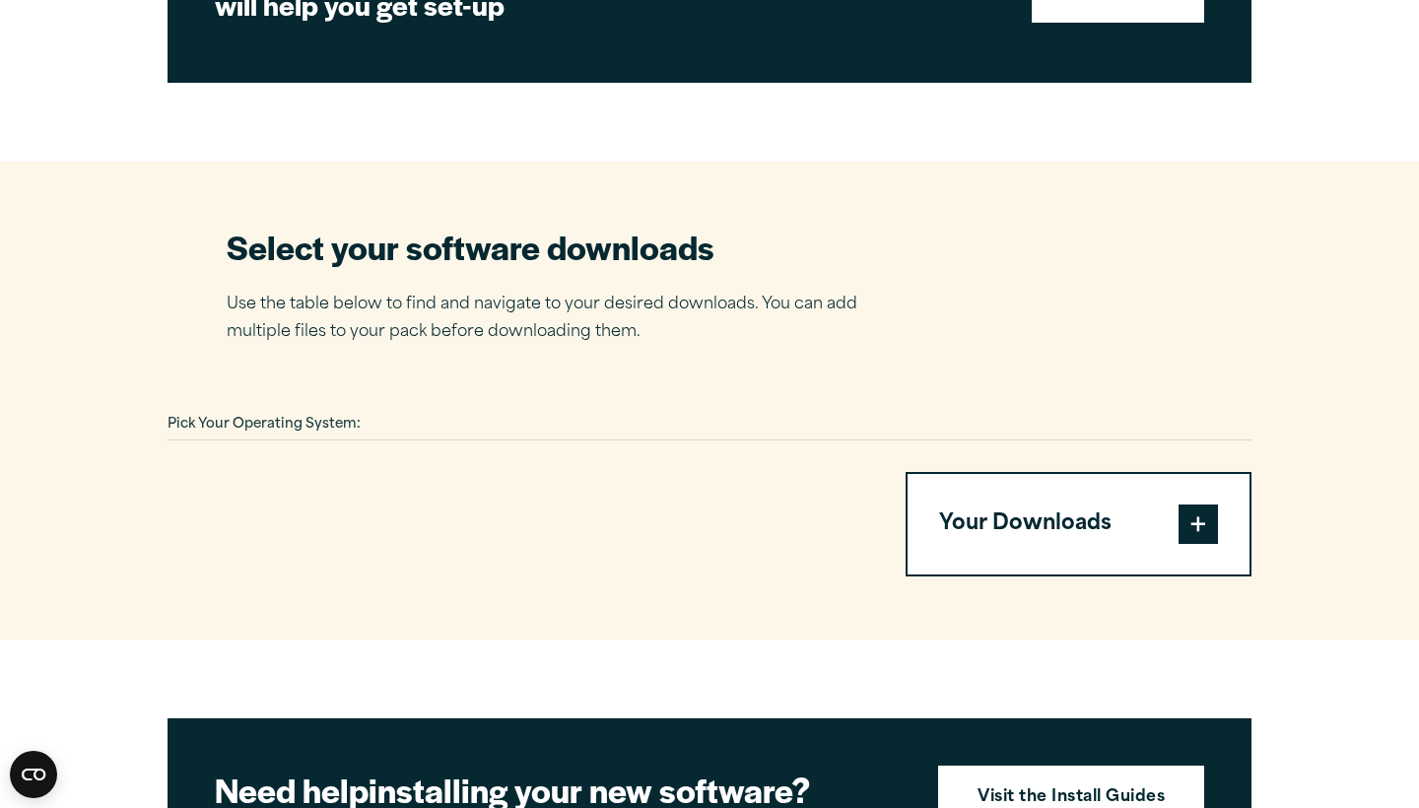
scroll to position [1091, 0]
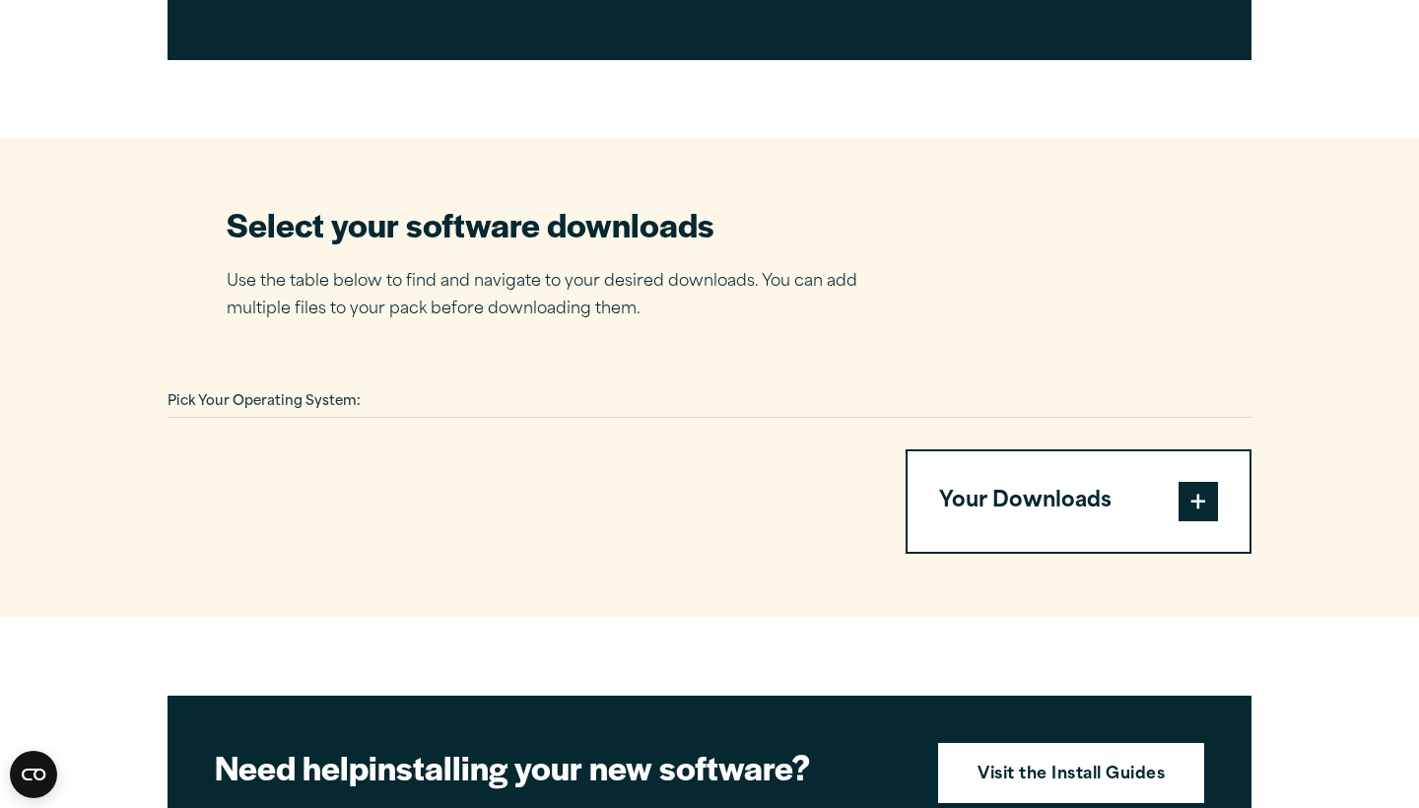
drag, startPoint x: 1118, startPoint y: 509, endPoint x: 764, endPoint y: 377, distance: 377.7
click at [764, 377] on section "Select your software downloads Use the table below to find and navigate to your…" at bounding box center [709, 378] width 1419 height 478
click at [1192, 507] on span at bounding box center [1198, 501] width 39 height 39
drag, startPoint x: 290, startPoint y: 397, endPoint x: 393, endPoint y: 398, distance: 103.5
click at [396, 402] on div "Pick Your Operating System:" at bounding box center [710, 402] width 1084 height 31
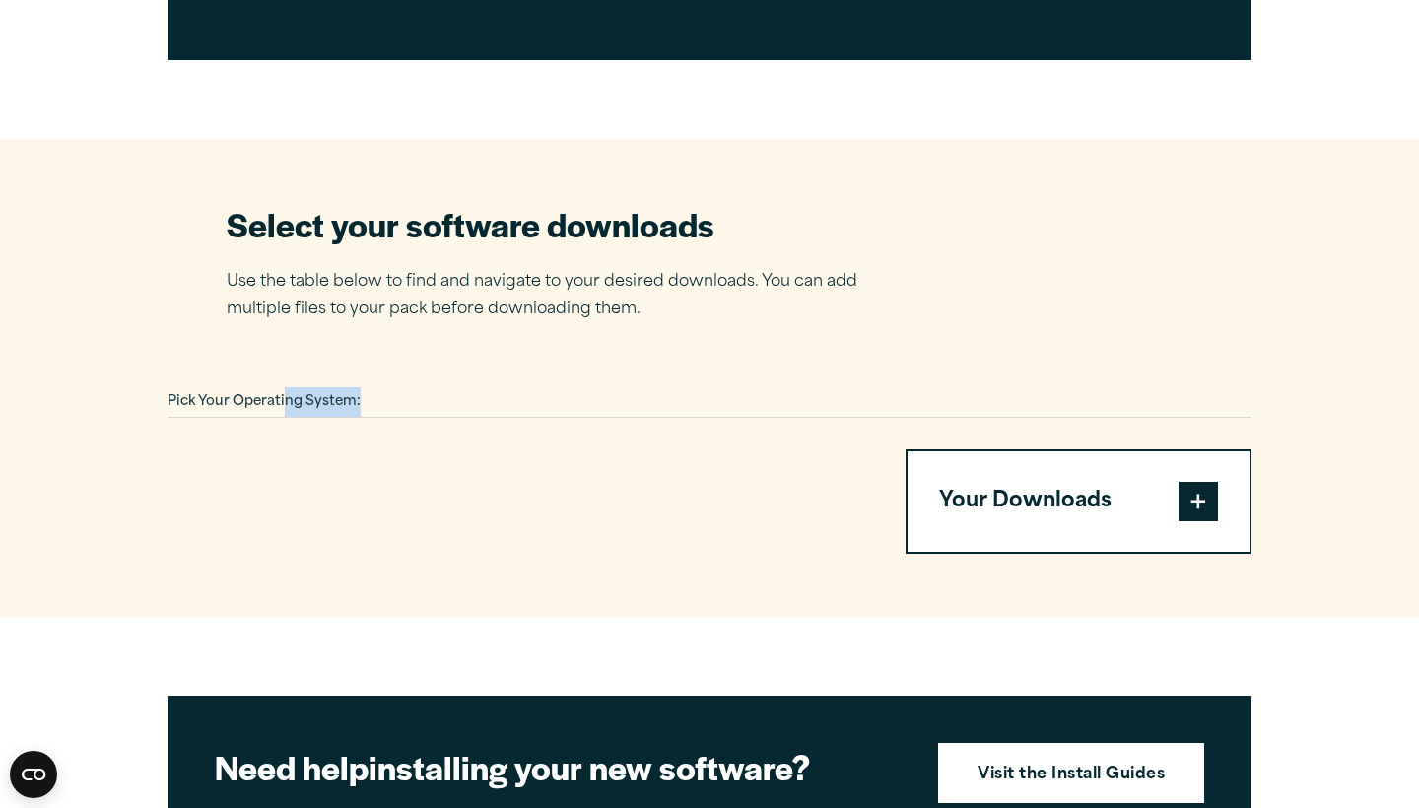
click at [393, 398] on div "Pick Your Operating System:" at bounding box center [710, 402] width 1084 height 31
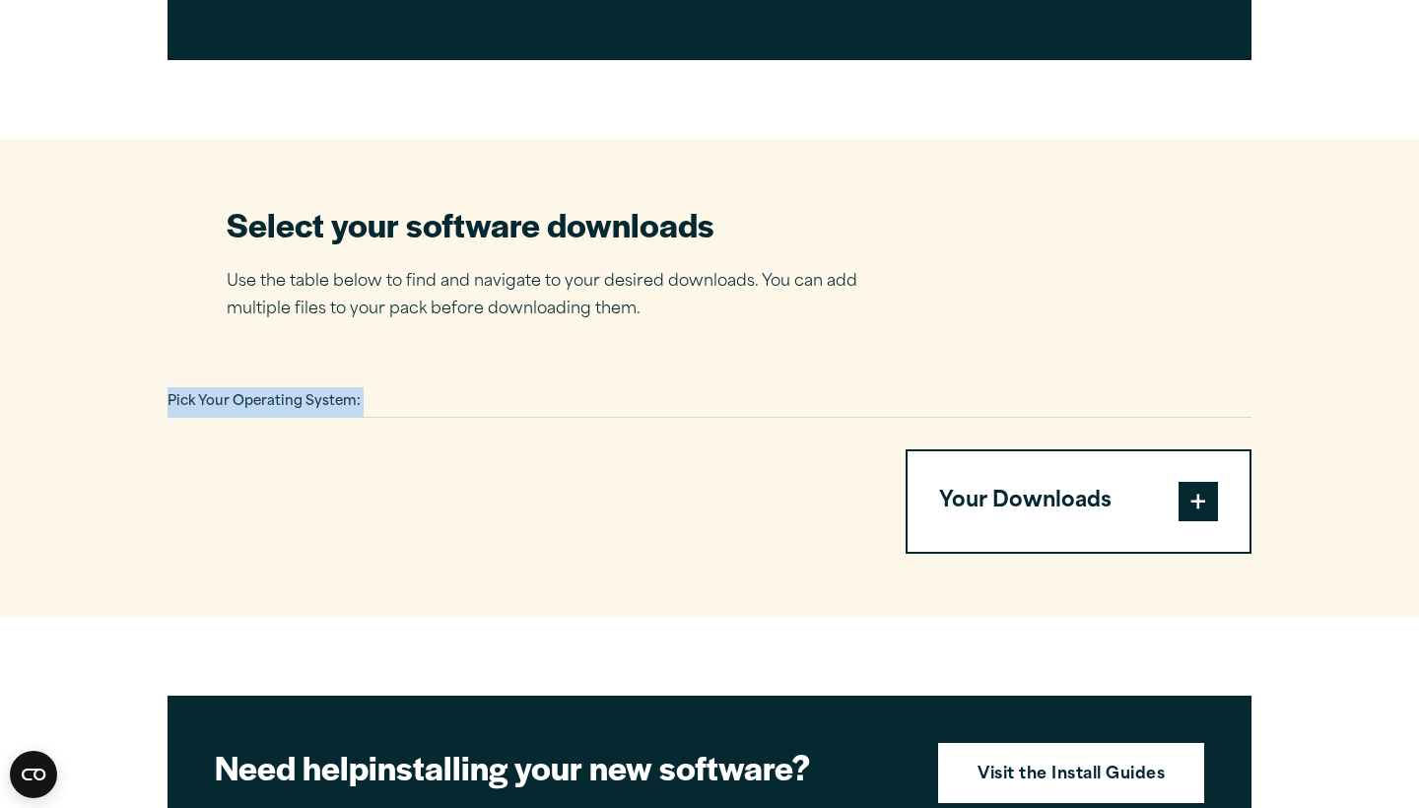
click at [393, 398] on div "Pick Your Operating System:" at bounding box center [710, 402] width 1084 height 31
click at [1090, 286] on div "Select your software downloads Use the table below to find and navigate to your…" at bounding box center [710, 263] width 966 height 122
click at [449, 394] on div "Pick Your Operating System:" at bounding box center [710, 402] width 1084 height 31
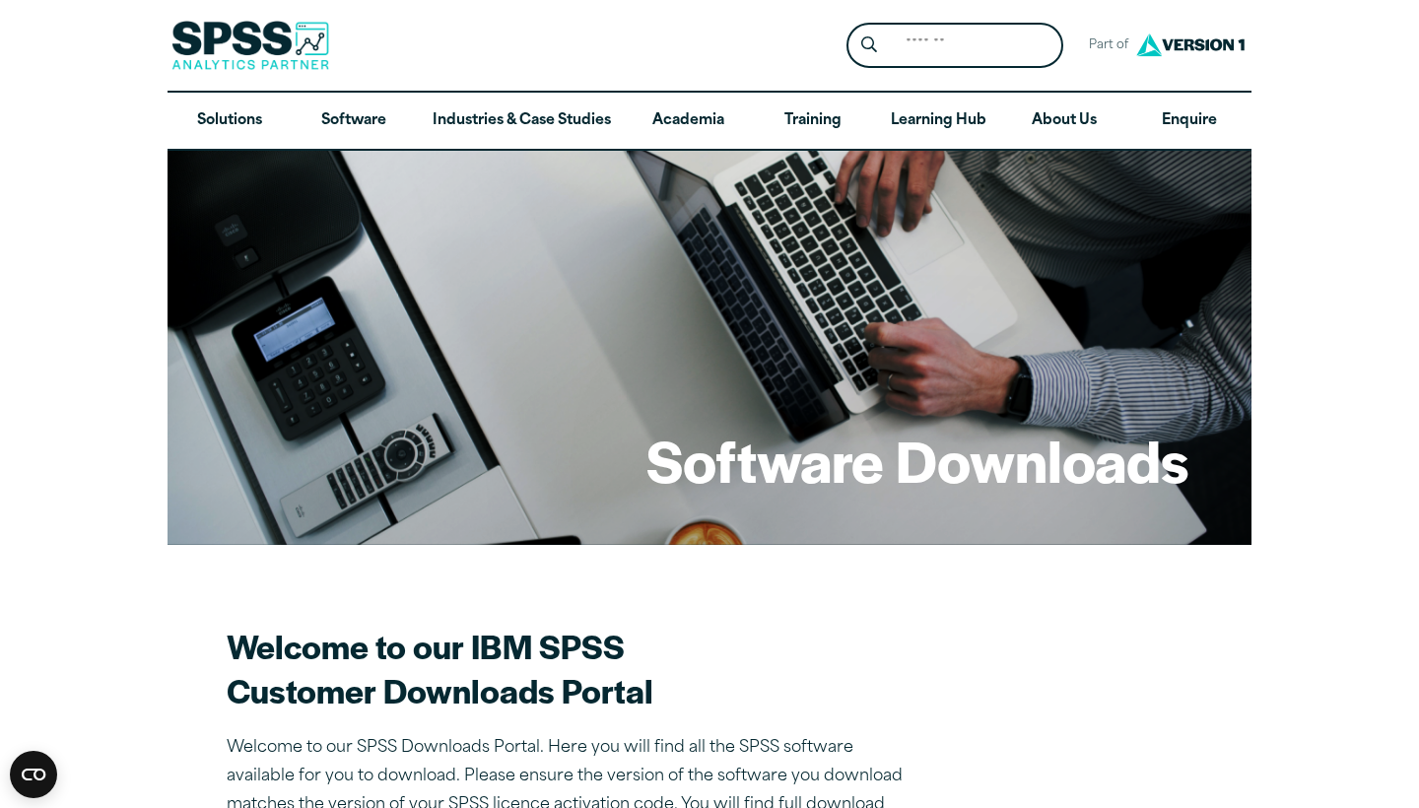
scroll to position [0, 0]
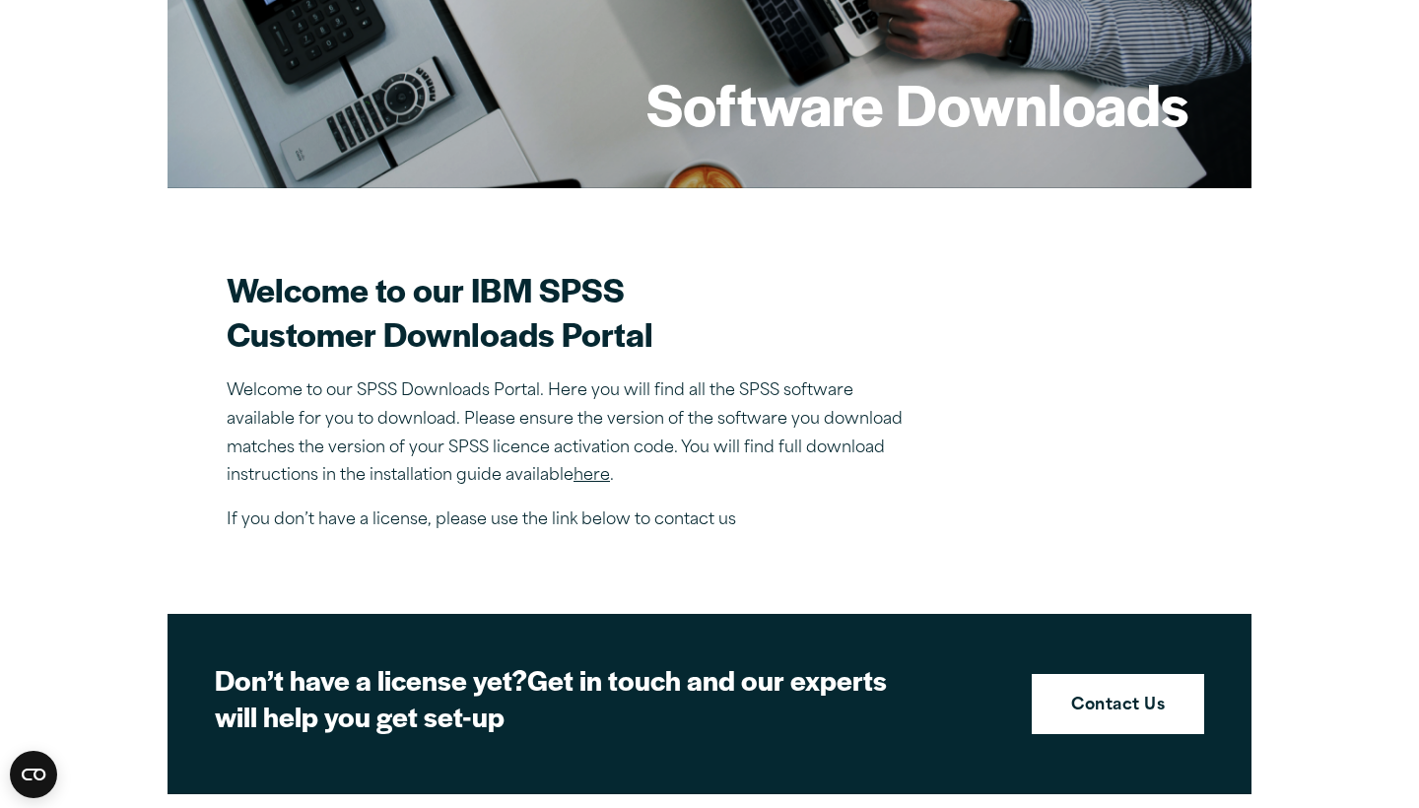
scroll to position [358, 0]
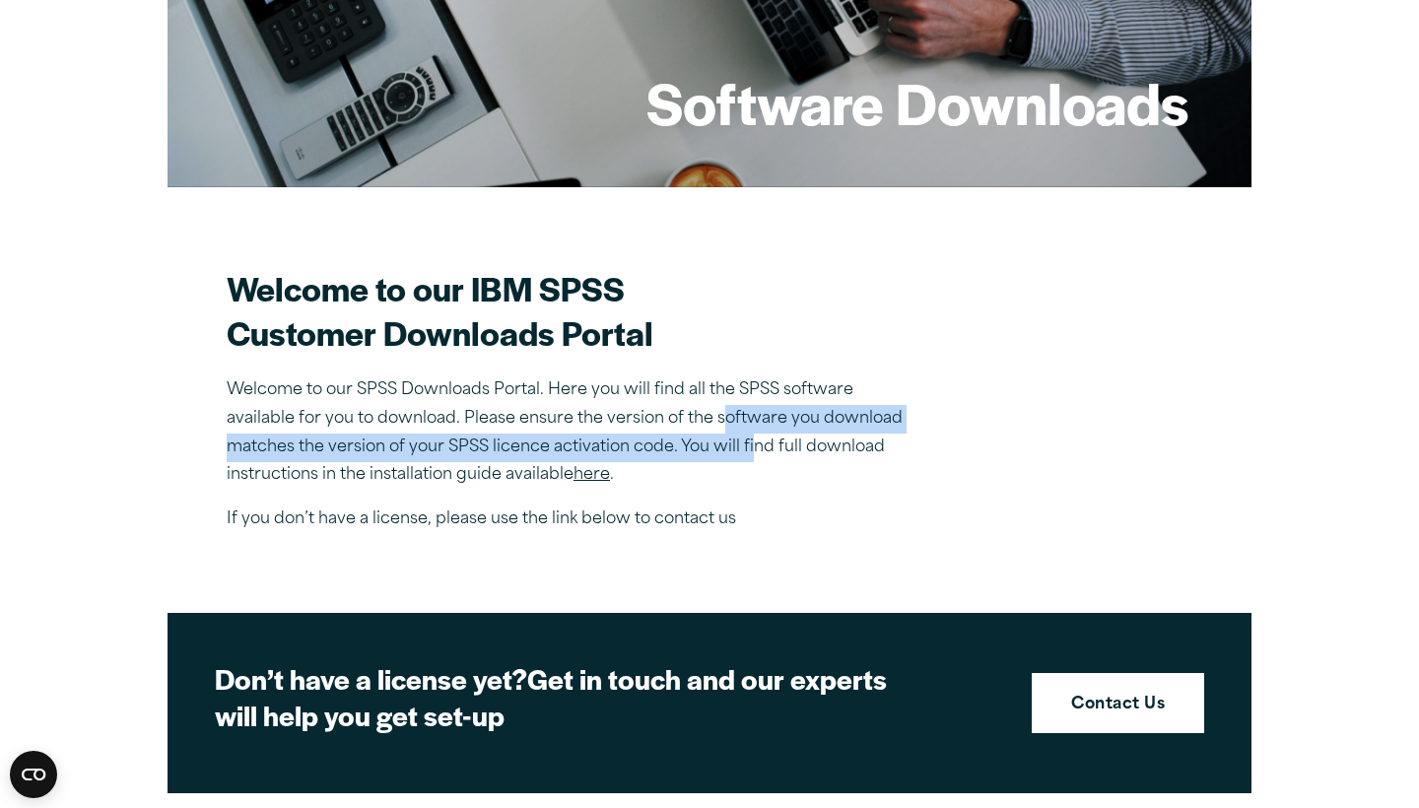
drag, startPoint x: 739, startPoint y: 421, endPoint x: 757, endPoint y: 449, distance: 33.6
click at [755, 449] on p "Welcome to our SPSS Downloads Portal. Here you will find all the SPSS software …" at bounding box center [572, 433] width 690 height 113
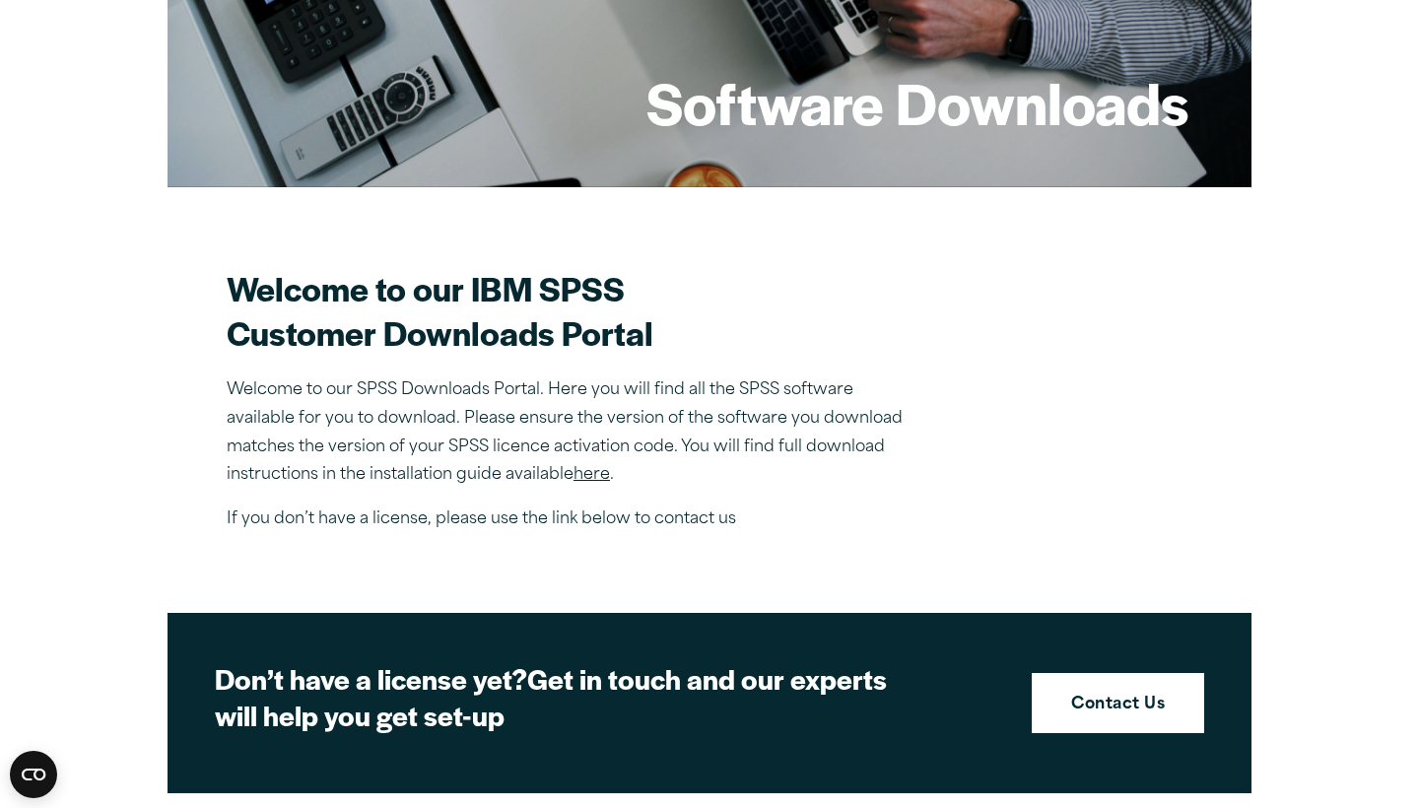
click at [746, 462] on p "Welcome to our SPSS Downloads Portal. Here you will find all the SPSS software …" at bounding box center [572, 433] width 690 height 113
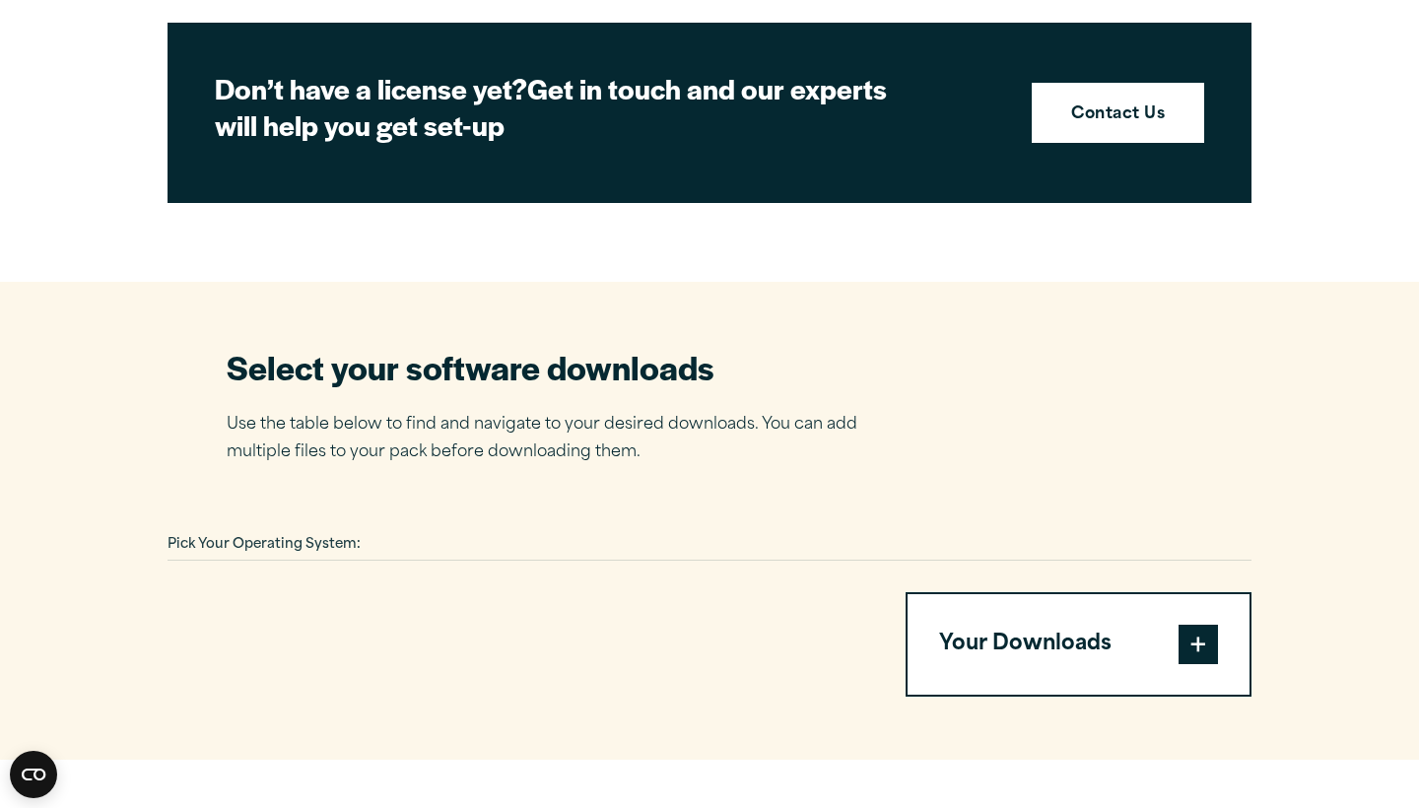
scroll to position [1005, 0]
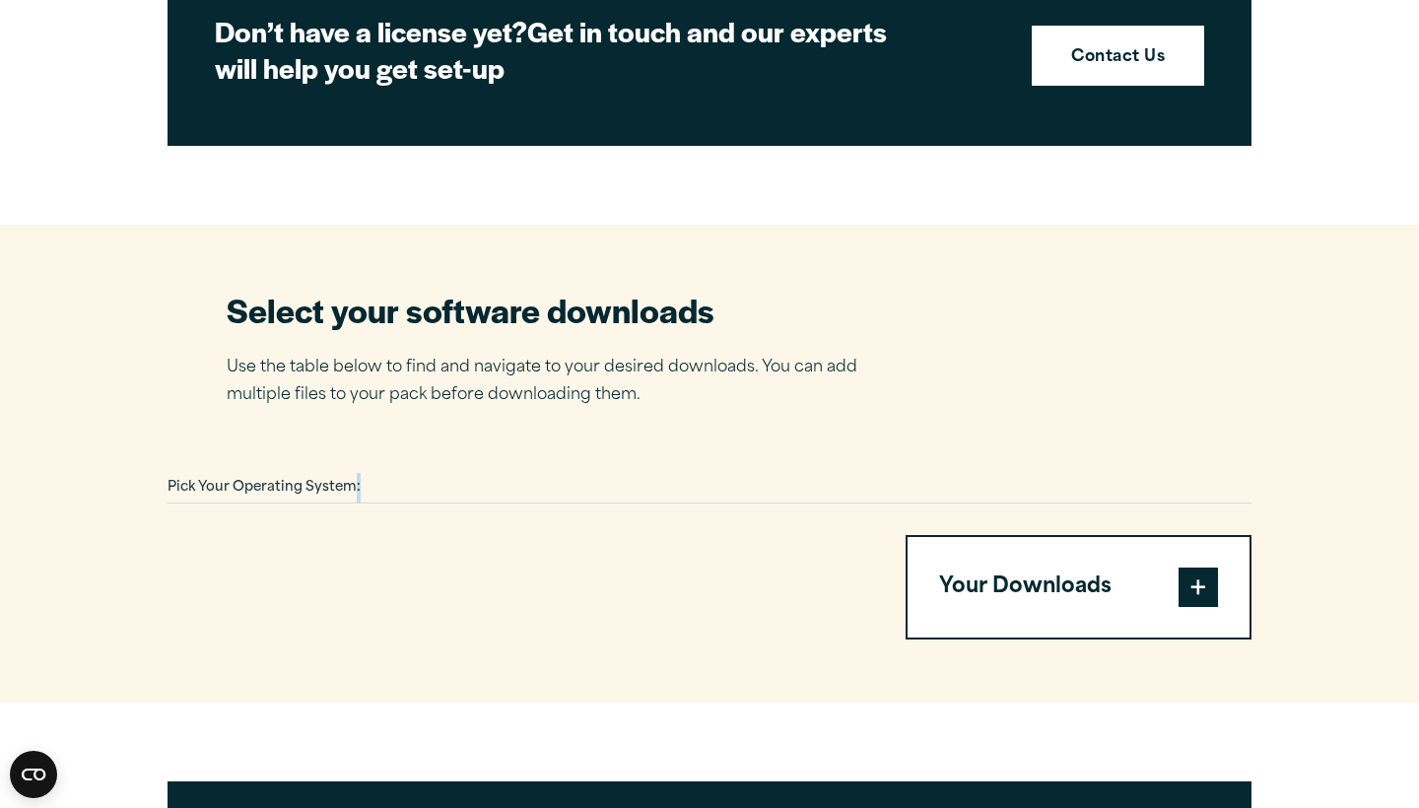
click at [362, 491] on div "Pick Your Operating System:" at bounding box center [710, 488] width 1084 height 31
click at [365, 485] on div "Pick Your Operating System:" at bounding box center [710, 488] width 1084 height 31
click at [366, 483] on div "Pick Your Operating System:" at bounding box center [710, 488] width 1084 height 31
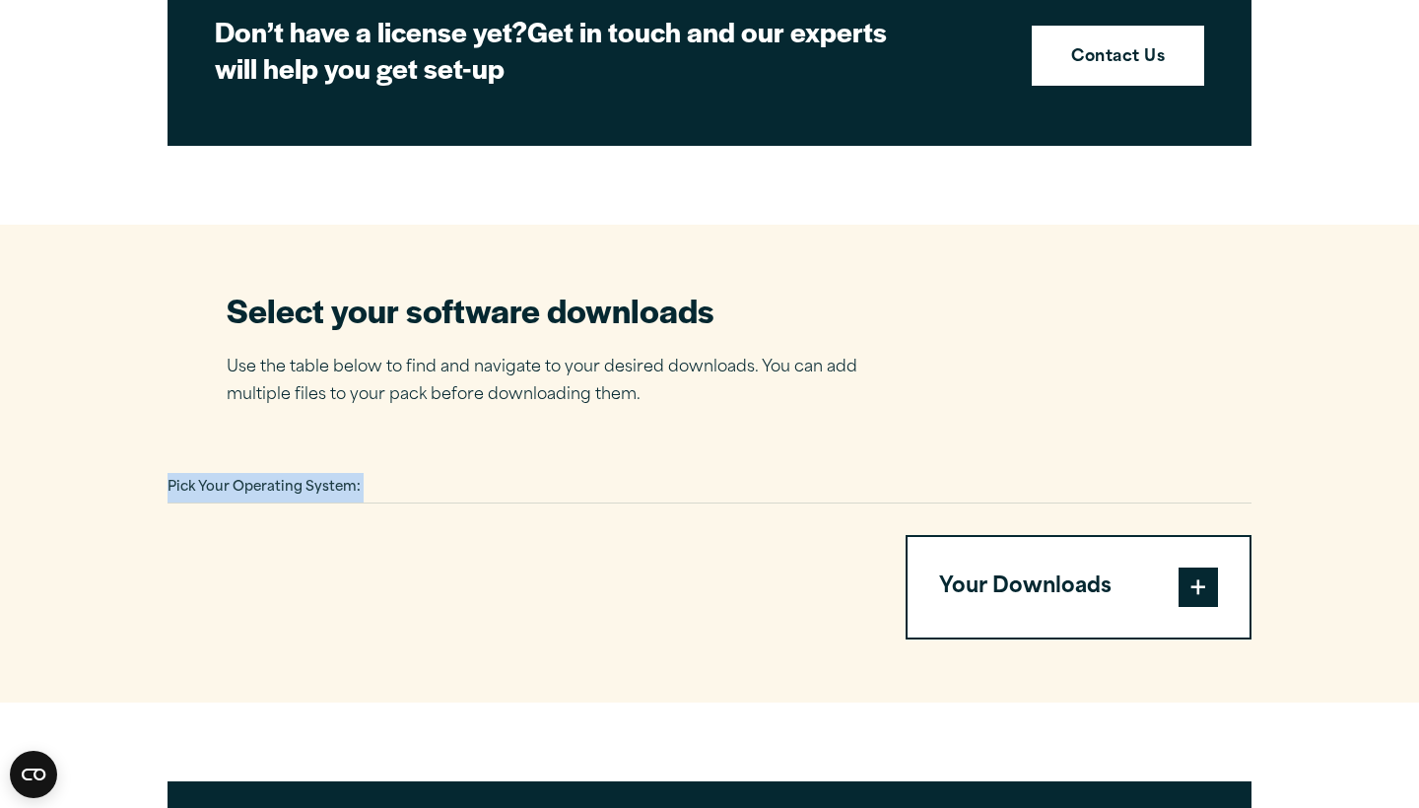
click at [1070, 586] on button "Your Downloads" at bounding box center [1079, 587] width 342 height 101
drag, startPoint x: 1201, startPoint y: 583, endPoint x: 1200, endPoint y: 561, distance: 21.7
click at [1202, 578] on span at bounding box center [1198, 587] width 39 height 39
click at [1200, 585] on span at bounding box center [1198, 587] width 39 height 39
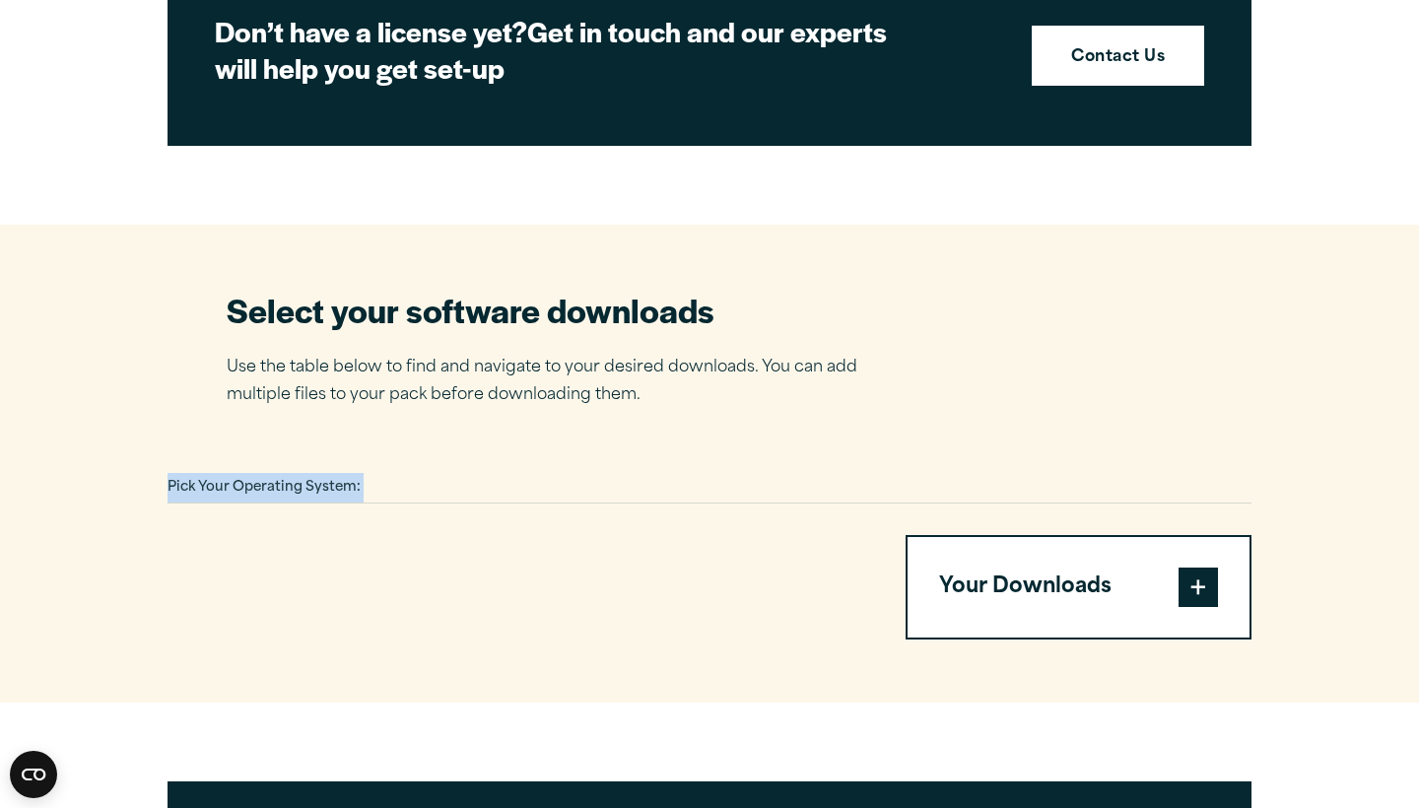
click at [1200, 585] on span at bounding box center [1198, 587] width 39 height 39
click at [1200, 584] on span at bounding box center [1198, 587] width 39 height 39
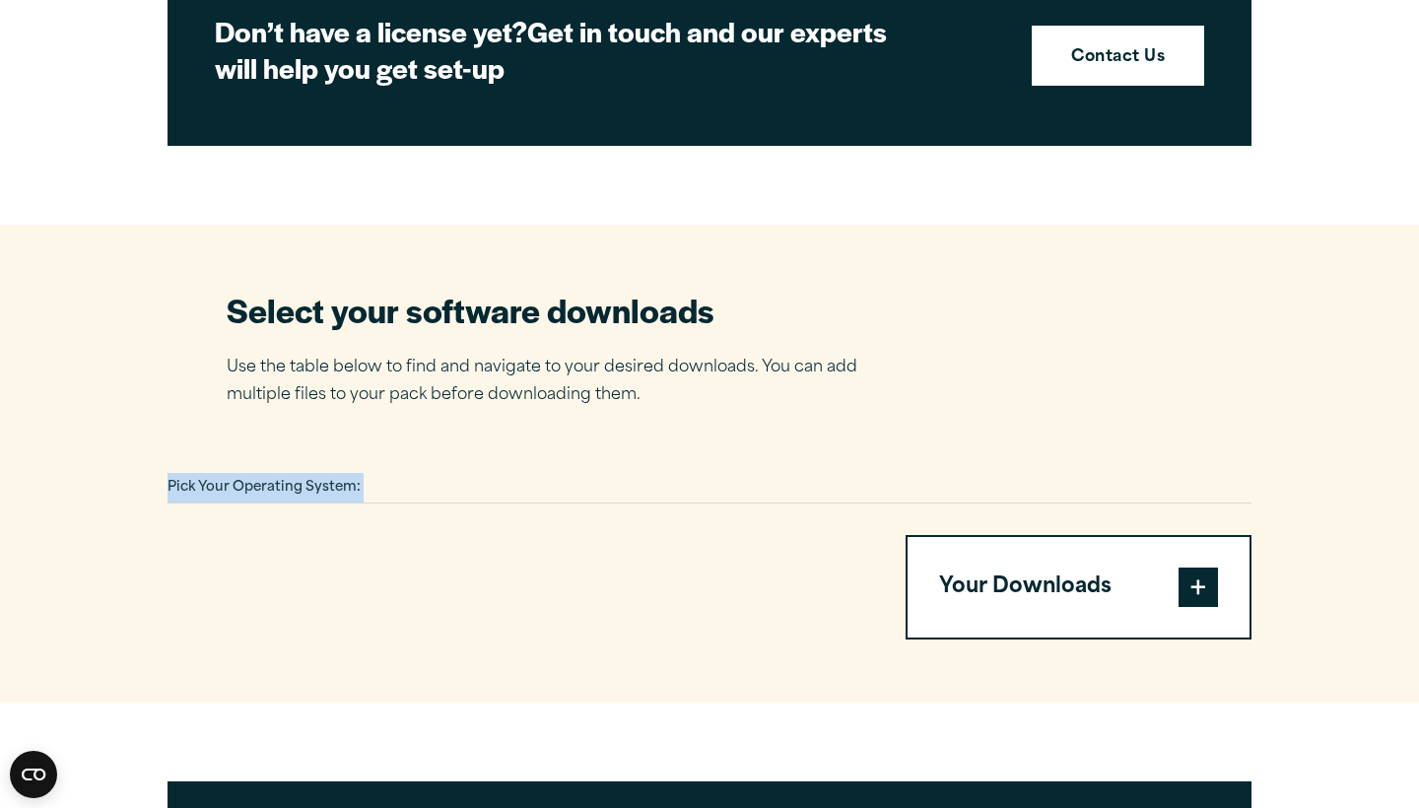
drag, startPoint x: 1200, startPoint y: 576, endPoint x: 1196, endPoint y: 561, distance: 15.3
click at [1200, 575] on span at bounding box center [1198, 587] width 39 height 39
click at [1196, 568] on span at bounding box center [1198, 587] width 39 height 39
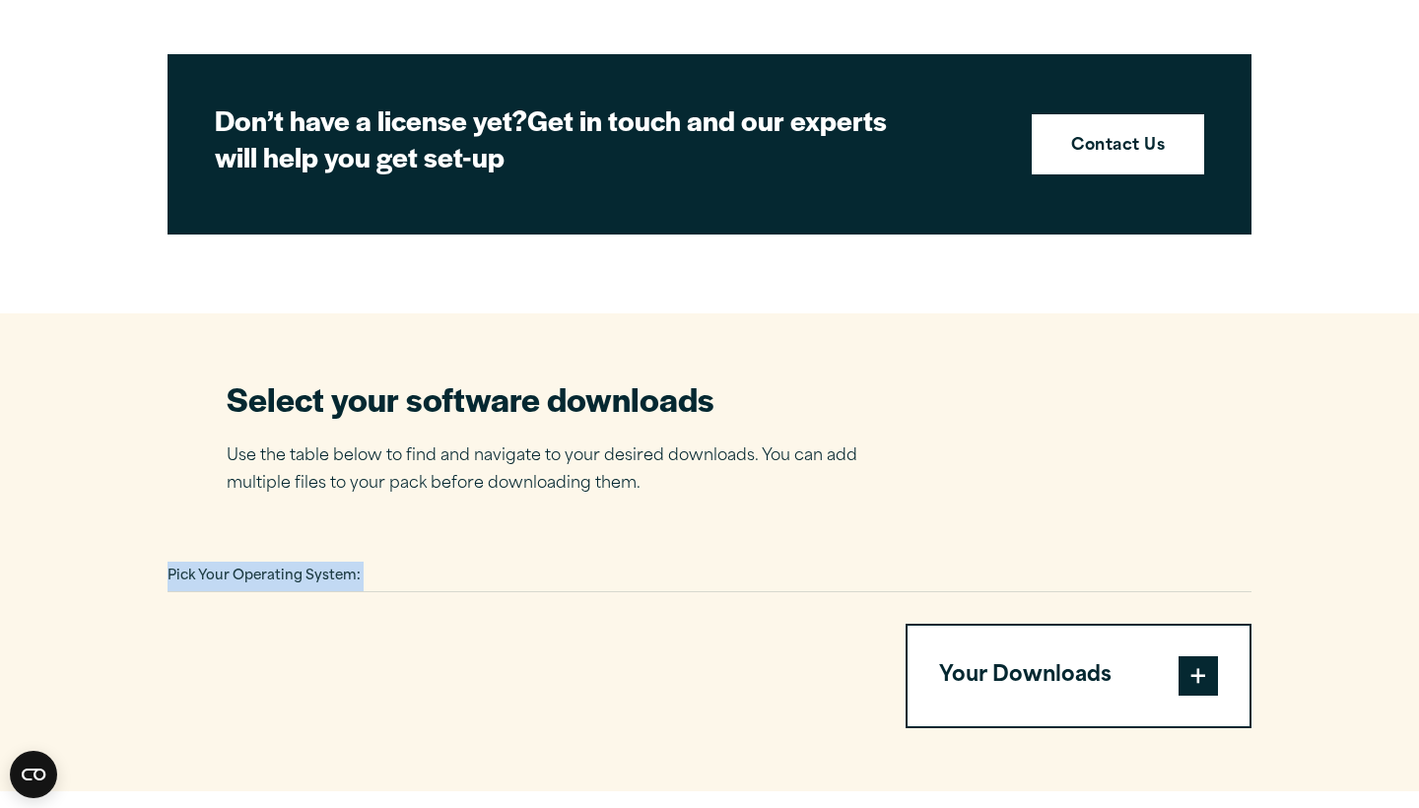
scroll to position [928, 0]
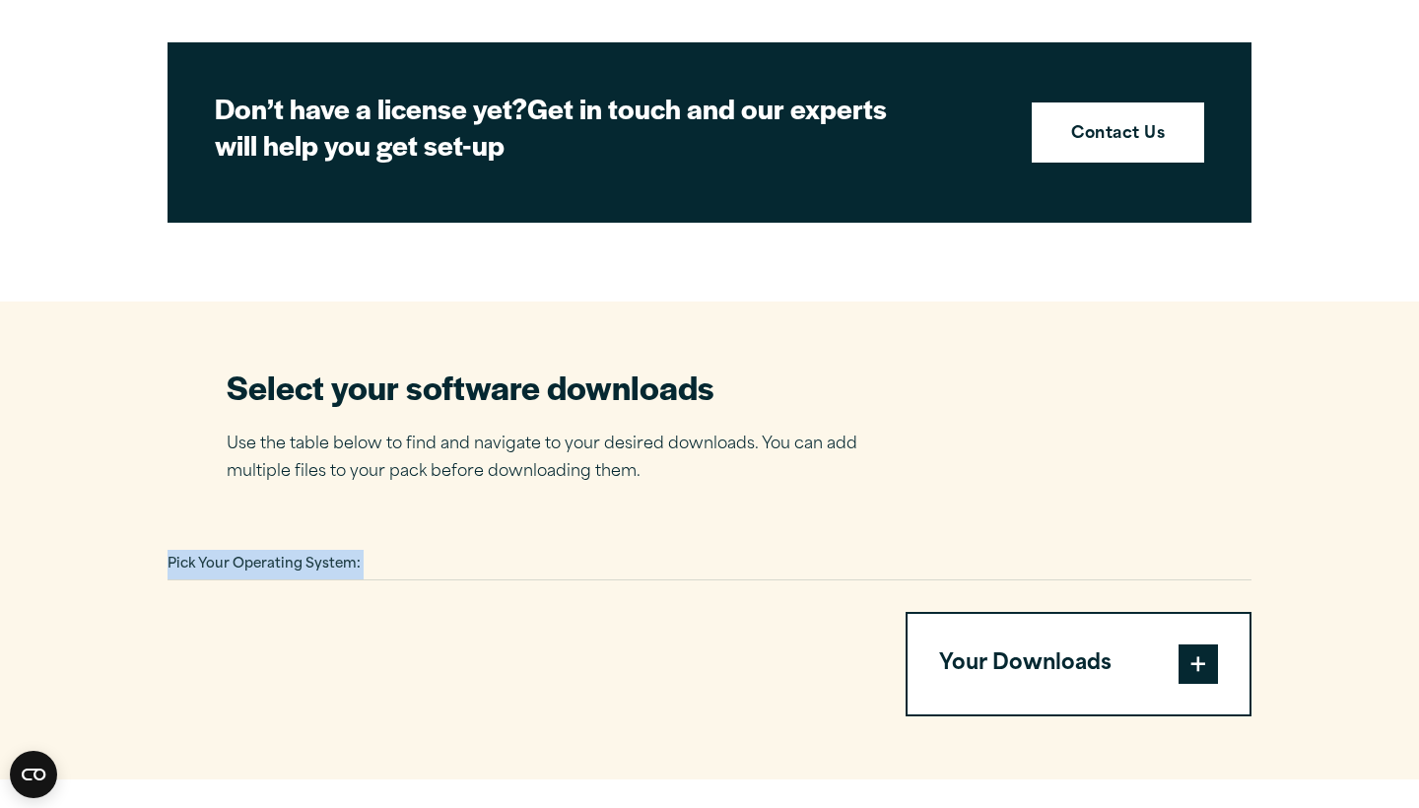
click at [1213, 656] on span at bounding box center [1198, 664] width 39 height 39
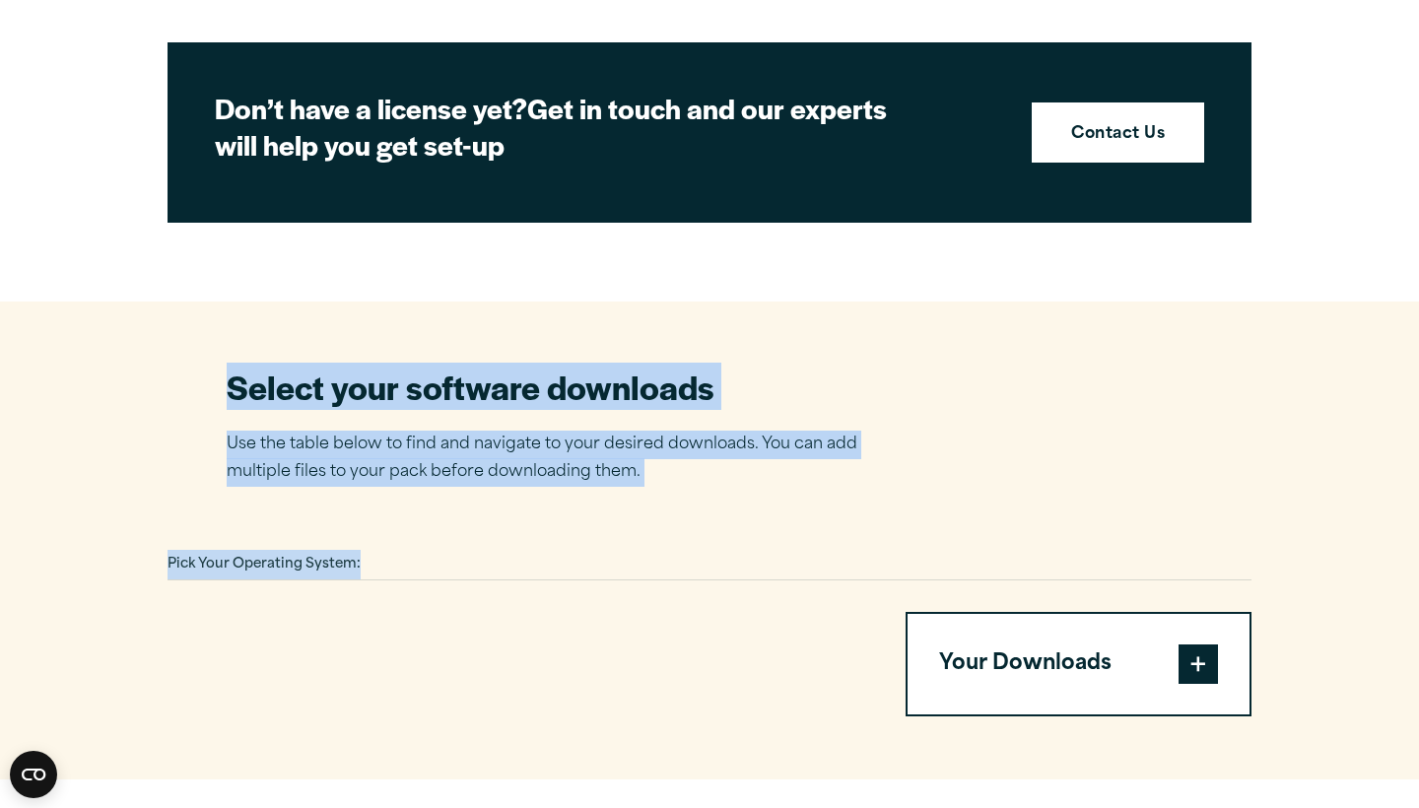
drag, startPoint x: 1201, startPoint y: 568, endPoint x: 914, endPoint y: 19, distance: 619.9
click at [957, 33] on article "Software Downloads Welcome to our IBM SPSS Customer Downloads Portal Welcome to…" at bounding box center [709, 548] width 1419 height 2652
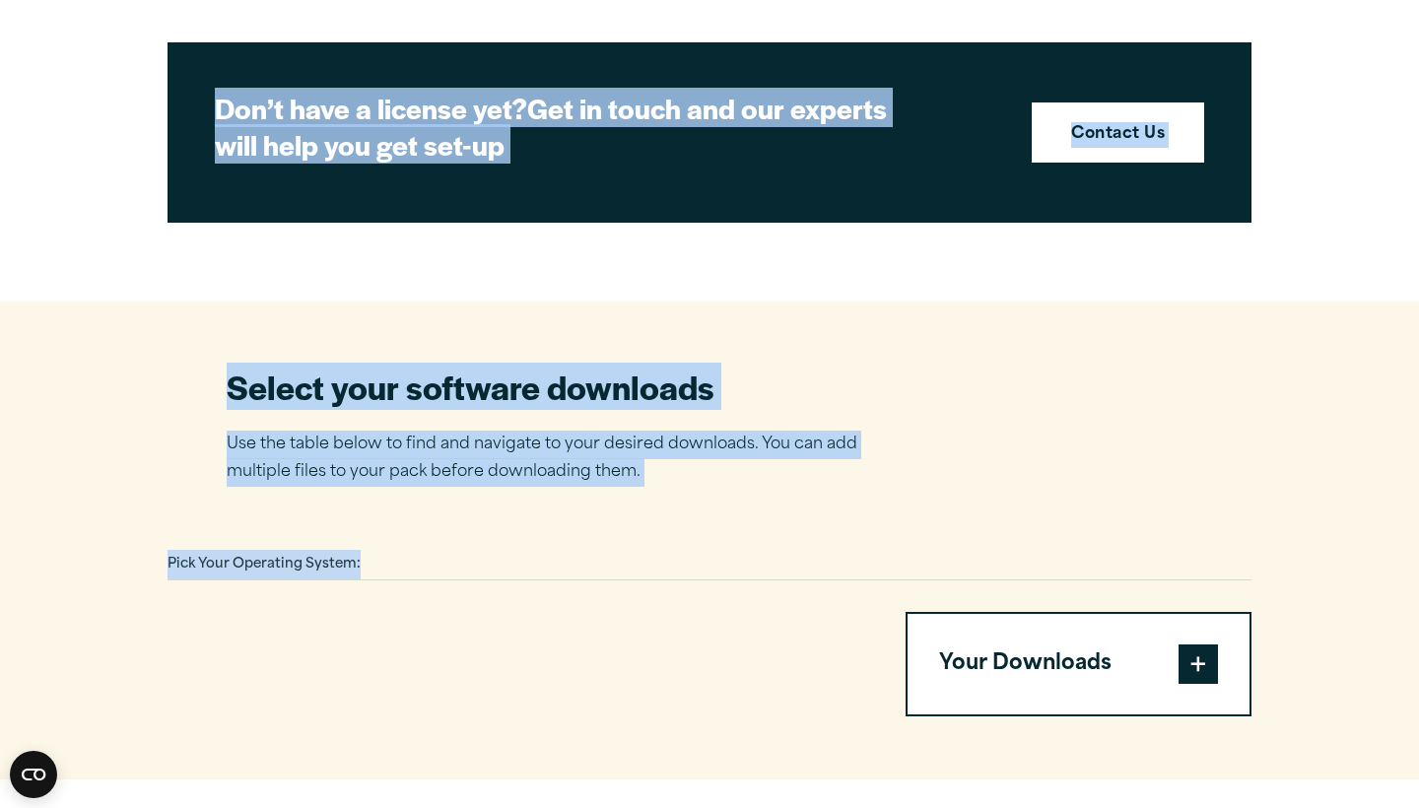
click at [40, 236] on article "Software Downloads Welcome to our IBM SPSS Customer Downloads Portal Welcome to…" at bounding box center [709, 548] width 1419 height 2652
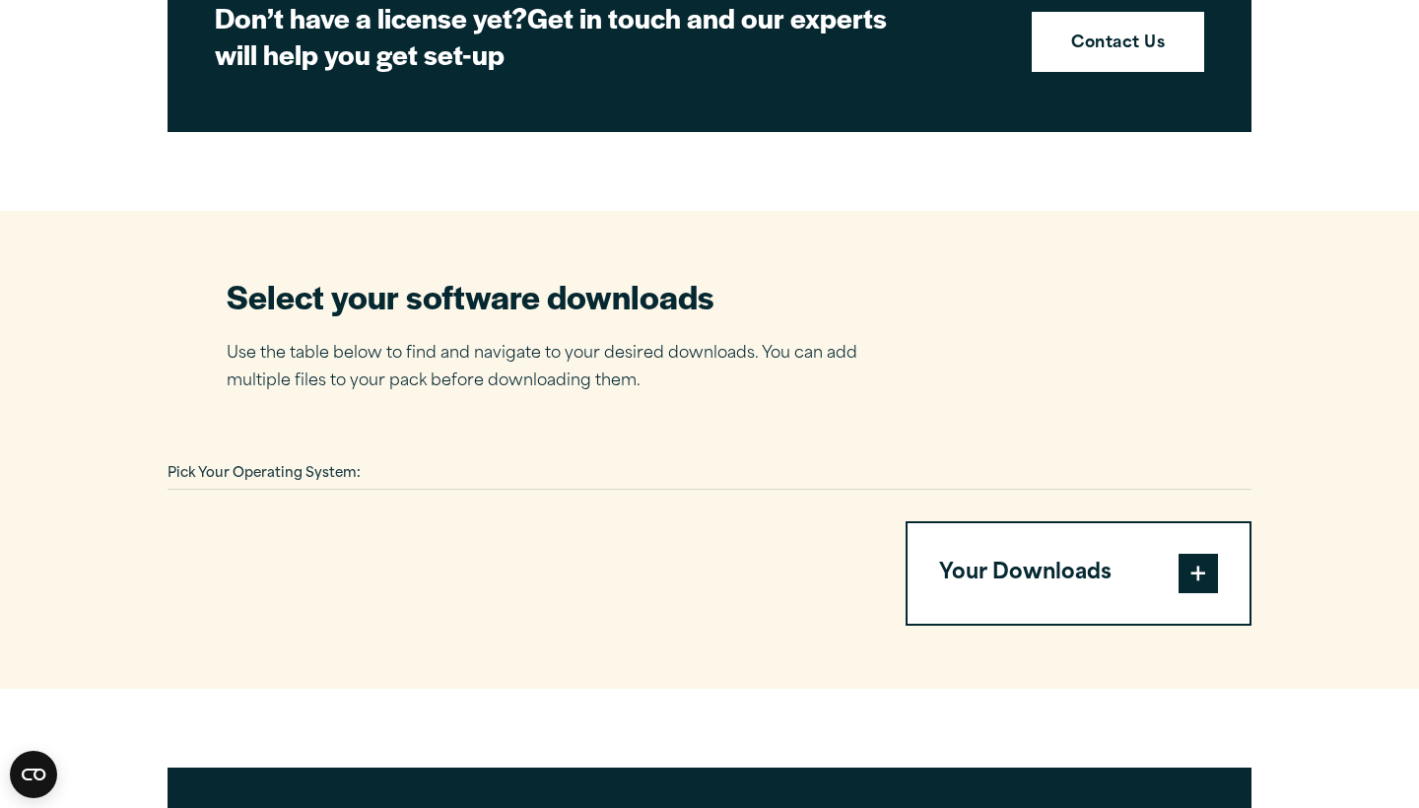
scroll to position [1011, 0]
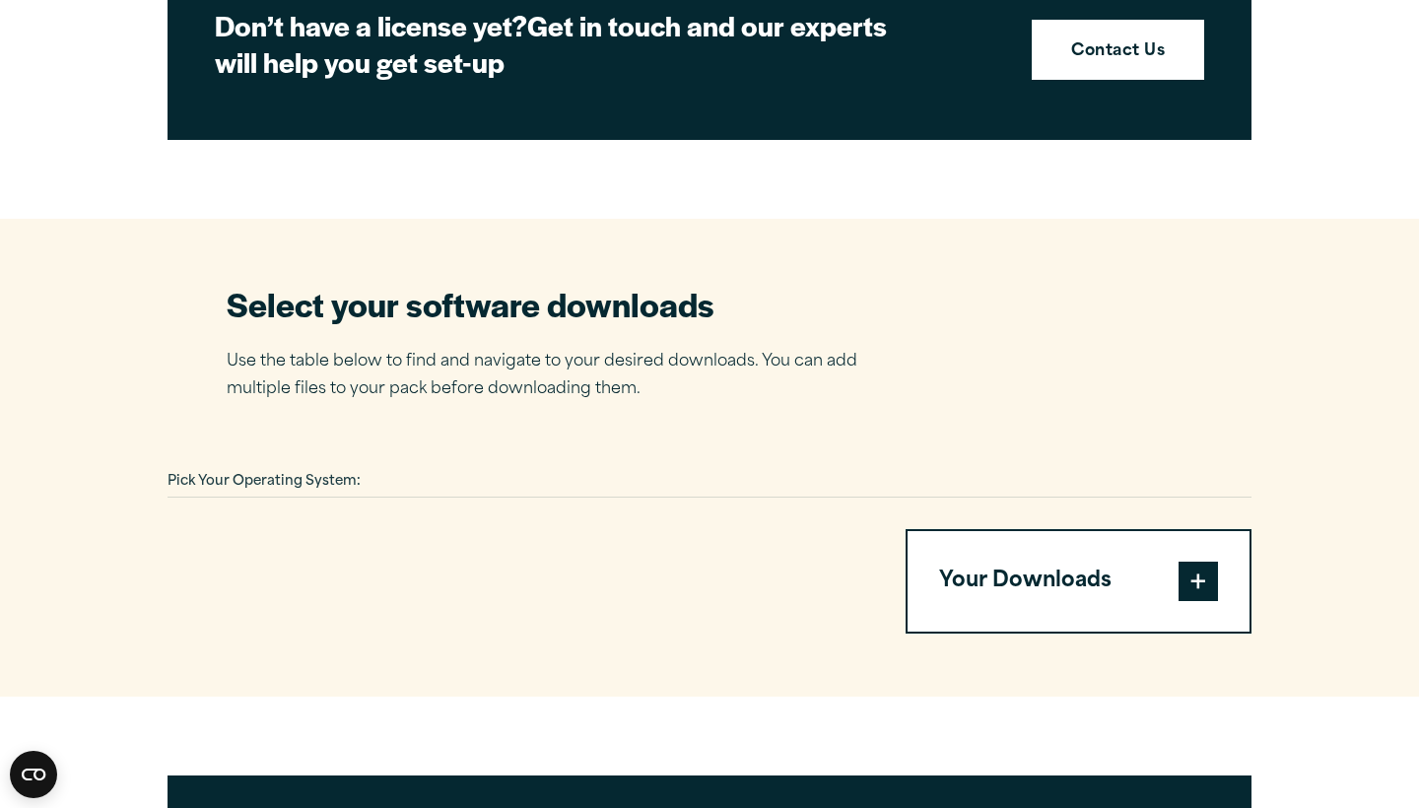
click at [365, 474] on div "Pick Your Operating System:" at bounding box center [710, 482] width 1084 height 31
click at [366, 473] on div "Pick Your Operating System:" at bounding box center [710, 482] width 1084 height 31
click at [361, 482] on span "Pick Your Operating System:" at bounding box center [264, 481] width 193 height 13
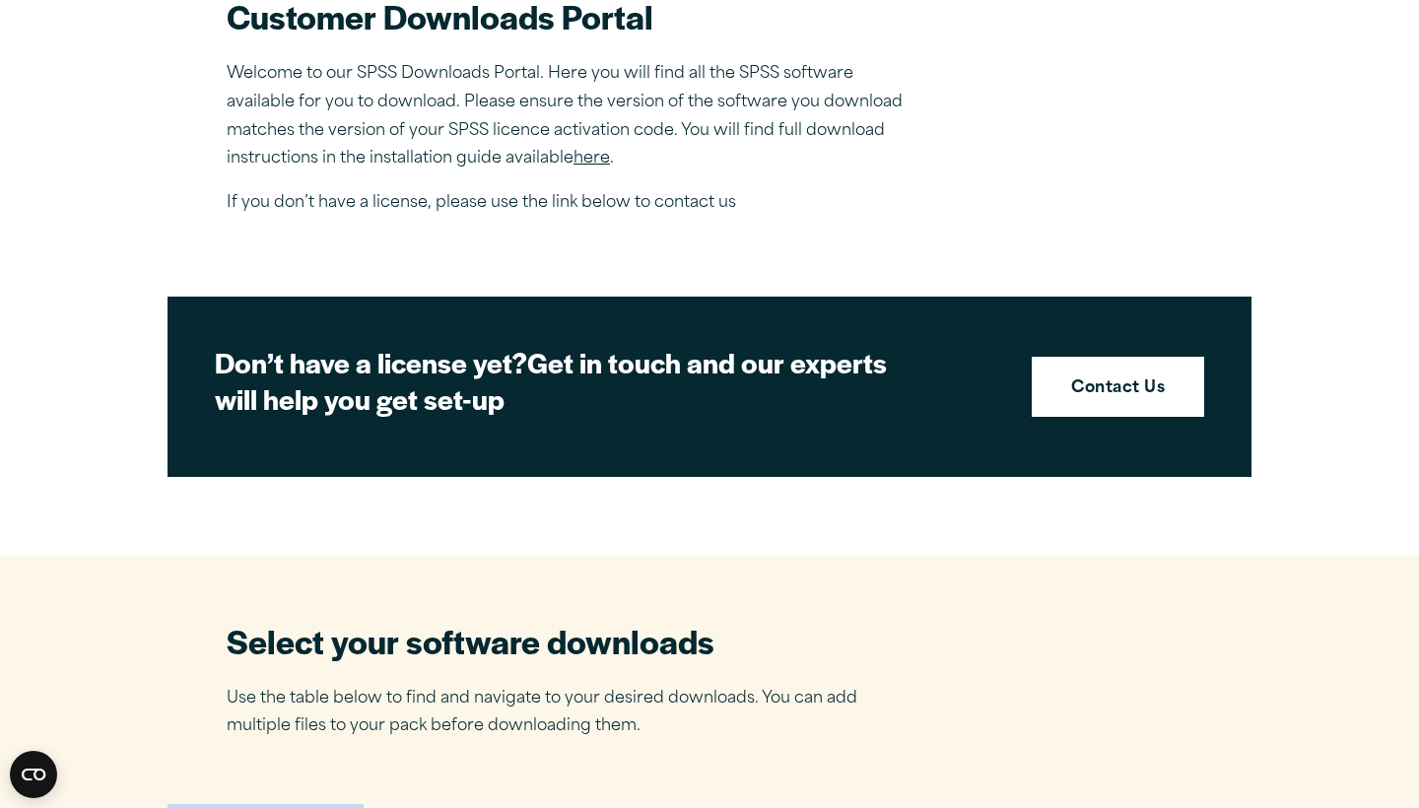
scroll to position [608, 0]
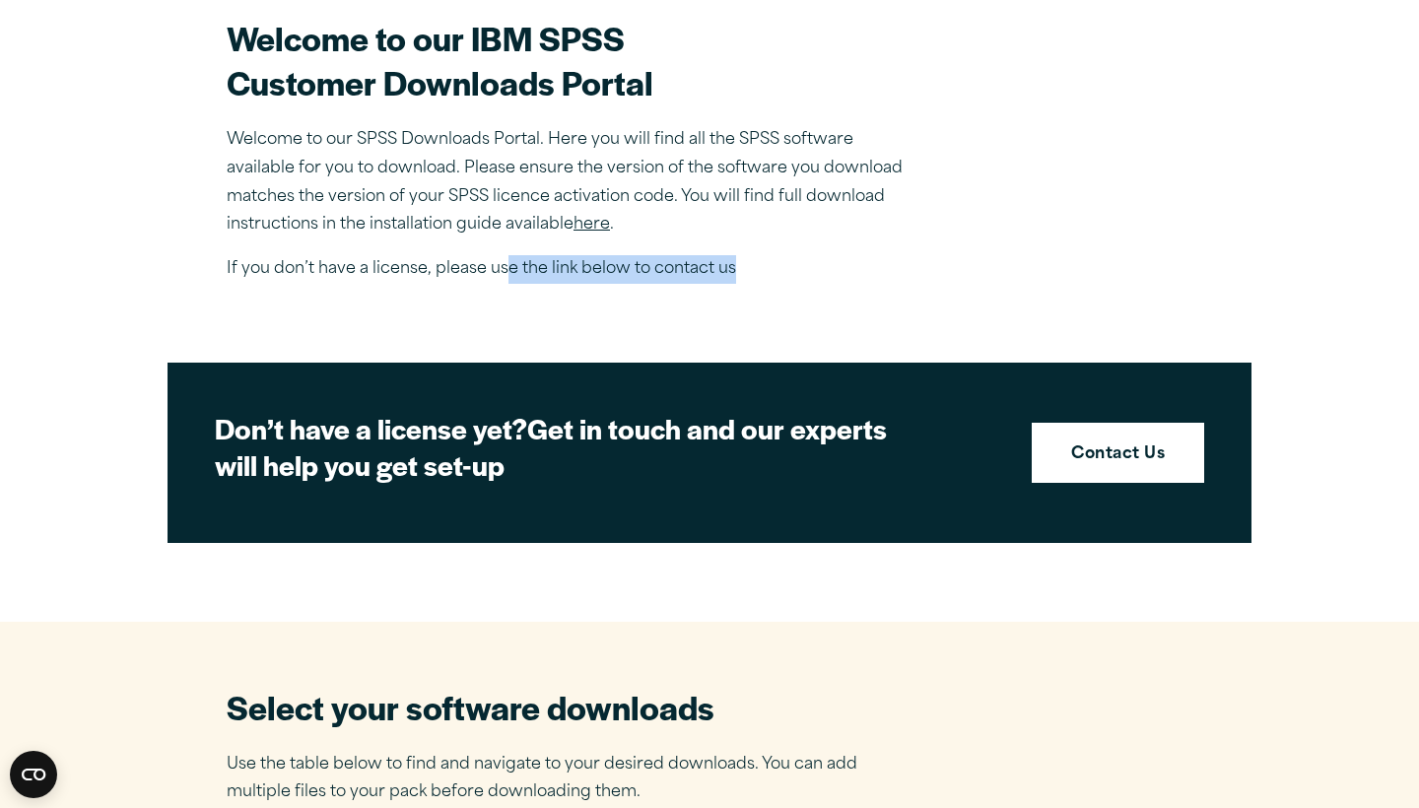
drag, startPoint x: 506, startPoint y: 261, endPoint x: 914, endPoint y: 254, distance: 408.1
click at [916, 261] on p "If you don’t have a license, please use the link below to contact us" at bounding box center [572, 269] width 690 height 29
click at [914, 255] on p "If you don’t have a license, please use the link below to contact us" at bounding box center [572, 269] width 690 height 29
click at [595, 228] on link "here" at bounding box center [592, 225] width 36 height 16
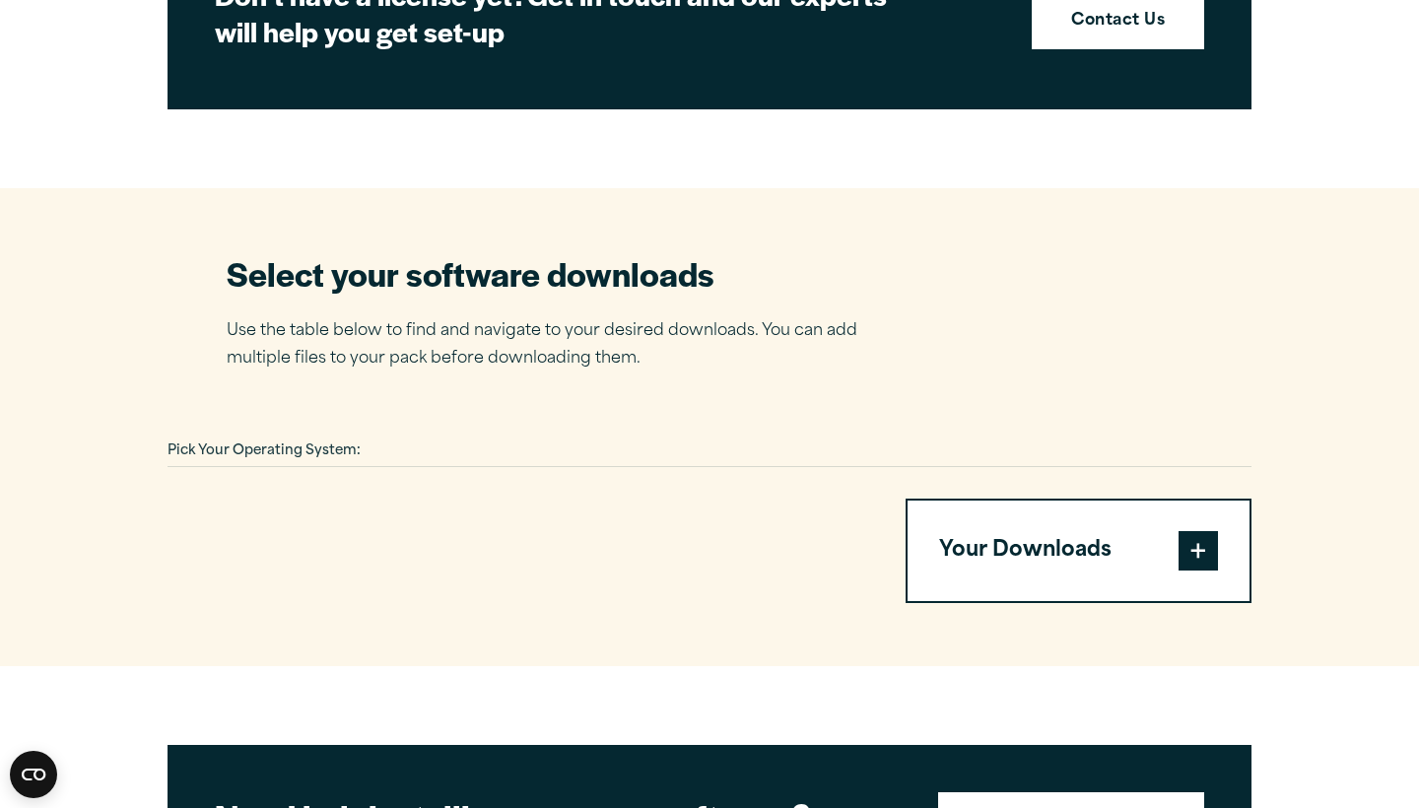
scroll to position [1043, 0]
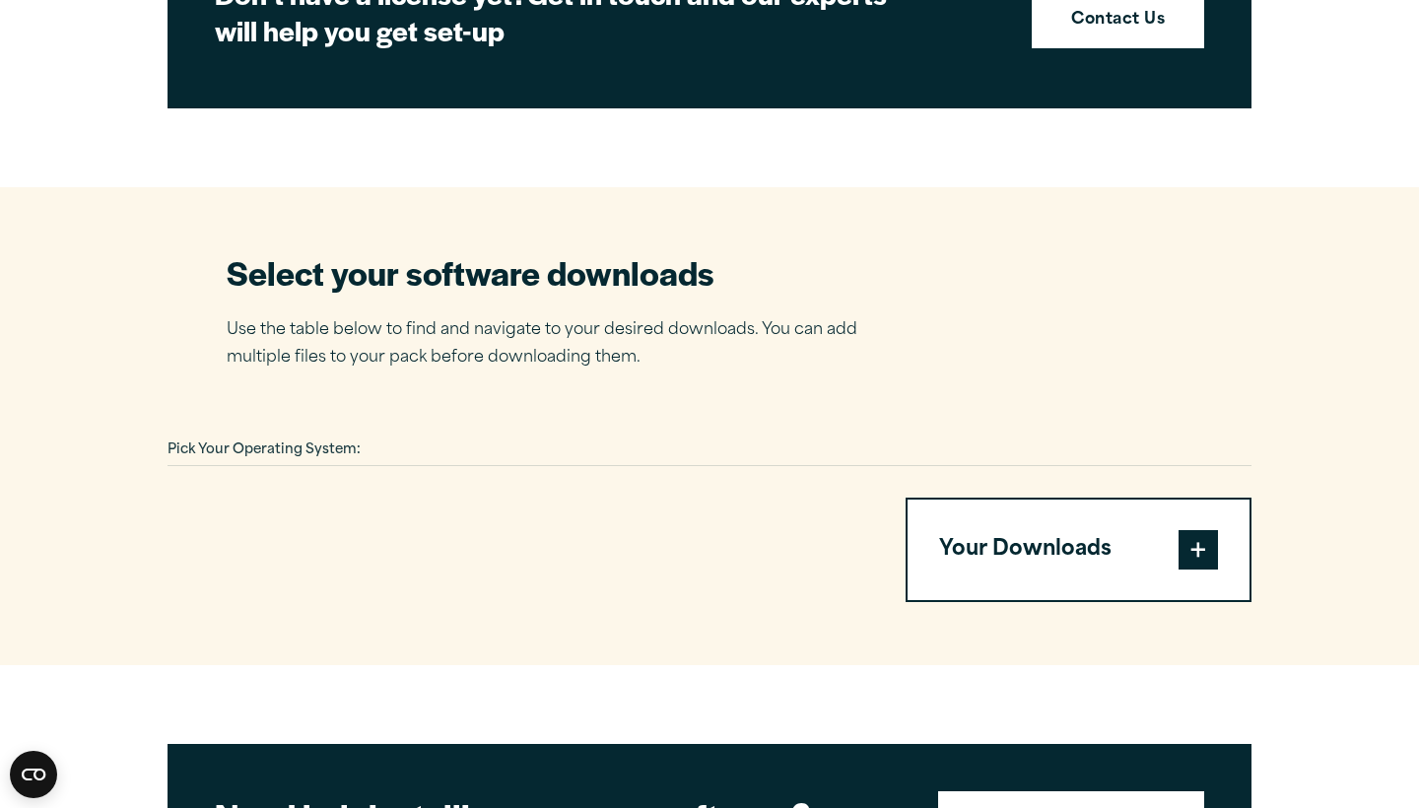
click at [625, 436] on div "Pick Your Operating System:" at bounding box center [710, 451] width 1084 height 31
click at [1199, 547] on span at bounding box center [1198, 549] width 39 height 39
click at [1194, 533] on span at bounding box center [1198, 549] width 39 height 39
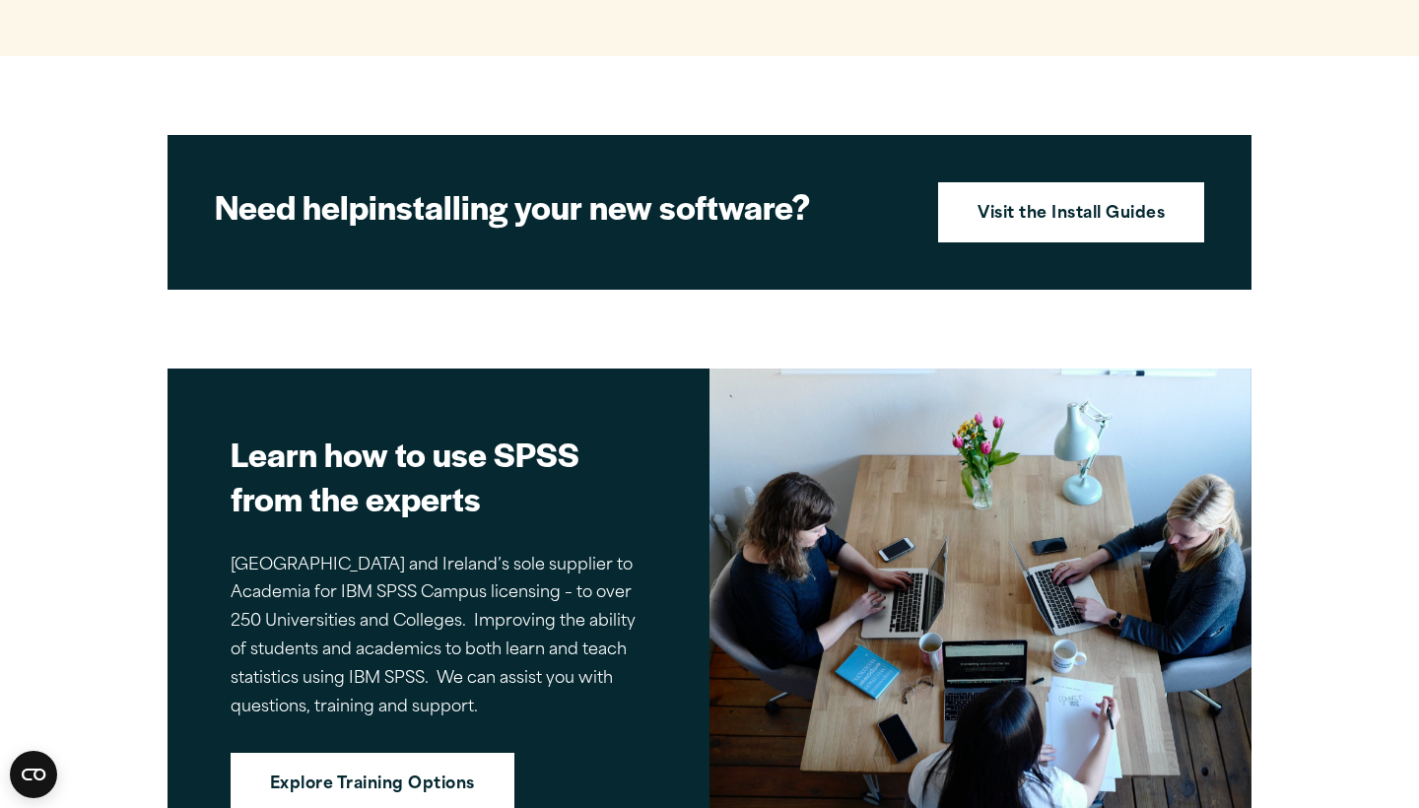
scroll to position [1653, 0]
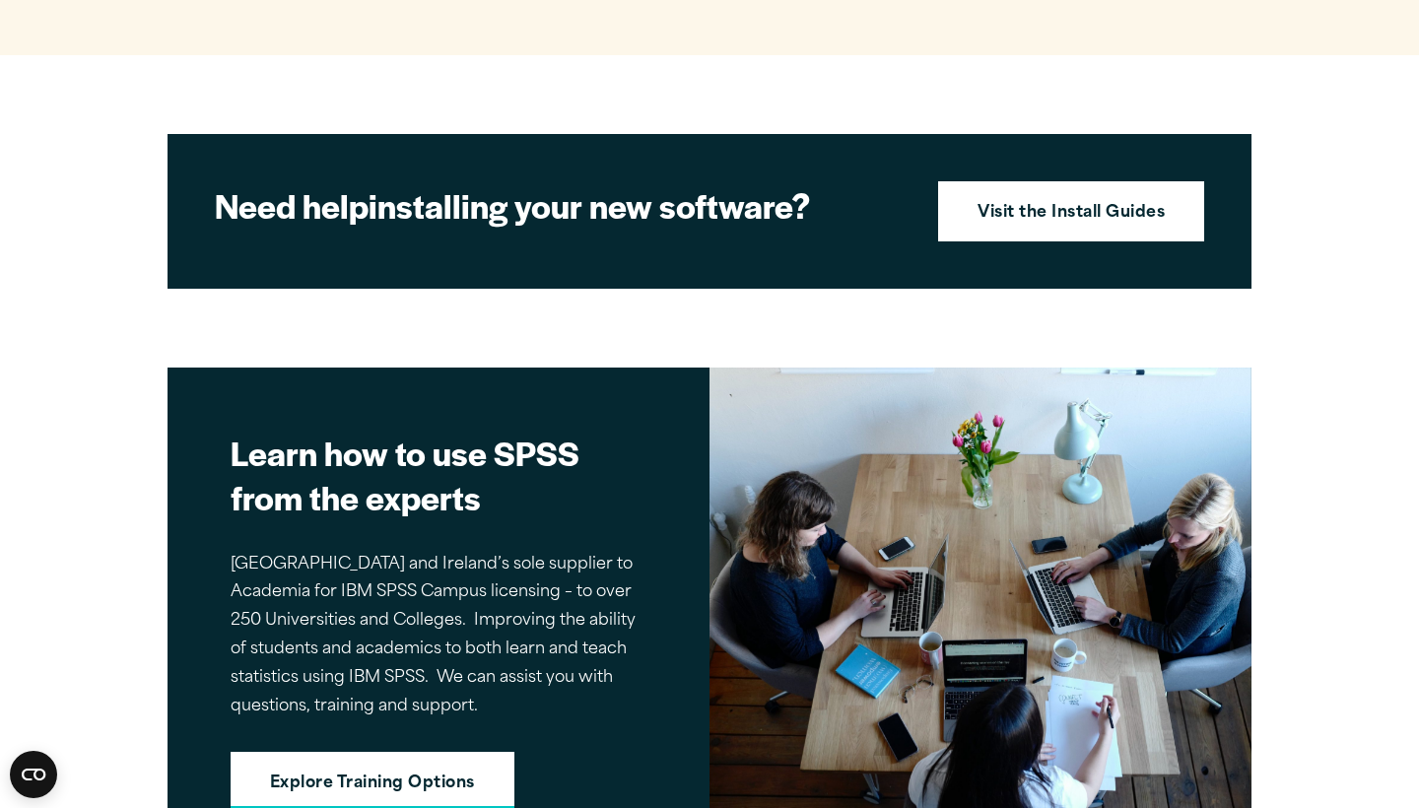
click at [409, 786] on link "Explore Training Options" at bounding box center [373, 782] width 284 height 61
